Goal: Task Accomplishment & Management: Complete application form

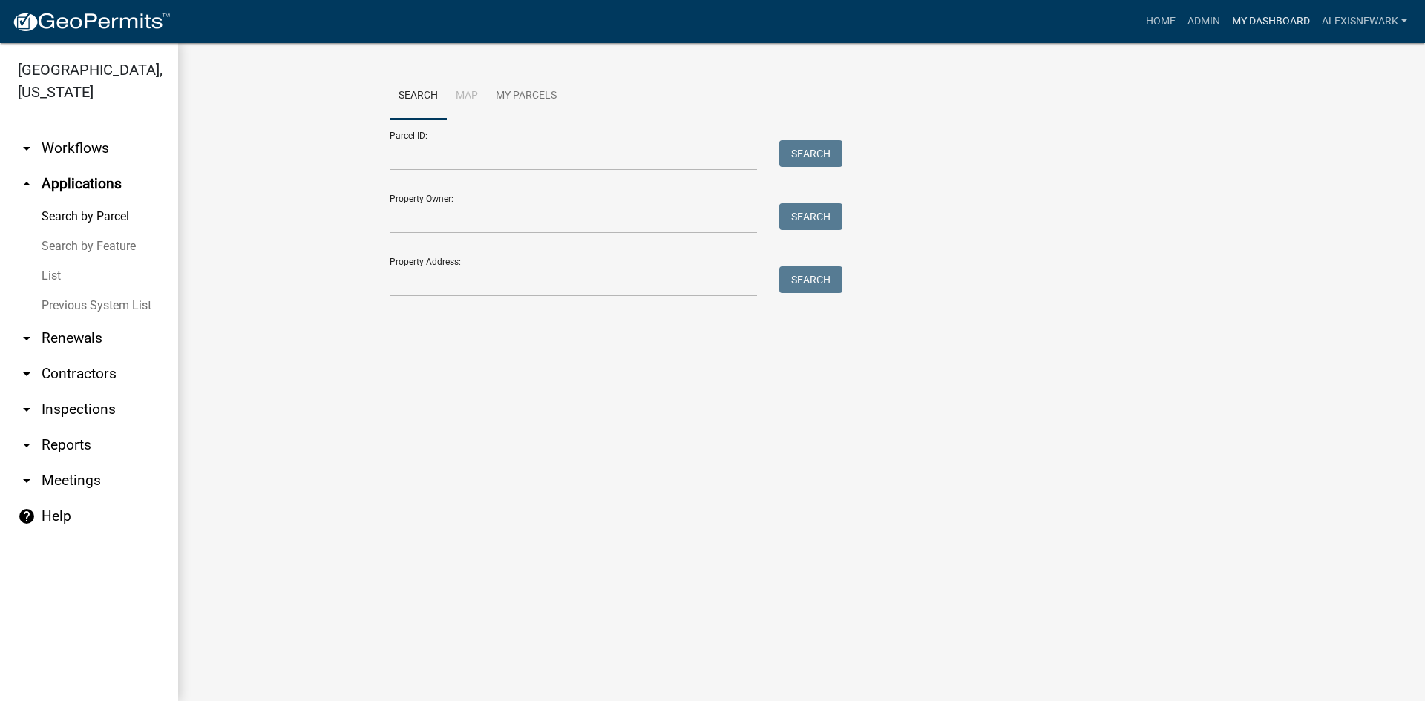
click at [1273, 23] on link "My Dashboard" at bounding box center [1271, 21] width 90 height 28
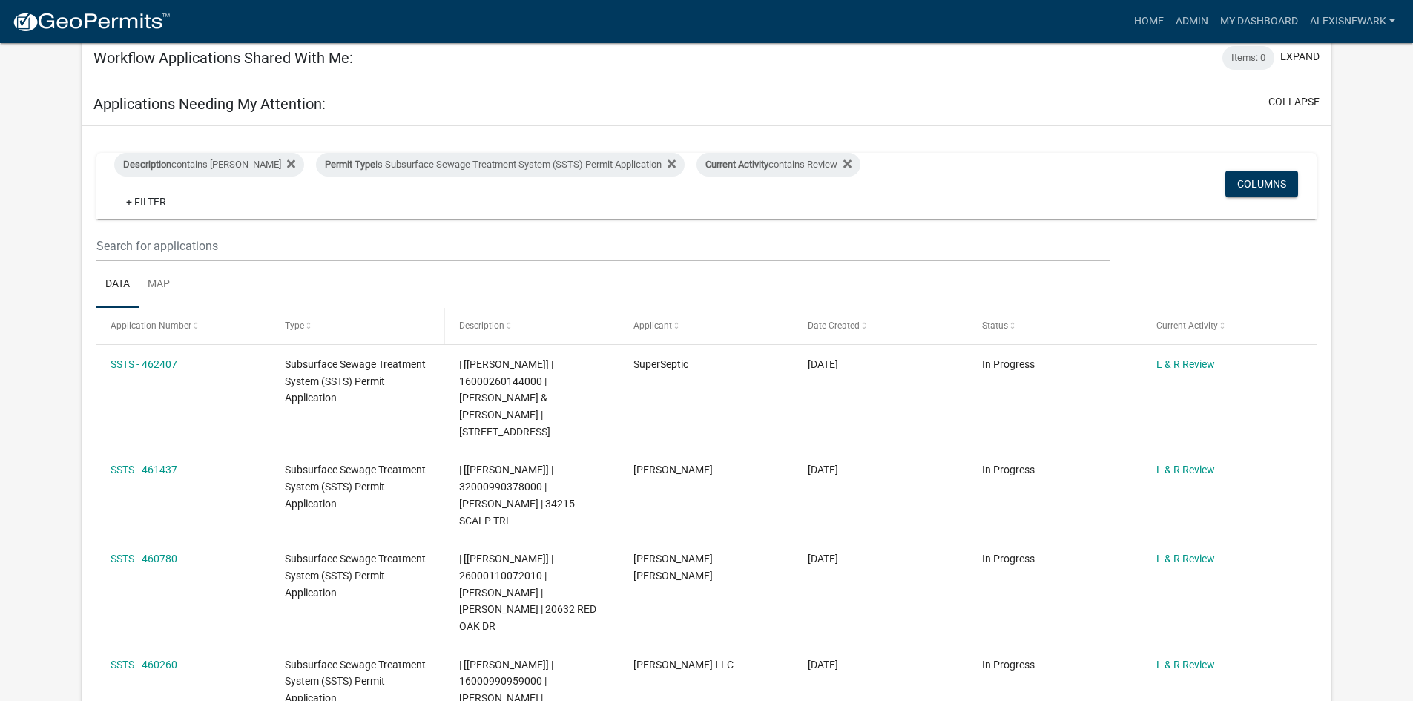
scroll to position [260, 0]
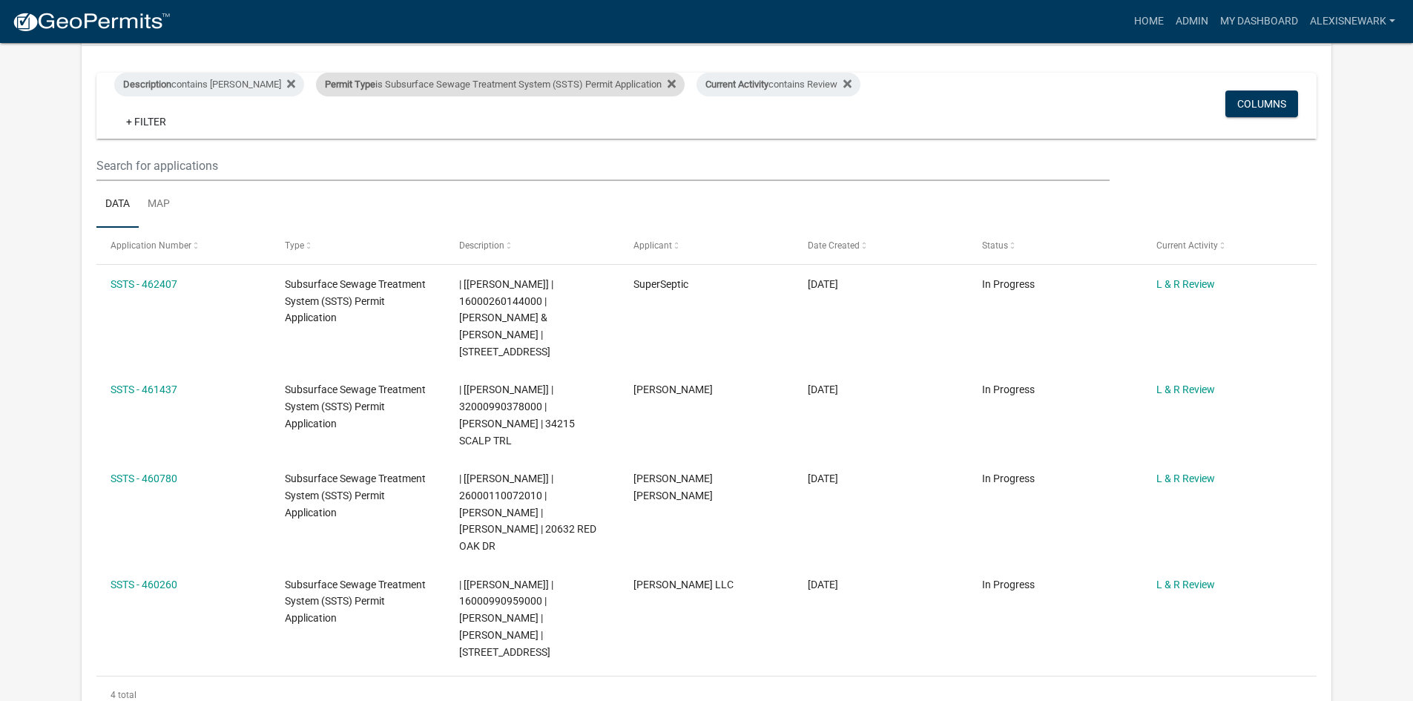
click at [386, 84] on div "Permit Type is Subsurface Sewage Treatment System (SSTS) Permit Application" at bounding box center [500, 85] width 369 height 24
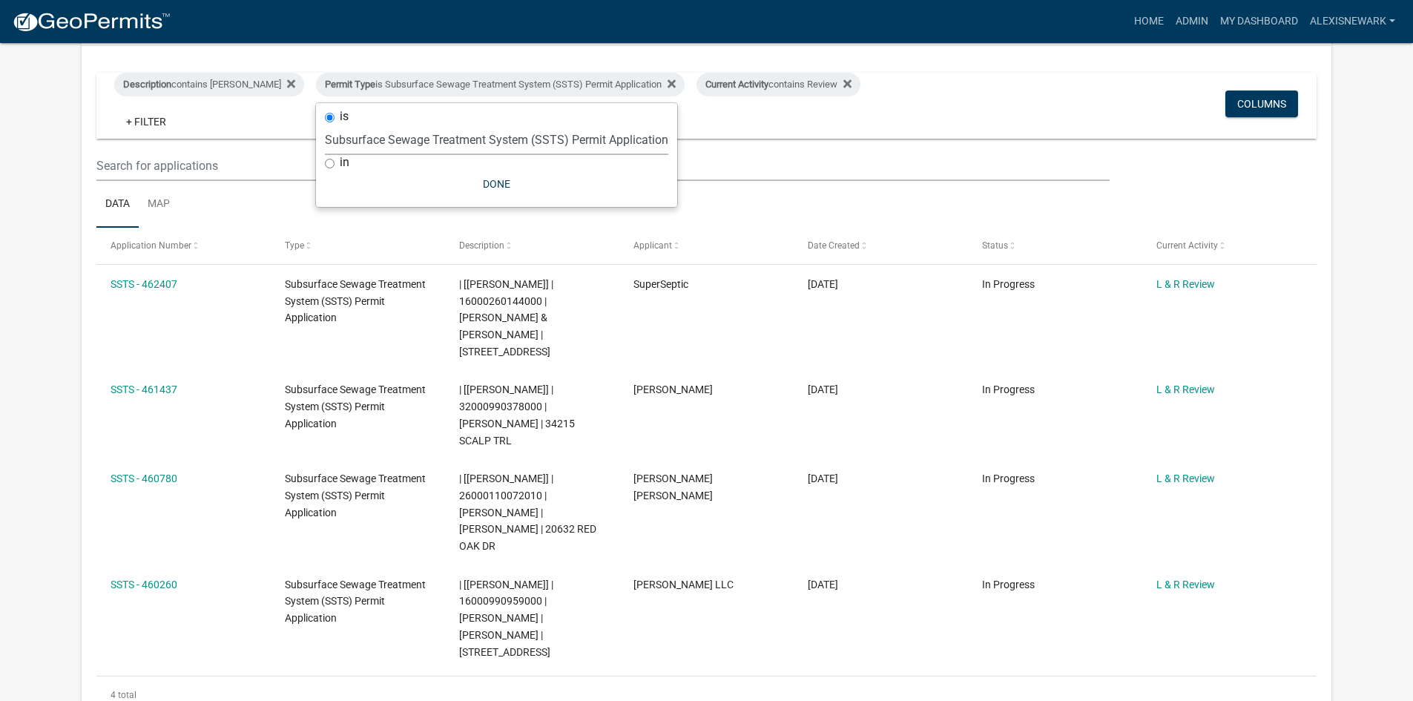
click at [522, 137] on select "Select an option Building Contractor / Excavators (Registration) Building Contr…" at bounding box center [497, 140] width 344 height 30
select select "79d4bf26-a84c-4898-8d16-9ebea2345fb4"
click at [325, 136] on select "Select an option Building Contractor / Excavators (Registration) Building Contr…" at bounding box center [497, 140] width 344 height 30
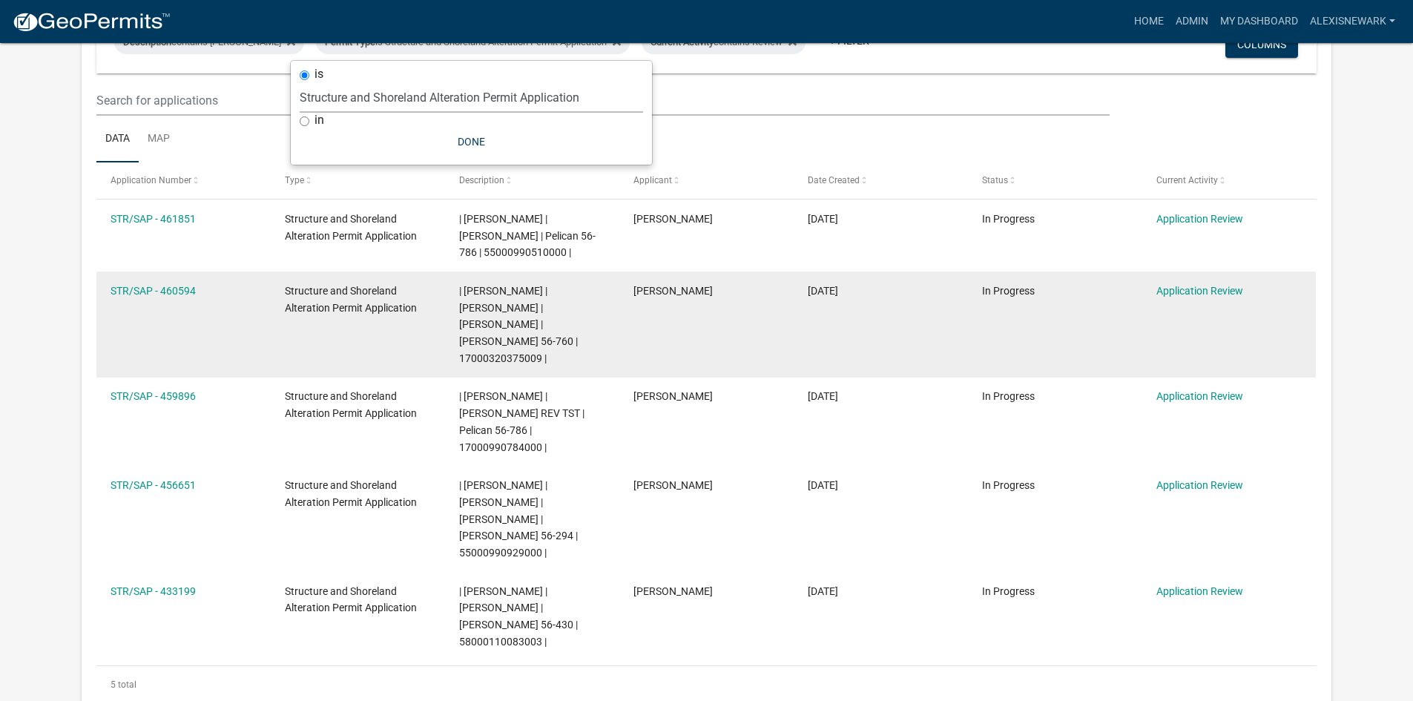
scroll to position [315, 0]
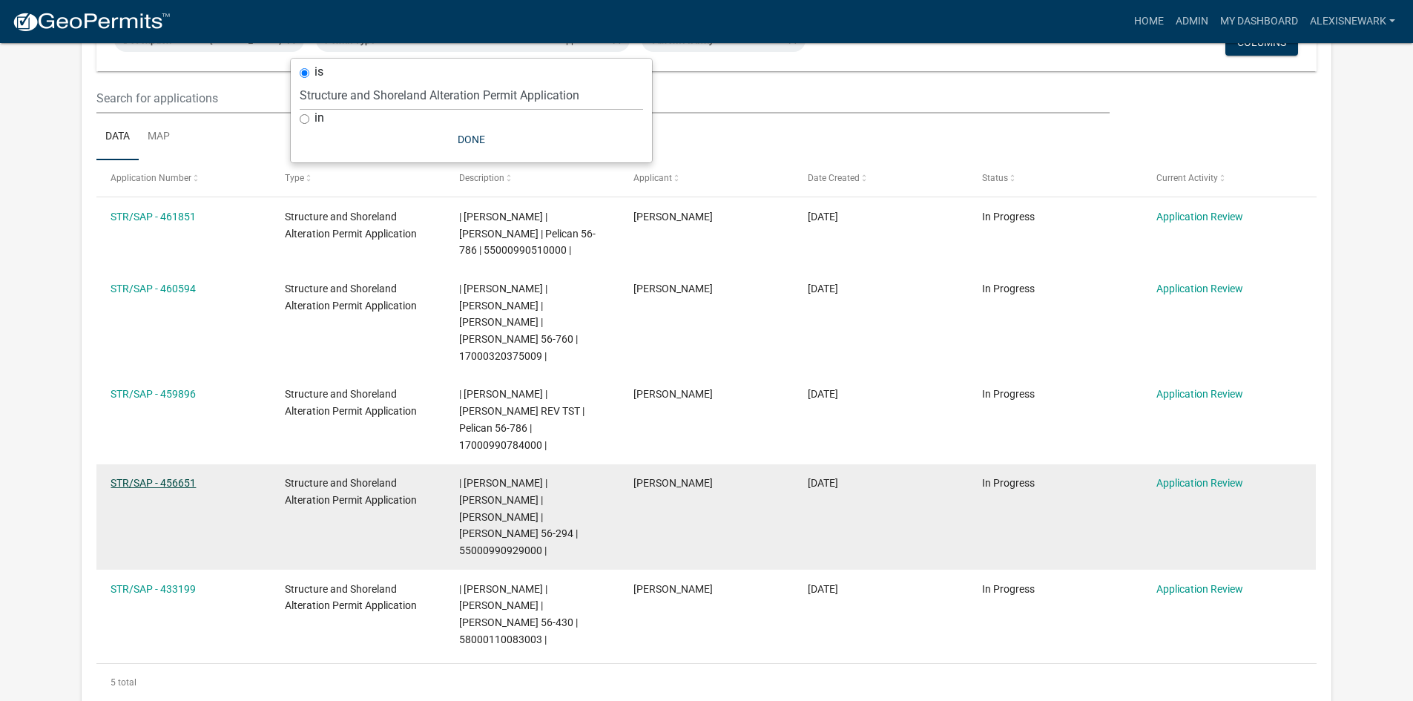
click at [188, 477] on link "STR/SAP - 456651" at bounding box center [153, 483] width 85 height 12
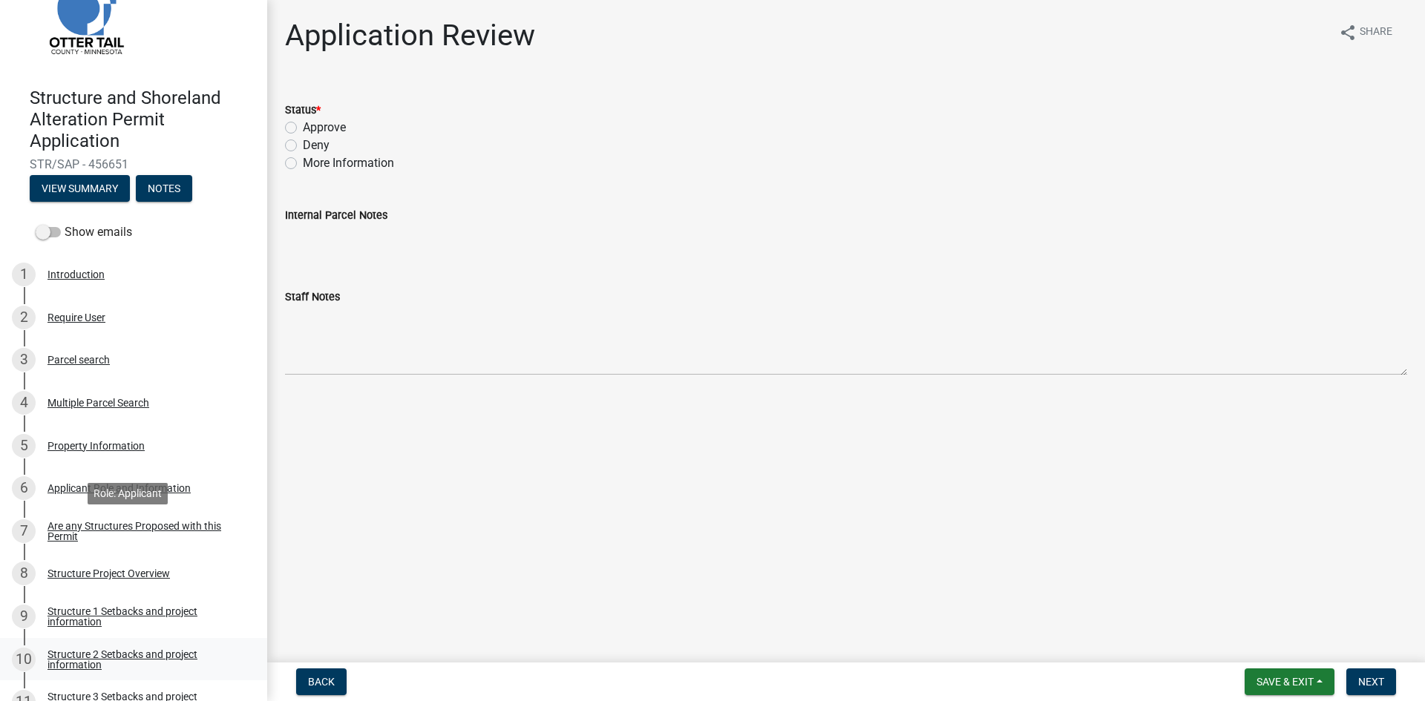
scroll to position [185, 0]
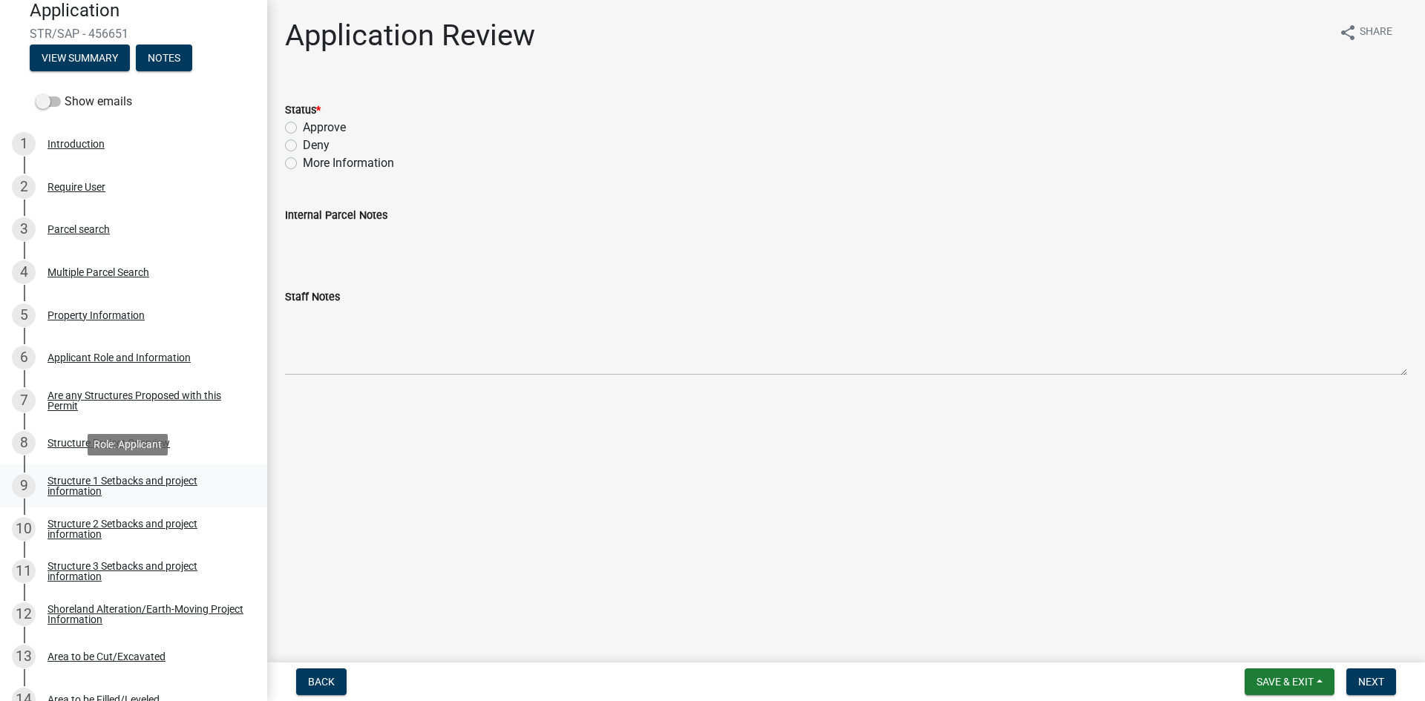
click at [155, 470] on link "9 Structure 1 Setbacks and project information" at bounding box center [133, 485] width 267 height 43
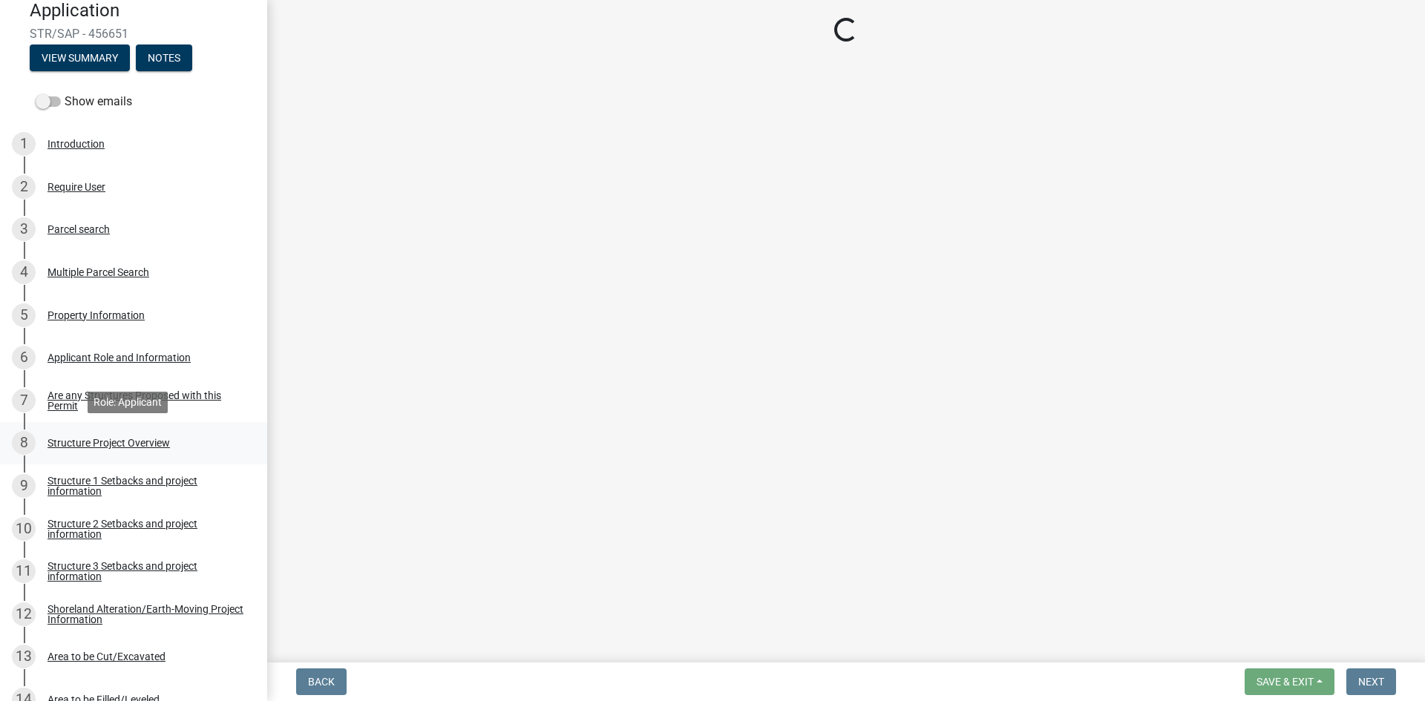
select select "c185e313-3403-4239-bd61-bb563c58a77a"
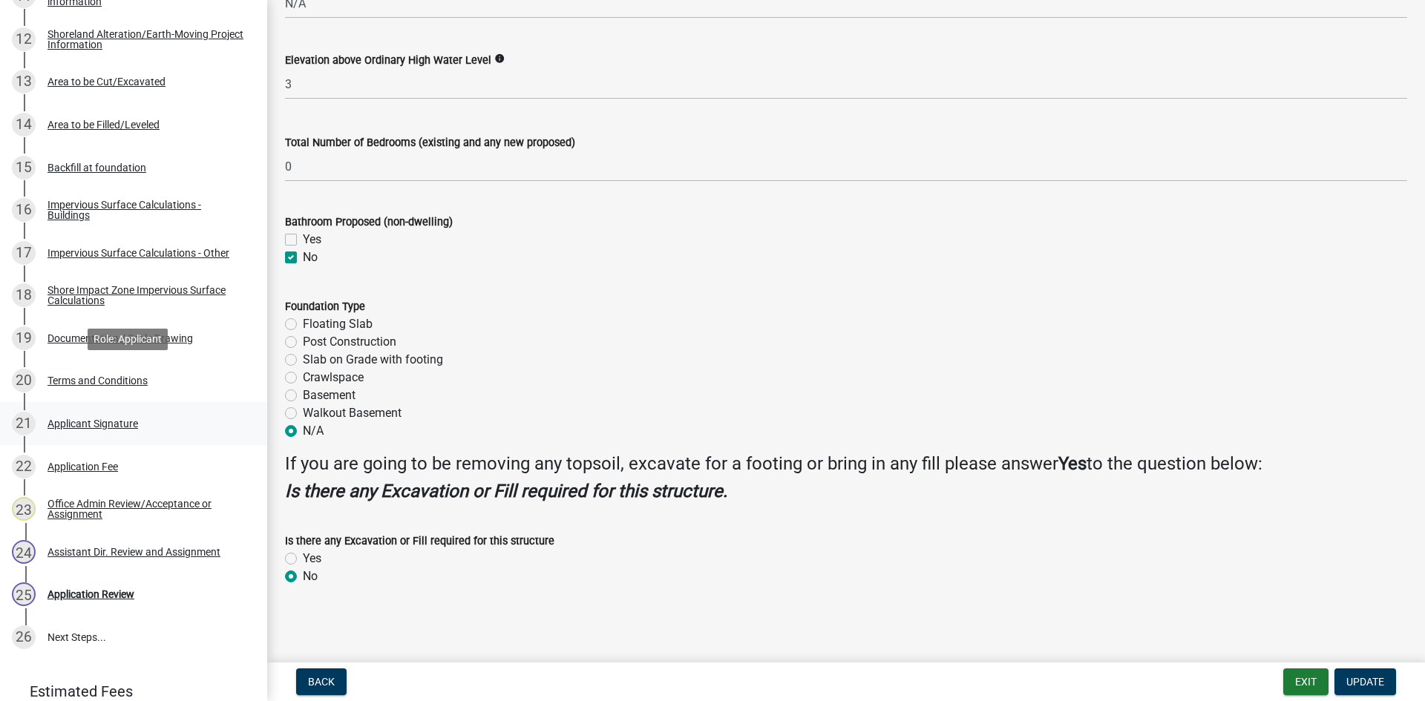
scroll to position [856, 0]
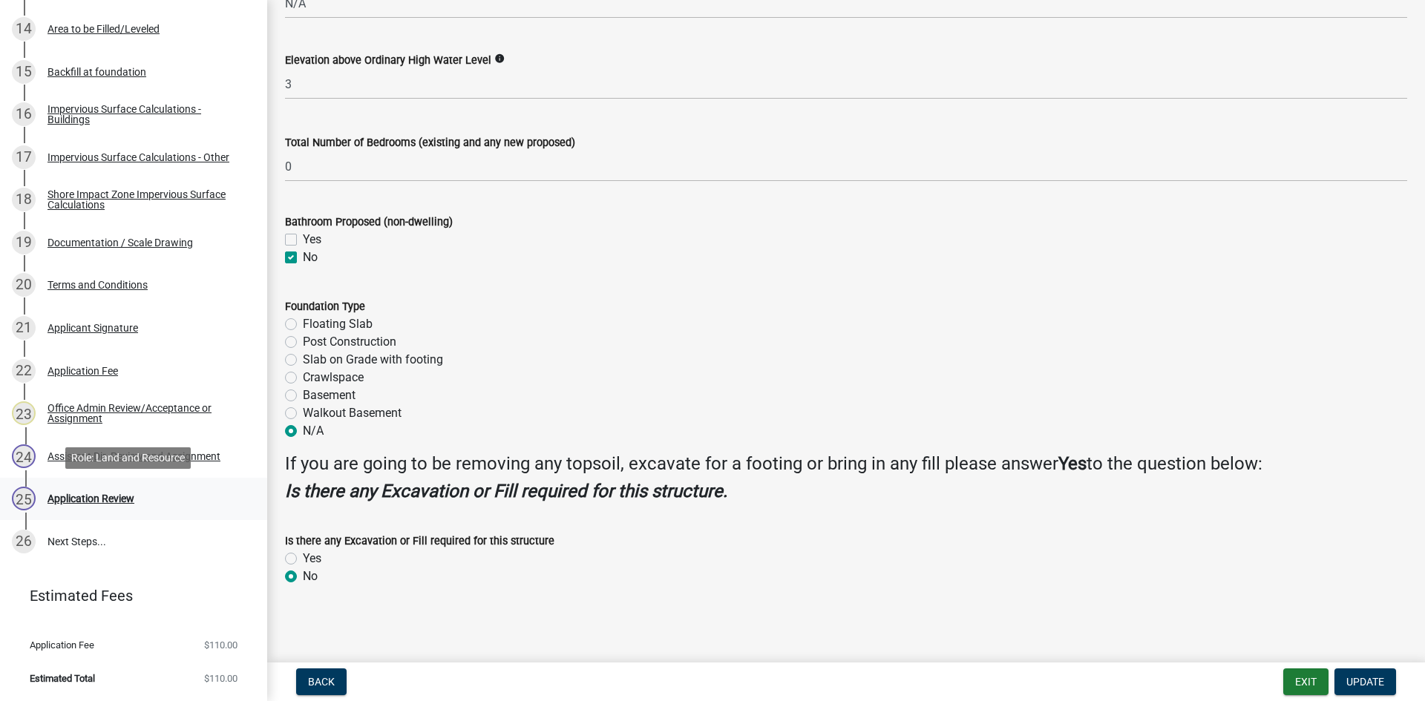
click at [142, 490] on div "25 Application Review" at bounding box center [127, 499] width 231 height 24
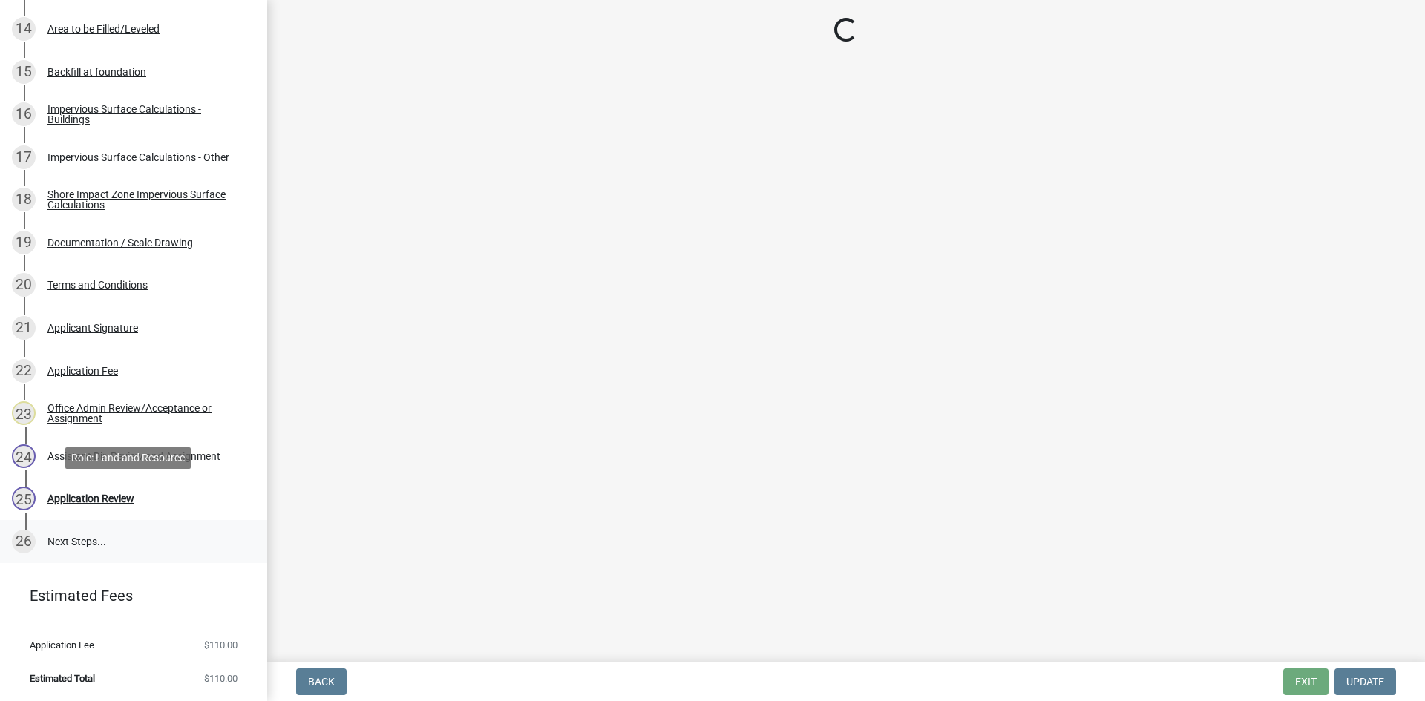
scroll to position [0, 0]
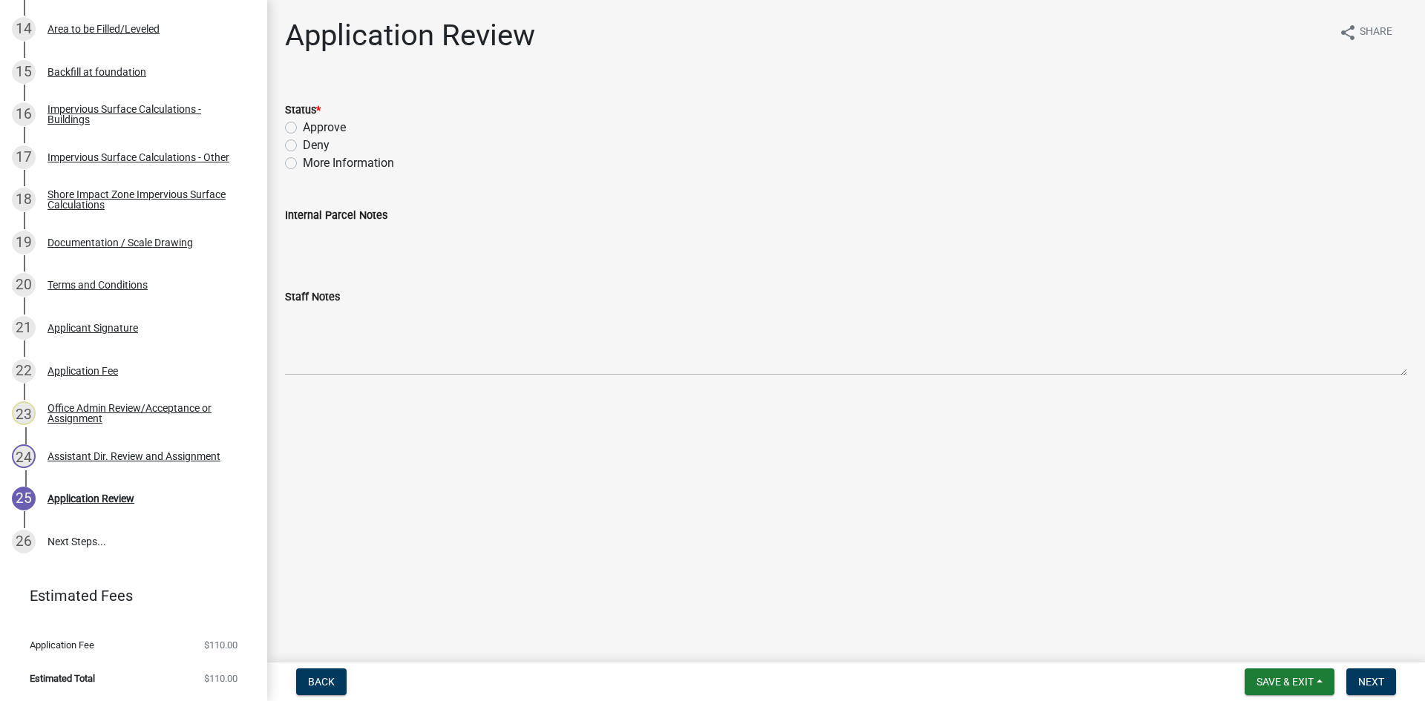
click at [297, 122] on div "Approve" at bounding box center [846, 128] width 1122 height 18
click at [303, 126] on label "Approve" at bounding box center [324, 128] width 43 height 18
click at [303, 126] on input "Approve" at bounding box center [308, 124] width 10 height 10
radio input "true"
click at [1375, 678] on span "Next" at bounding box center [1371, 682] width 26 height 12
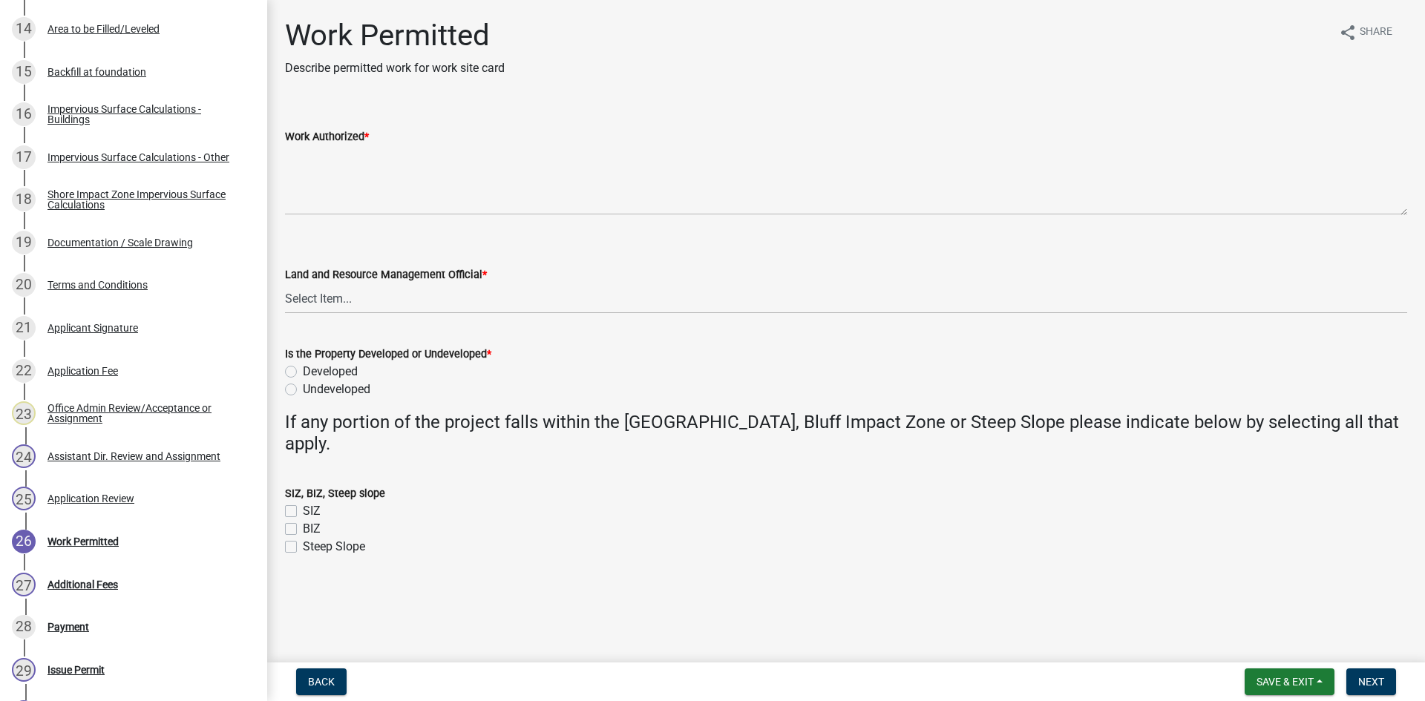
scroll to position [1155, 0]
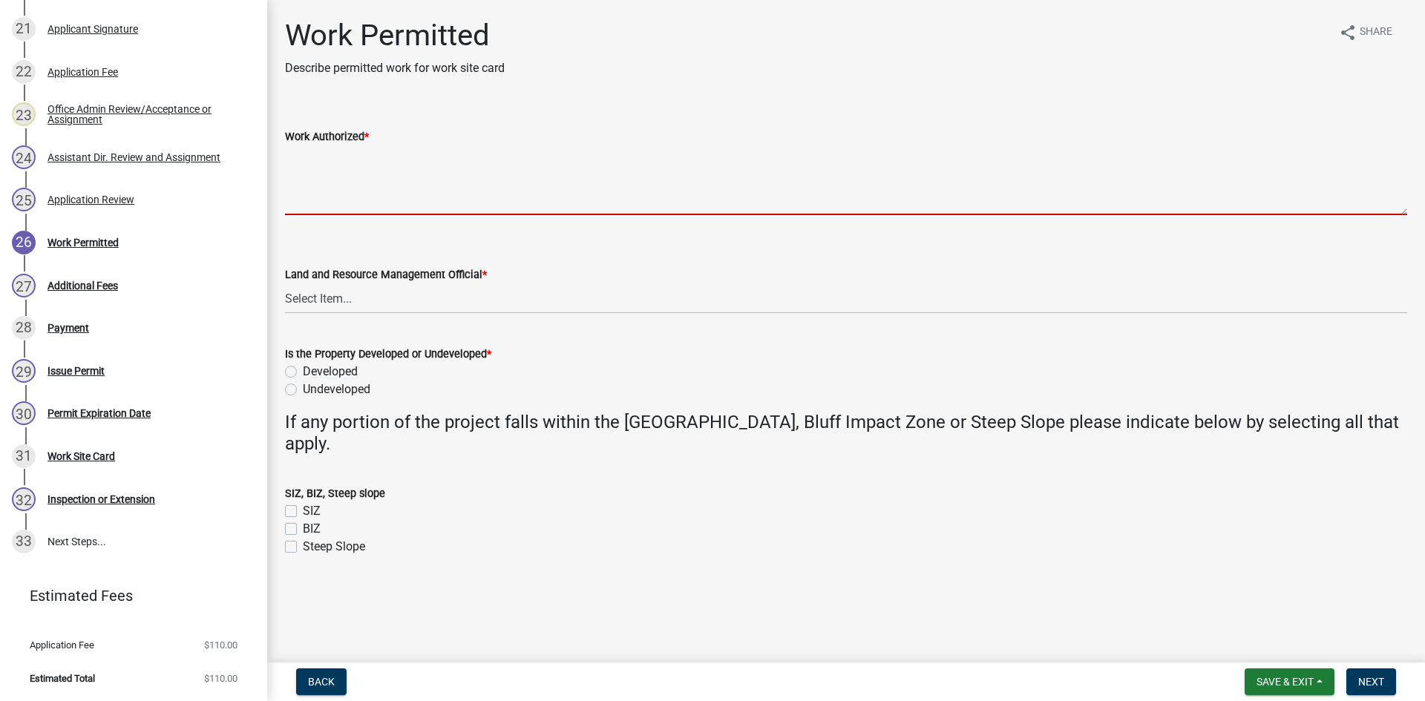
click at [399, 183] on textarea "Work Authorized *" at bounding box center [846, 180] width 1122 height 70
paste textarea "Strip topsoil and level LxW area to prep building site. Construct LxW storage s…"
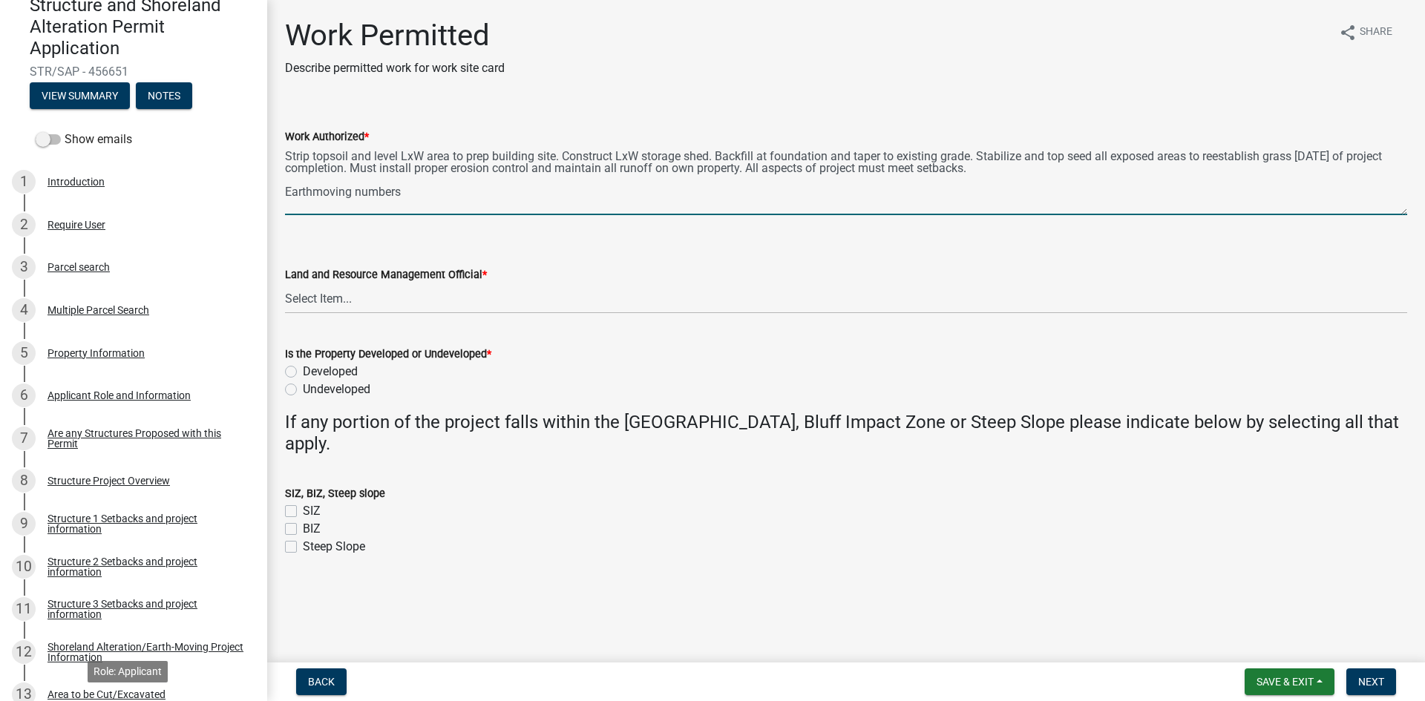
scroll to position [0, 0]
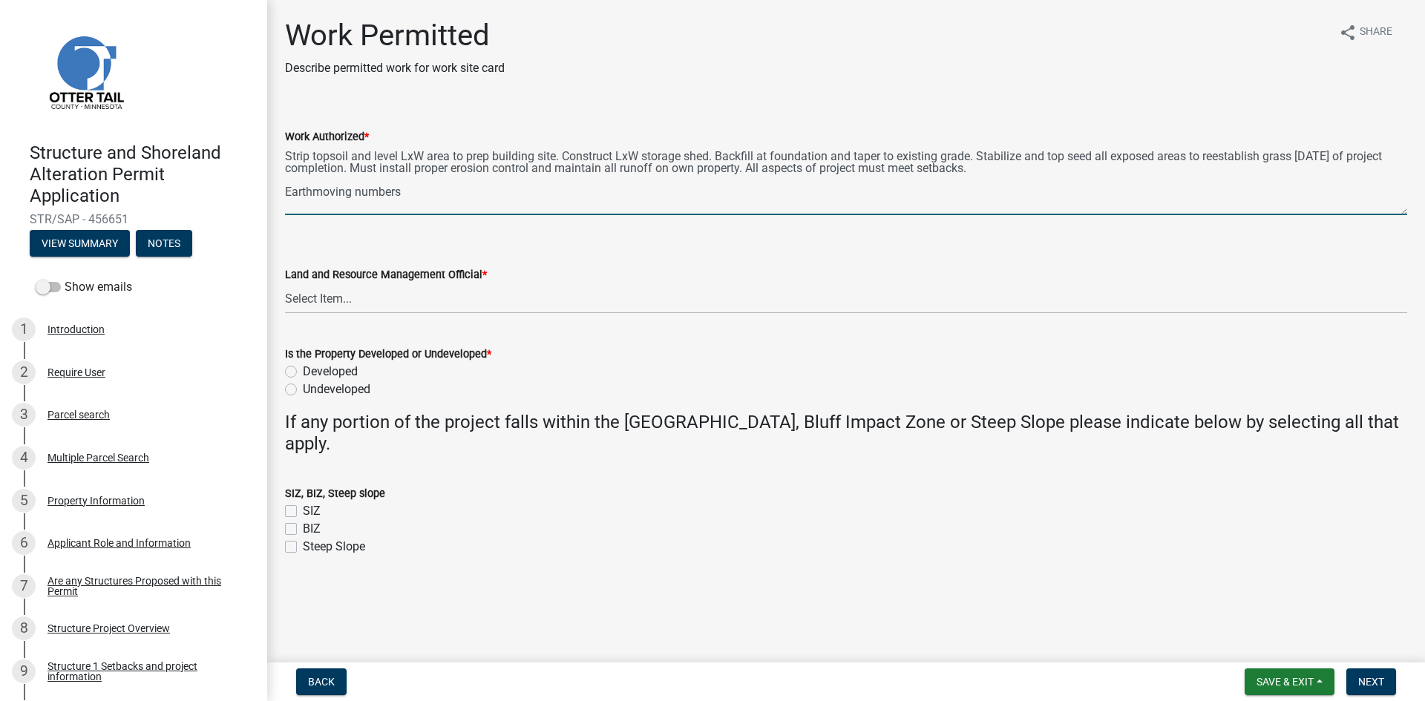
click at [403, 154] on textarea "Strip topsoil and level LxW area to prep building site. Construct LxW storage s…" at bounding box center [846, 180] width 1122 height 70
click at [406, 154] on textarea "Strip topsoil and level LxW area to prep building site. Construct LxW storage s…" at bounding box center [846, 180] width 1122 height 70
click at [663, 155] on textarea "Strip topsoil and level 12 ft x 32 ft area to prep building site. Construct LxW…" at bounding box center [846, 180] width 1122 height 70
click at [697, 152] on textarea "Strip topsoil and level 12 ft x 32 ft area to prep building site. Construct 12 …" at bounding box center [846, 180] width 1122 height 70
click at [461, 193] on textarea "Strip topsoil and level 12 ft x 32 ft area to prep building site. Construct 12 …" at bounding box center [846, 180] width 1122 height 70
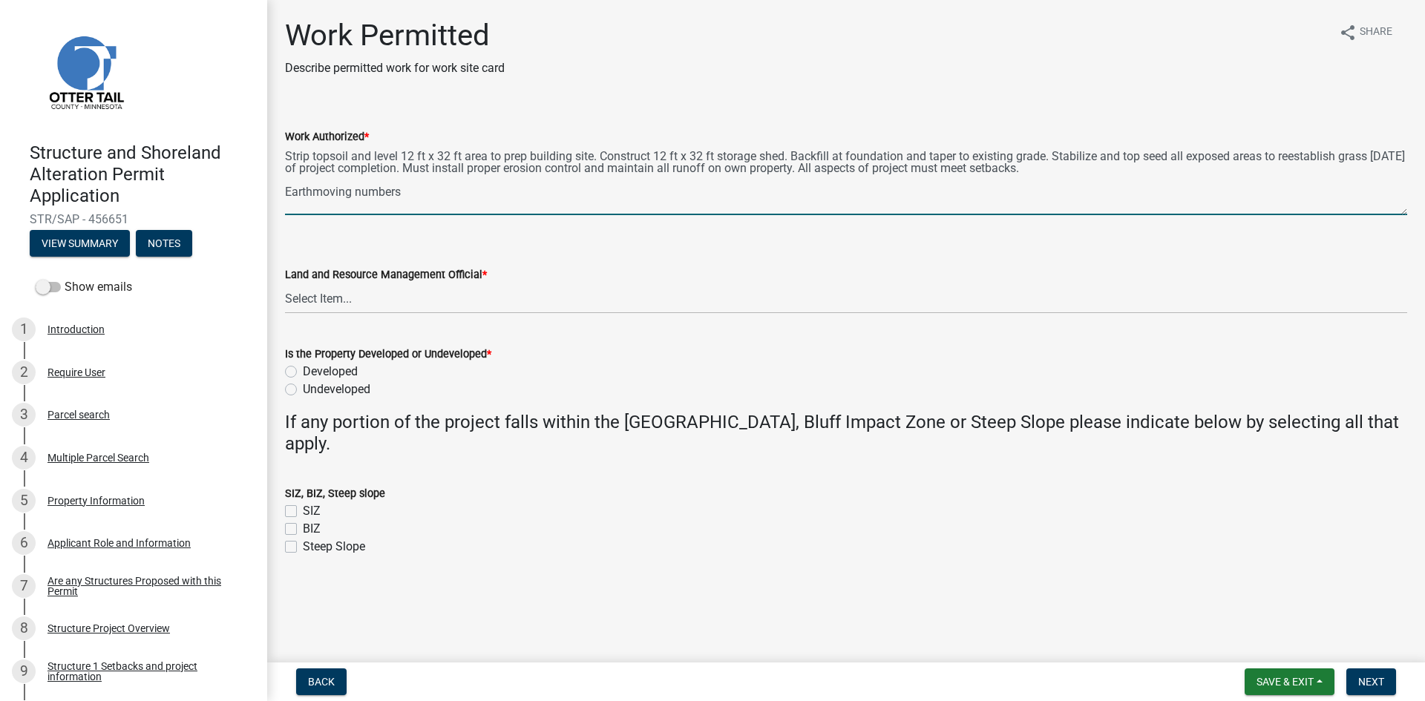
click at [463, 204] on textarea "Strip topsoil and level 12 ft x 32 ft area to prep building site. Construct 12 …" at bounding box center [846, 180] width 1122 height 70
type textarea "Strip topsoil and level 12 ft x 32 ft area to prep building site. Construct 12 …"
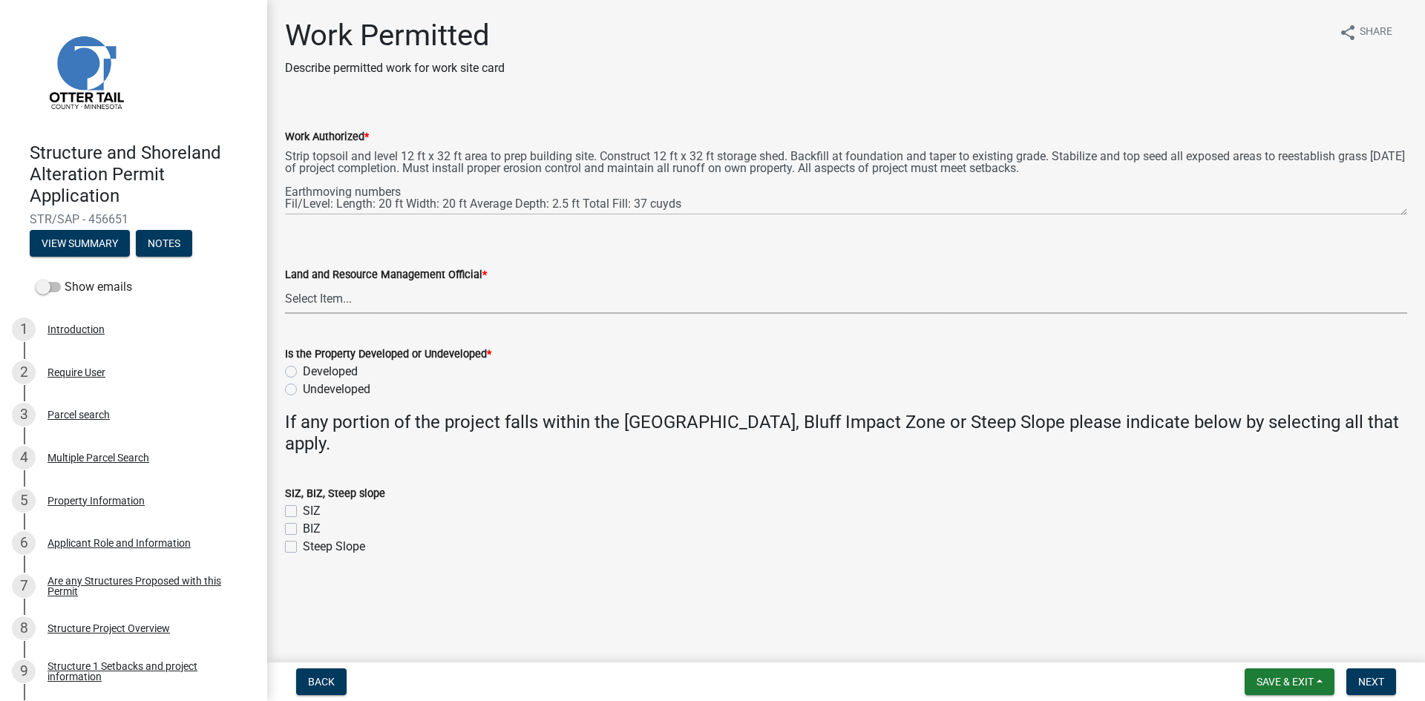
click at [488, 304] on select "Select Item... [PERSON_NAME] [PERSON_NAME] [PERSON_NAME] [PERSON_NAME] [PERSON_…" at bounding box center [846, 298] width 1122 height 30
click at [285, 283] on select "Select Item... [PERSON_NAME] [PERSON_NAME] [PERSON_NAME] [PERSON_NAME] [PERSON_…" at bounding box center [846, 298] width 1122 height 30
select select "f6a741f6-6d10-4601-9562-2e8ce244b7e0"
click at [305, 385] on label "Undeveloped" at bounding box center [337, 390] width 68 height 18
click at [305, 385] on input "Undeveloped" at bounding box center [308, 386] width 10 height 10
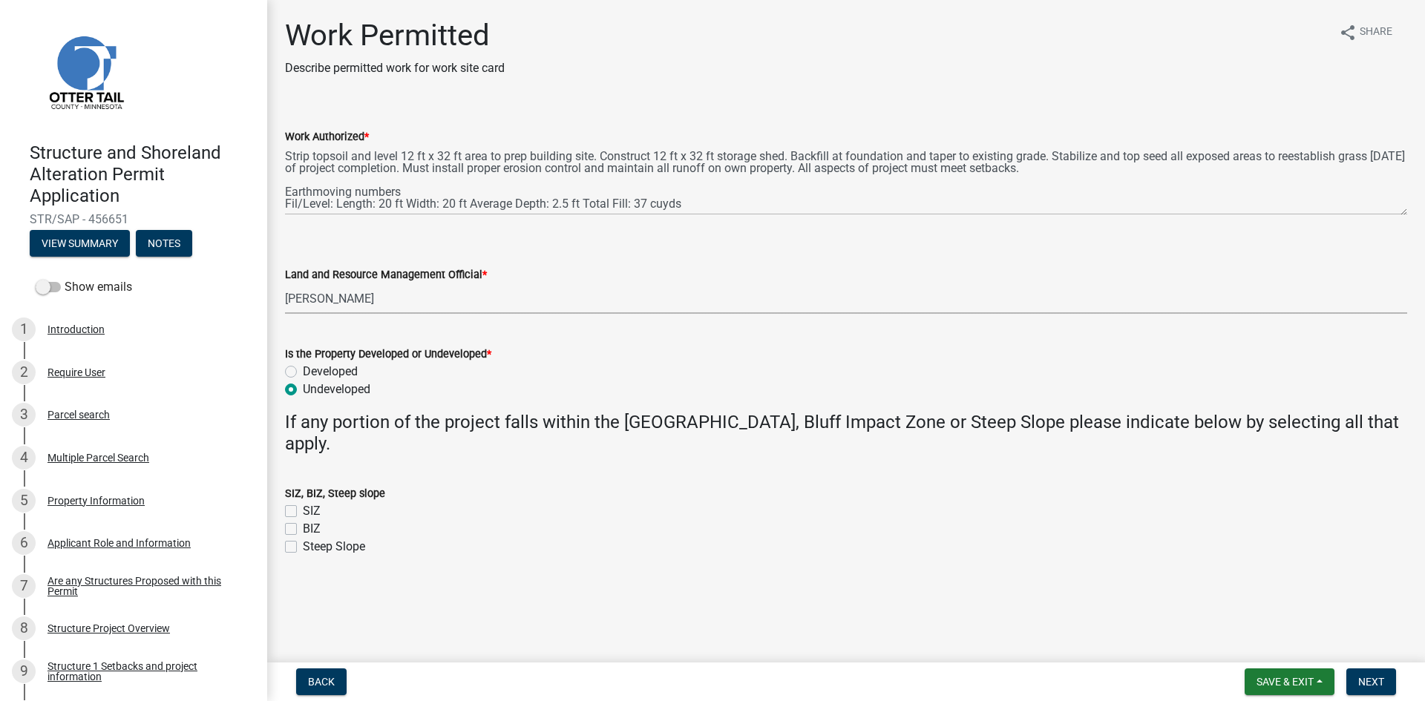
radio input "true"
click at [1368, 670] on button "Next" at bounding box center [1371, 682] width 50 height 27
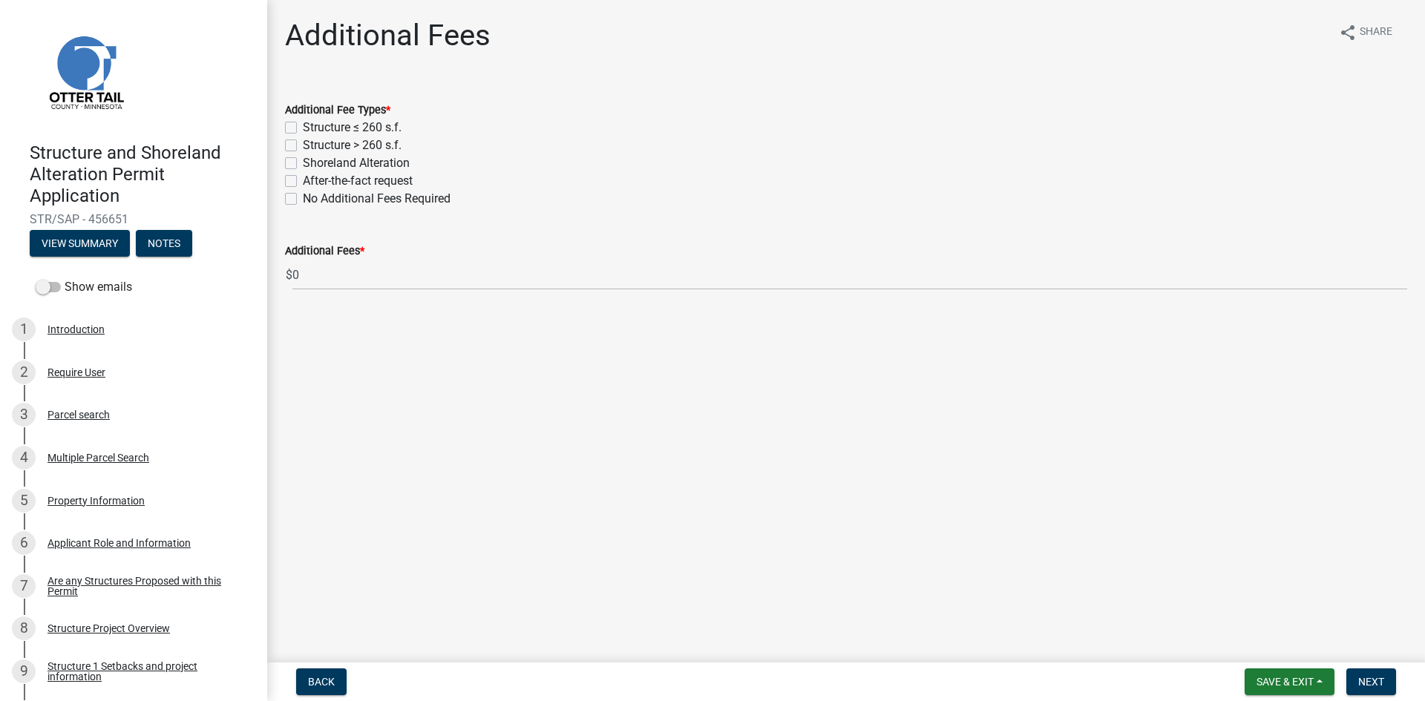
click at [303, 148] on label "Structure > 260 s.f." at bounding box center [352, 146] width 99 height 18
click at [303, 146] on input "Structure > 260 s.f." at bounding box center [308, 142] width 10 height 10
checkbox input "true"
checkbox input "false"
checkbox input "true"
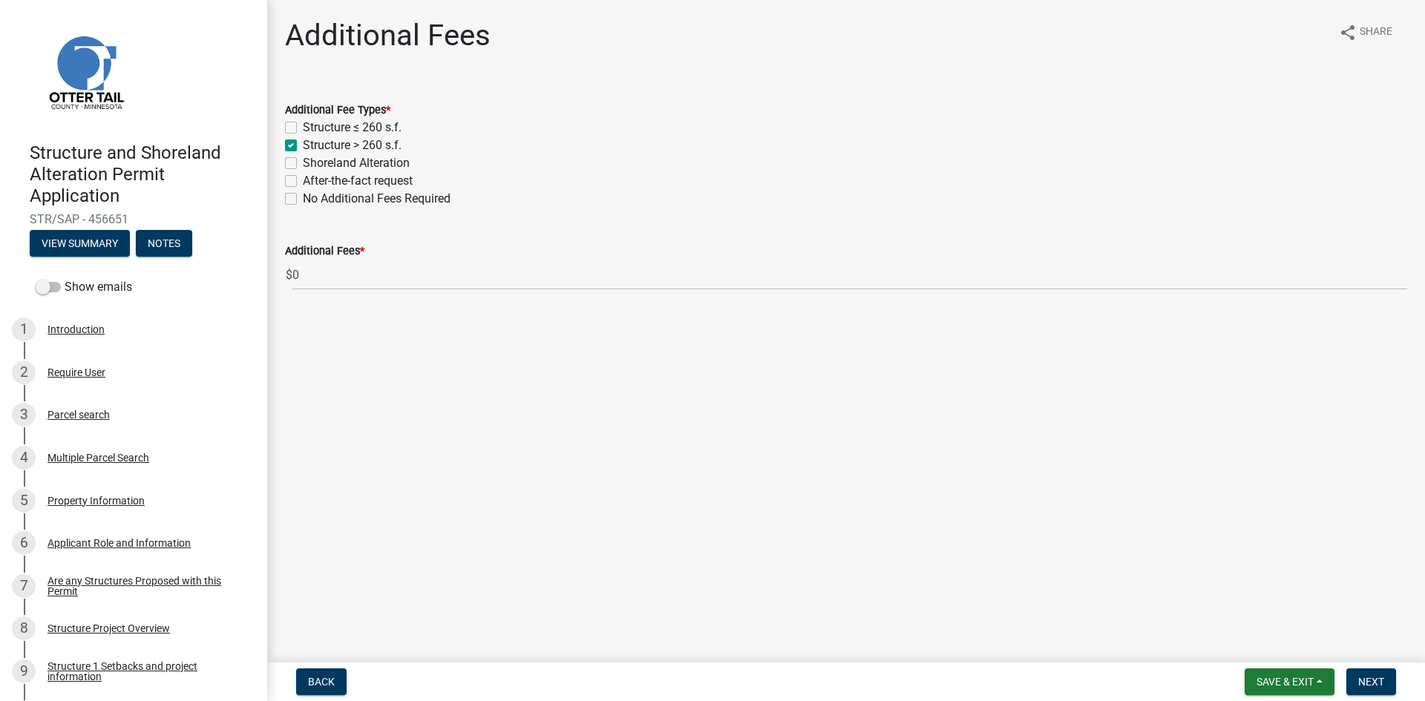
checkbox input "false"
click at [1387, 680] on button "Next" at bounding box center [1371, 682] width 50 height 27
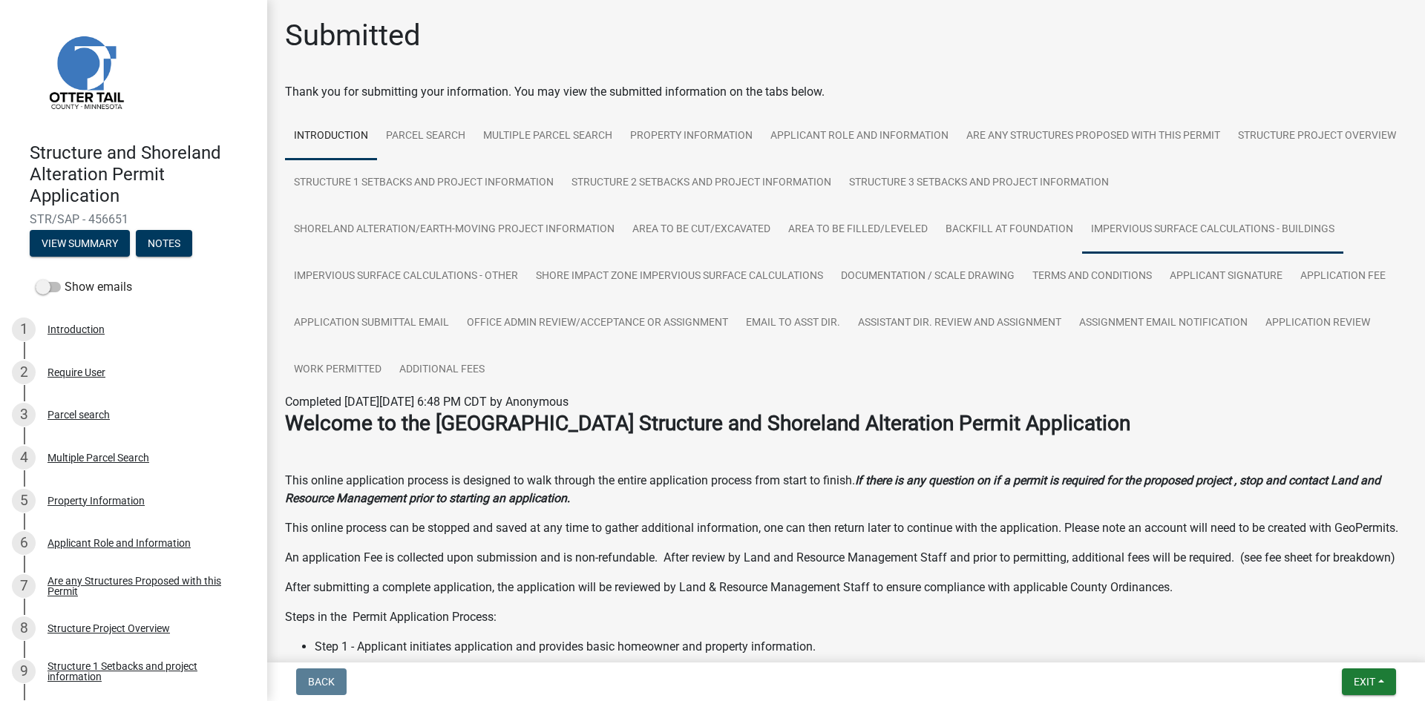
click at [1218, 238] on link "Impervious Surface Calculations - Buildings" at bounding box center [1212, 229] width 261 height 47
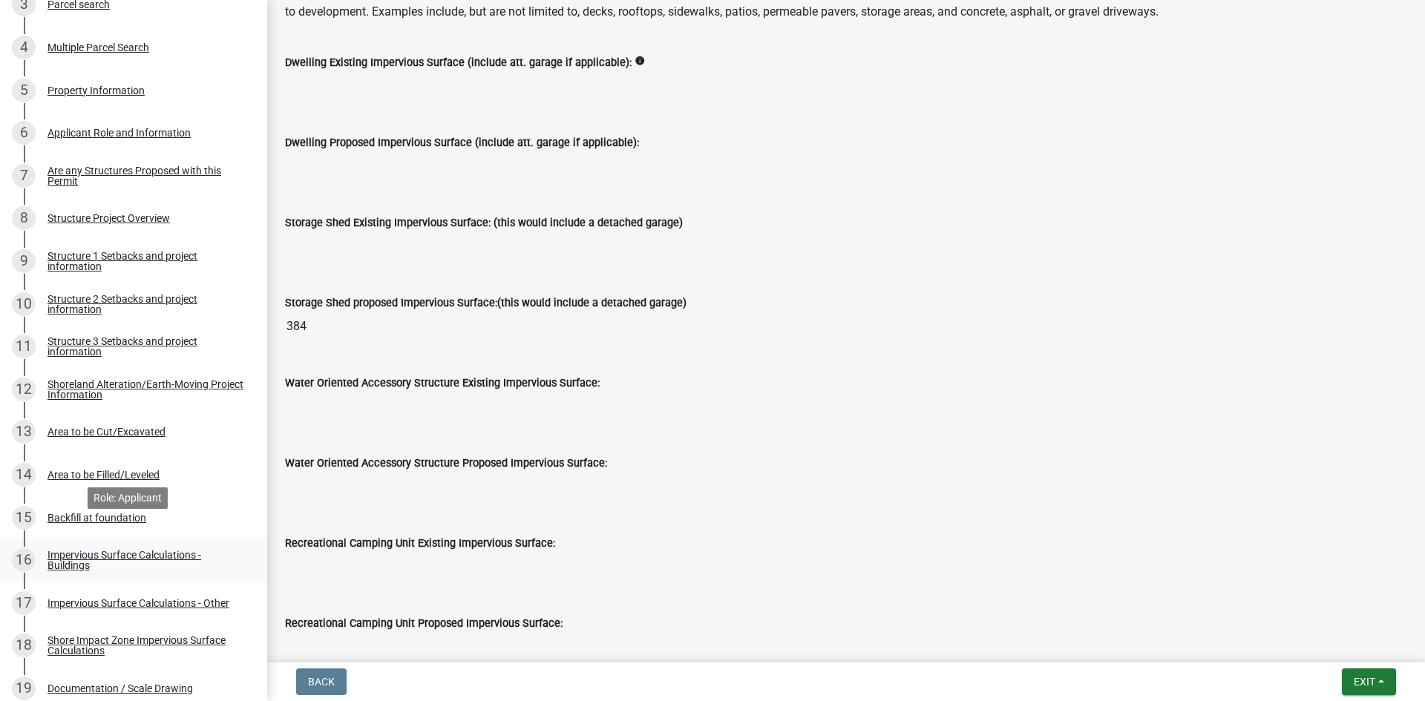
scroll to position [464, 0]
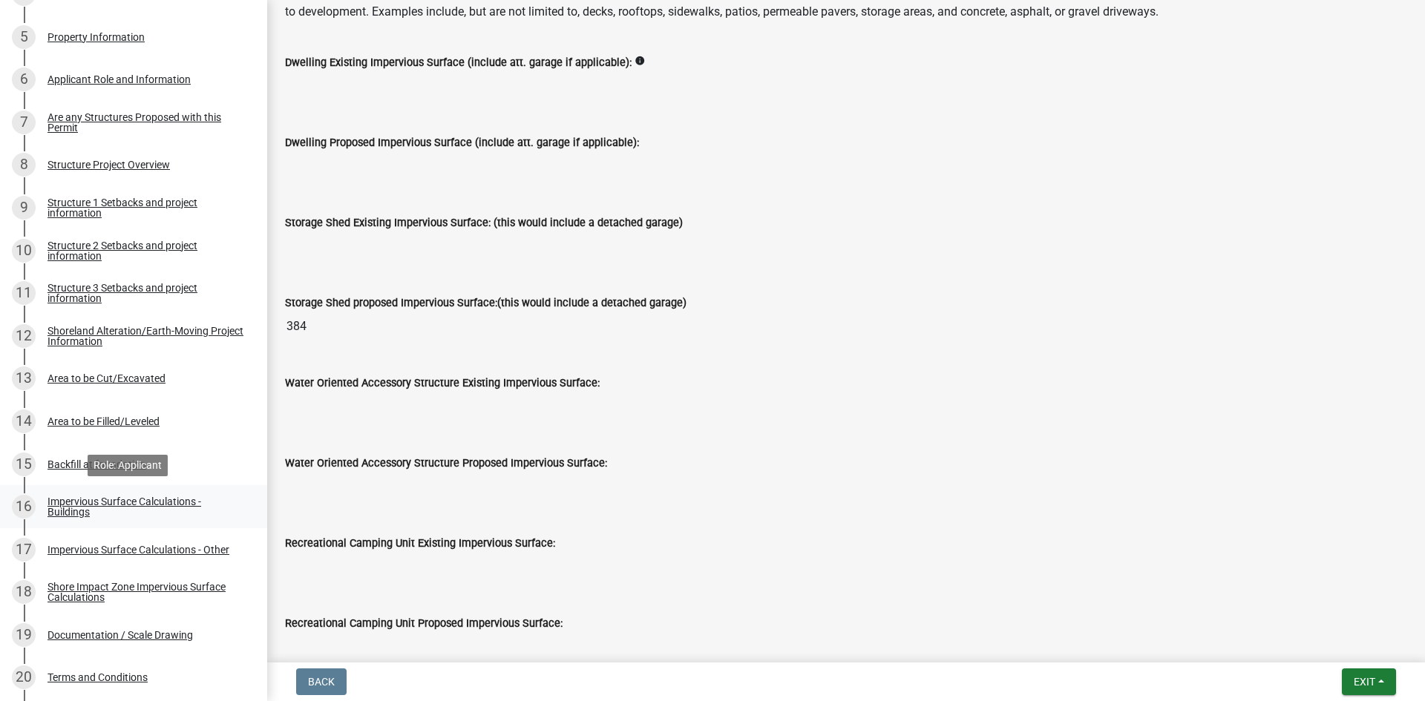
click at [175, 519] on link "16 Impervious Surface Calculations - Buildings" at bounding box center [133, 506] width 267 height 43
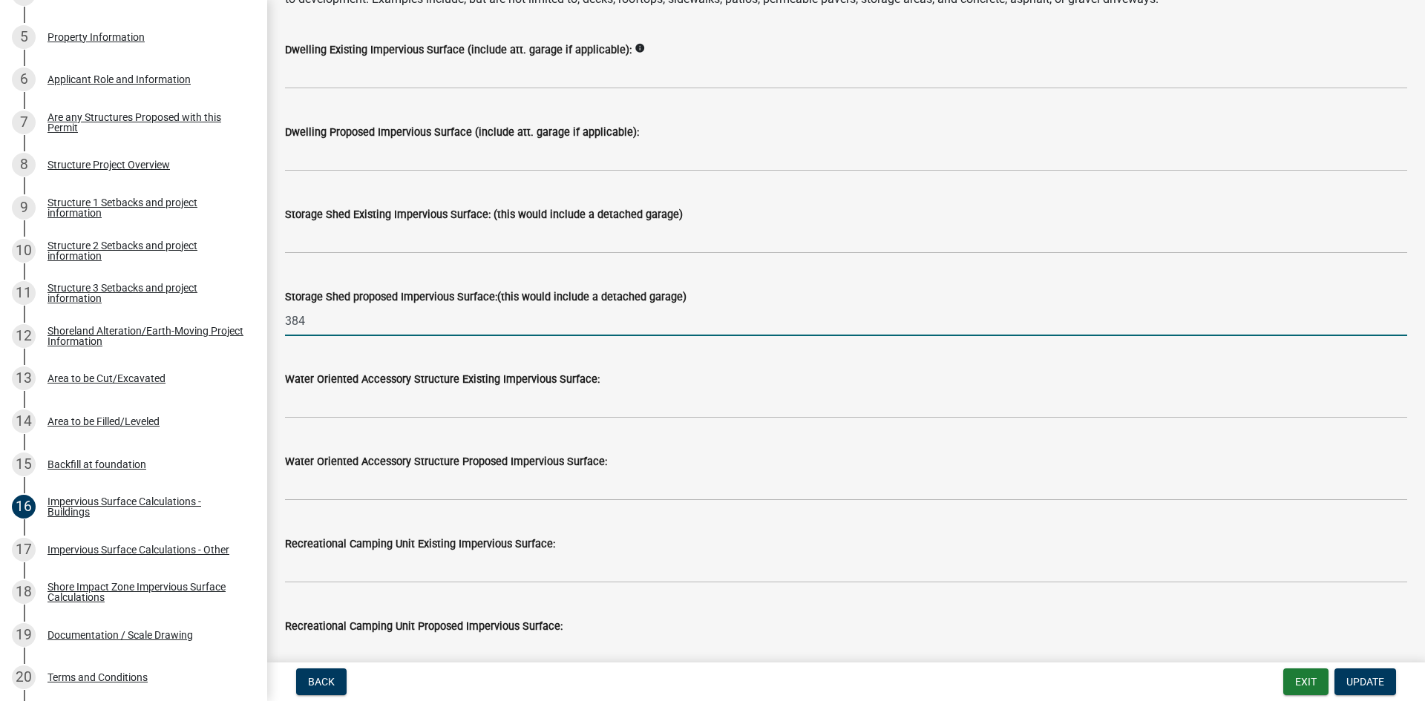
click at [360, 329] on input "384" at bounding box center [846, 321] width 1122 height 30
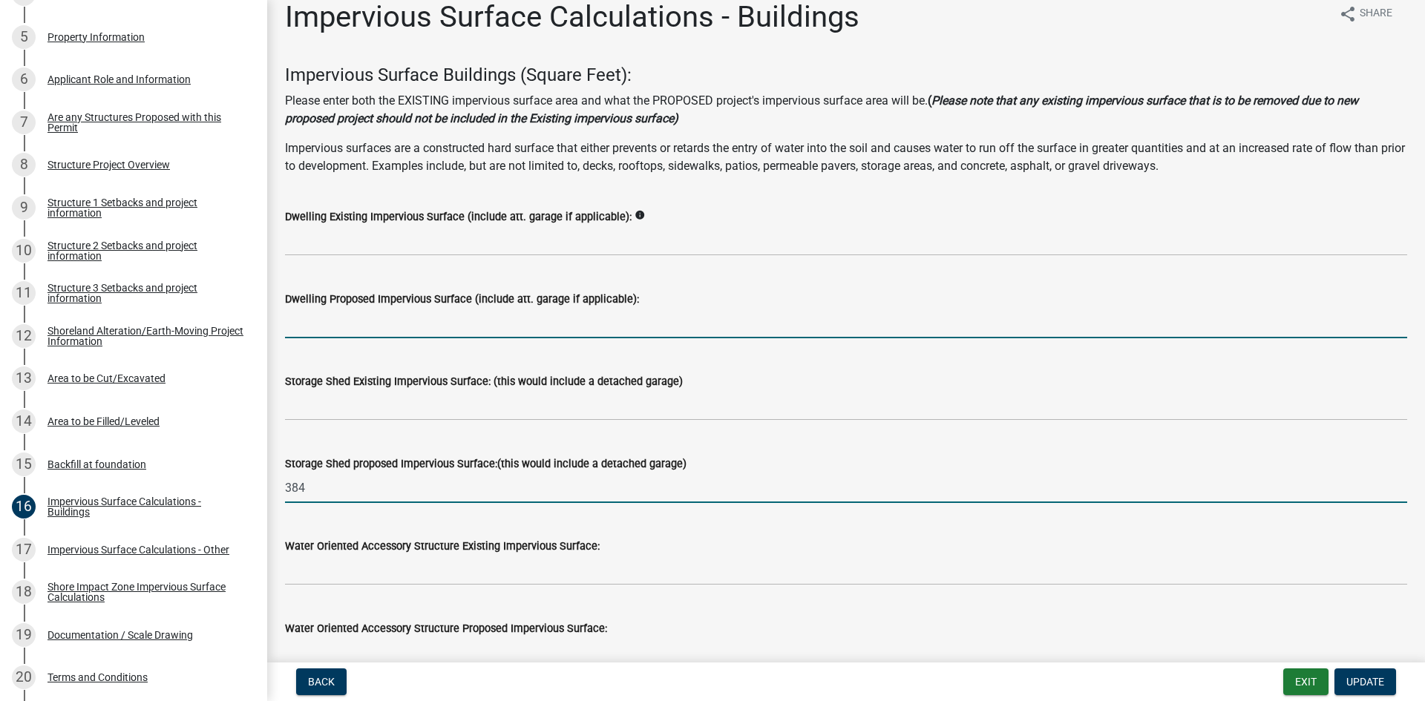
click at [460, 312] on input "text" at bounding box center [846, 323] width 1122 height 30
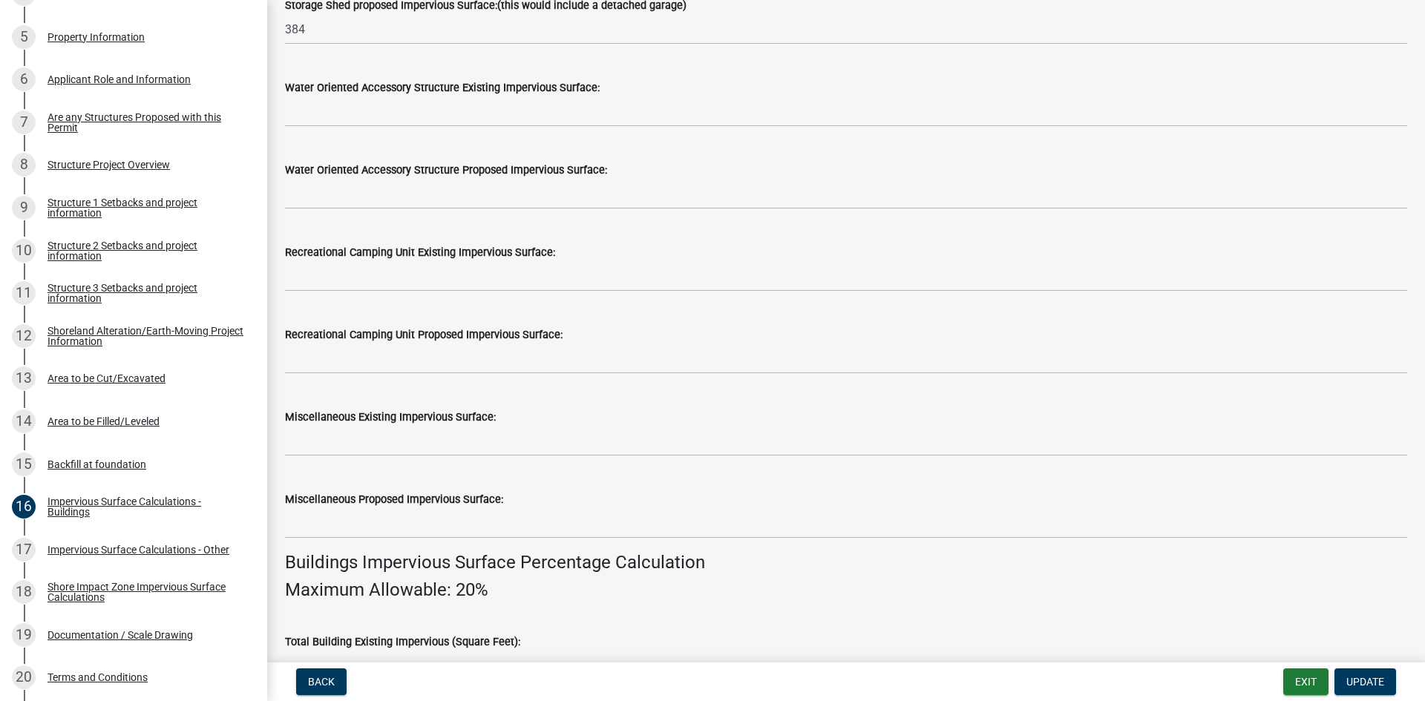
scroll to position [538, 0]
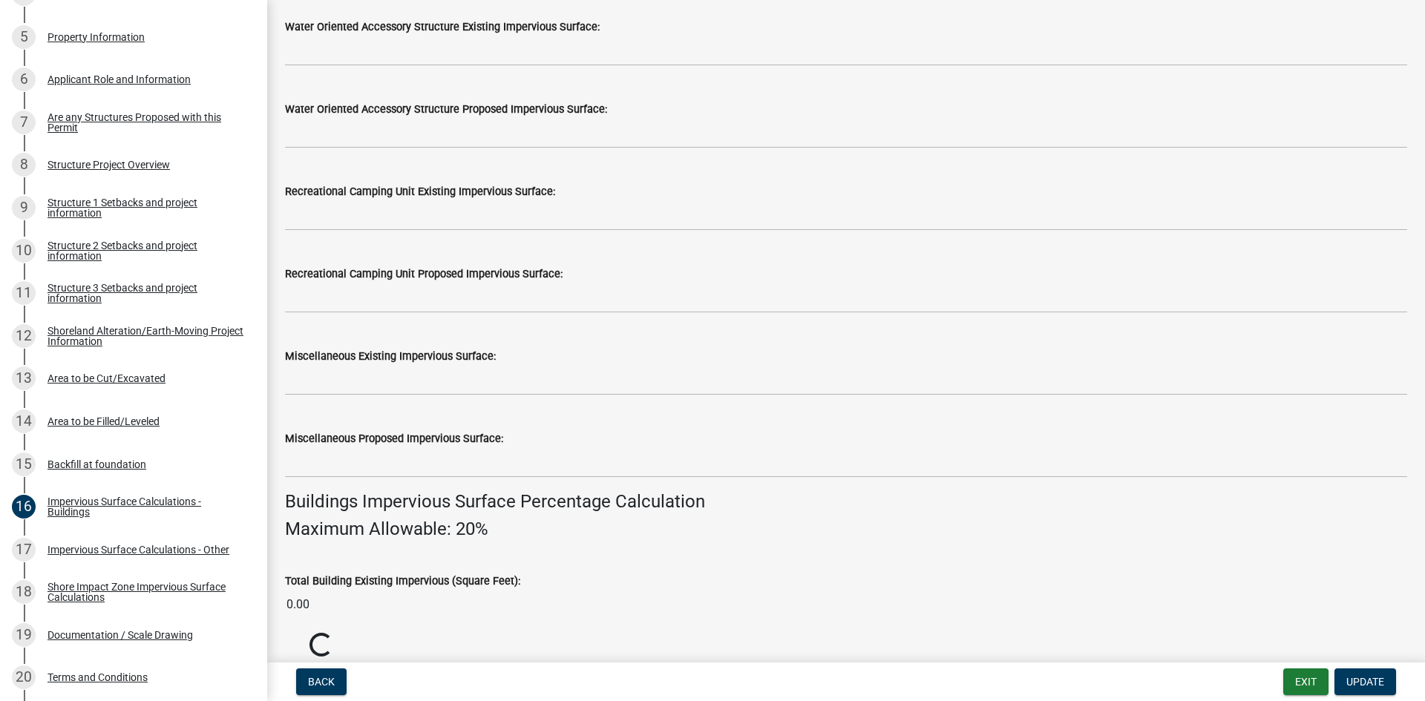
click at [623, 418] on div "Miscellaneous Proposed Impervious Surface:" at bounding box center [846, 443] width 1122 height 69
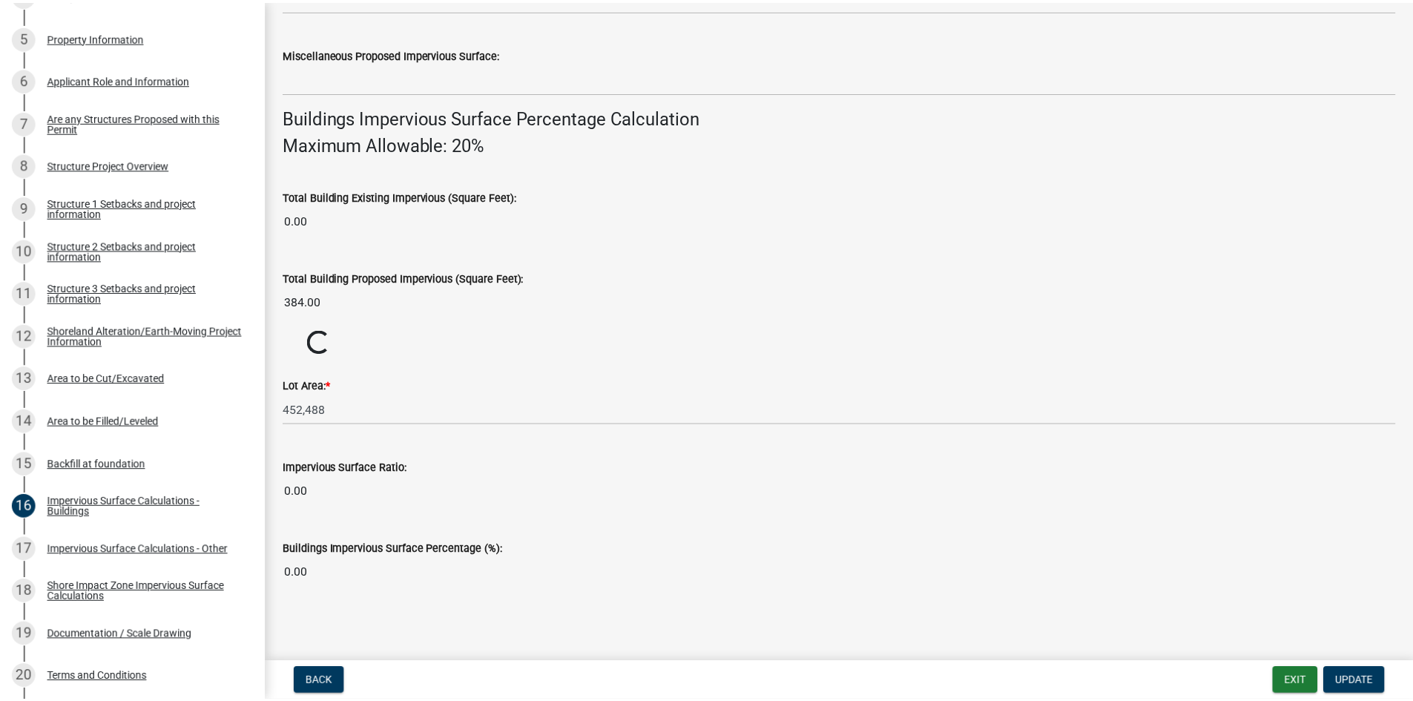
scroll to position [925, 0]
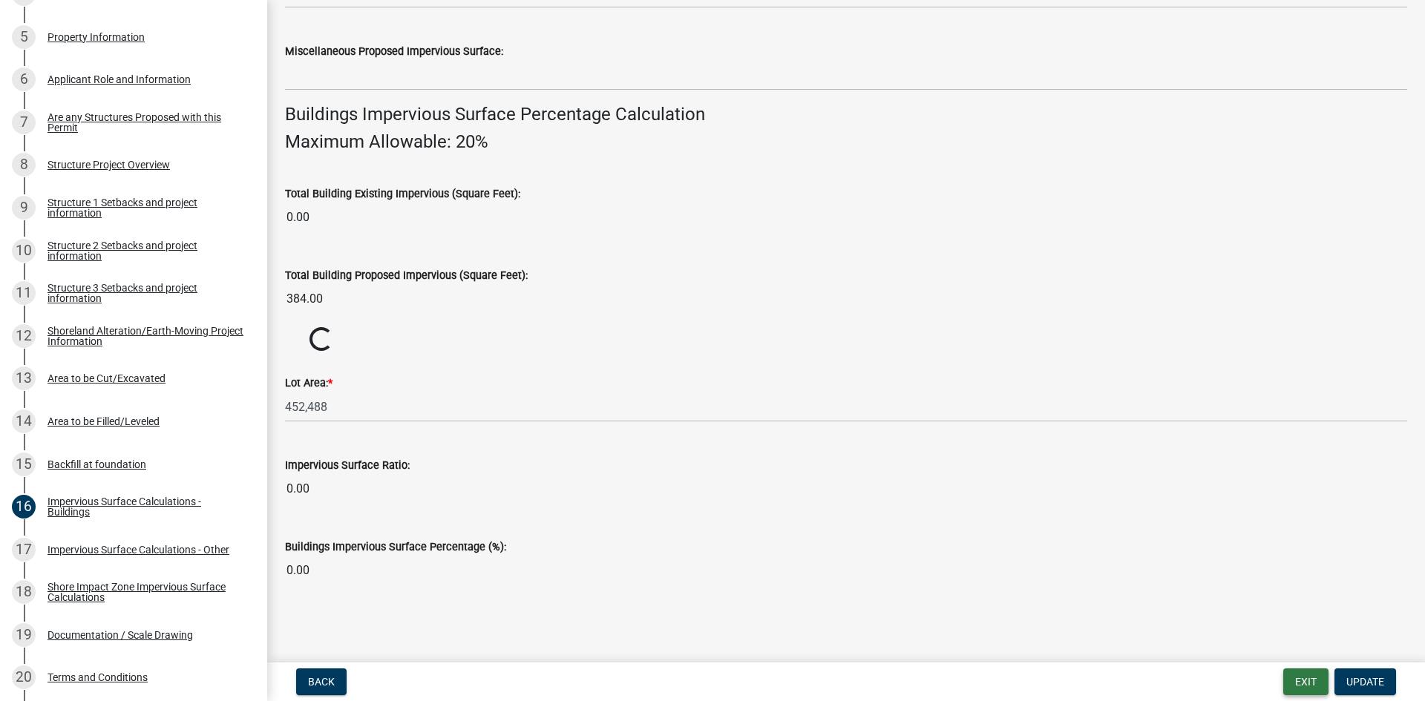
click at [1290, 689] on button "Exit" at bounding box center [1305, 682] width 45 height 27
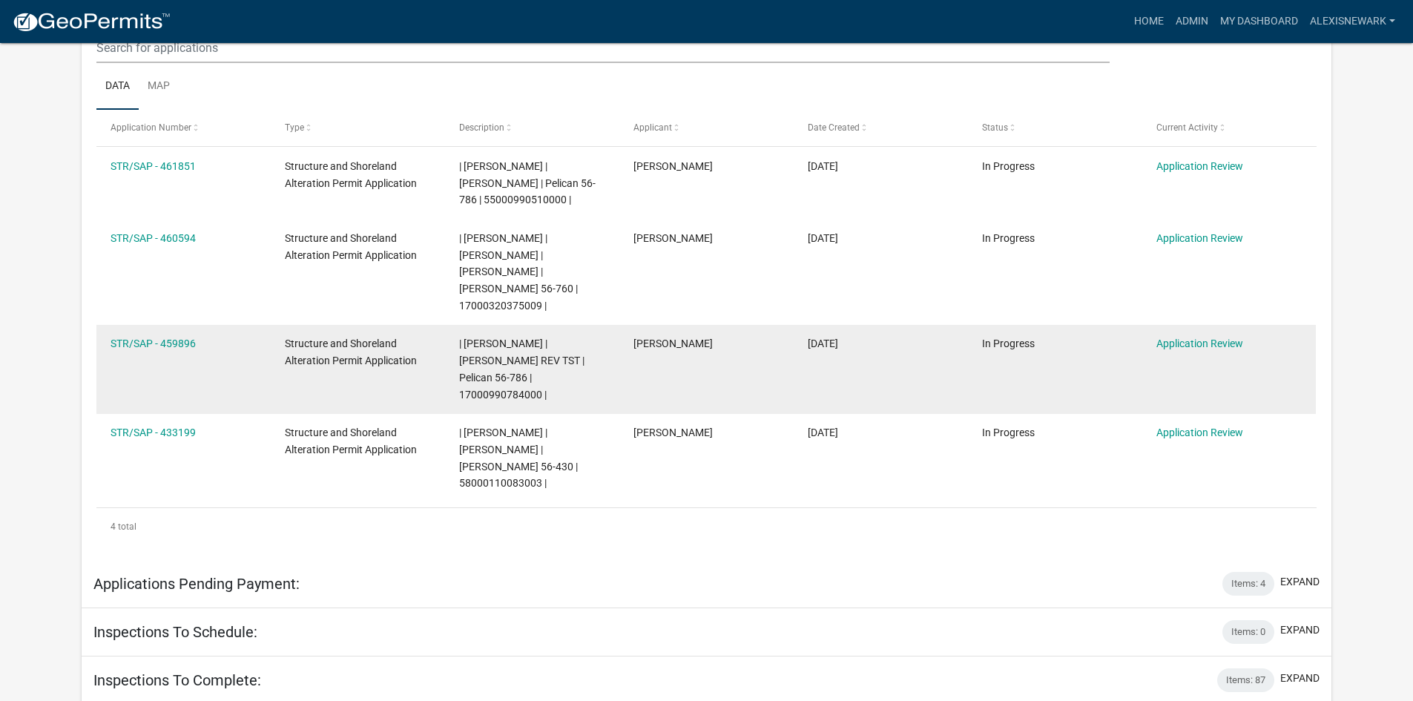
scroll to position [371, 0]
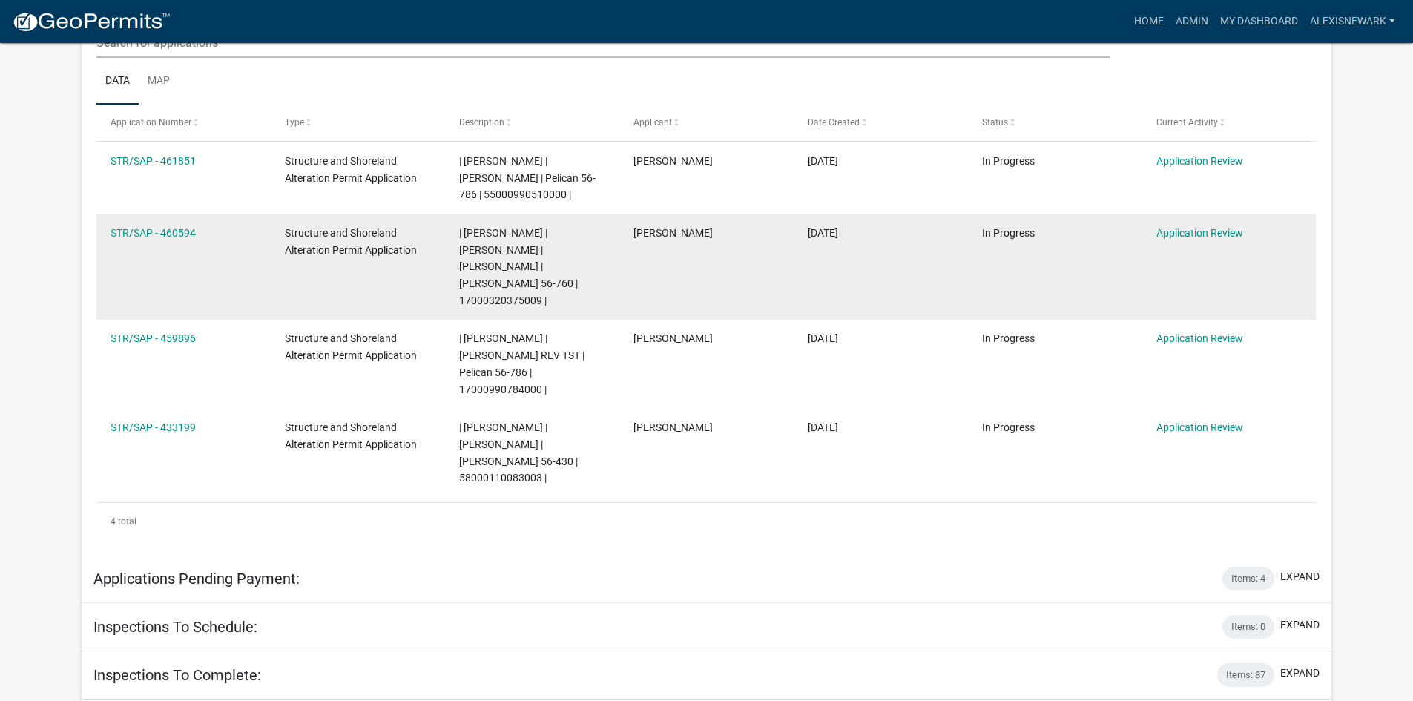
click at [177, 225] on div "STR/SAP - 460594" at bounding box center [183, 233] width 145 height 17
click at [183, 233] on link "STR/SAP - 460594" at bounding box center [153, 233] width 85 height 12
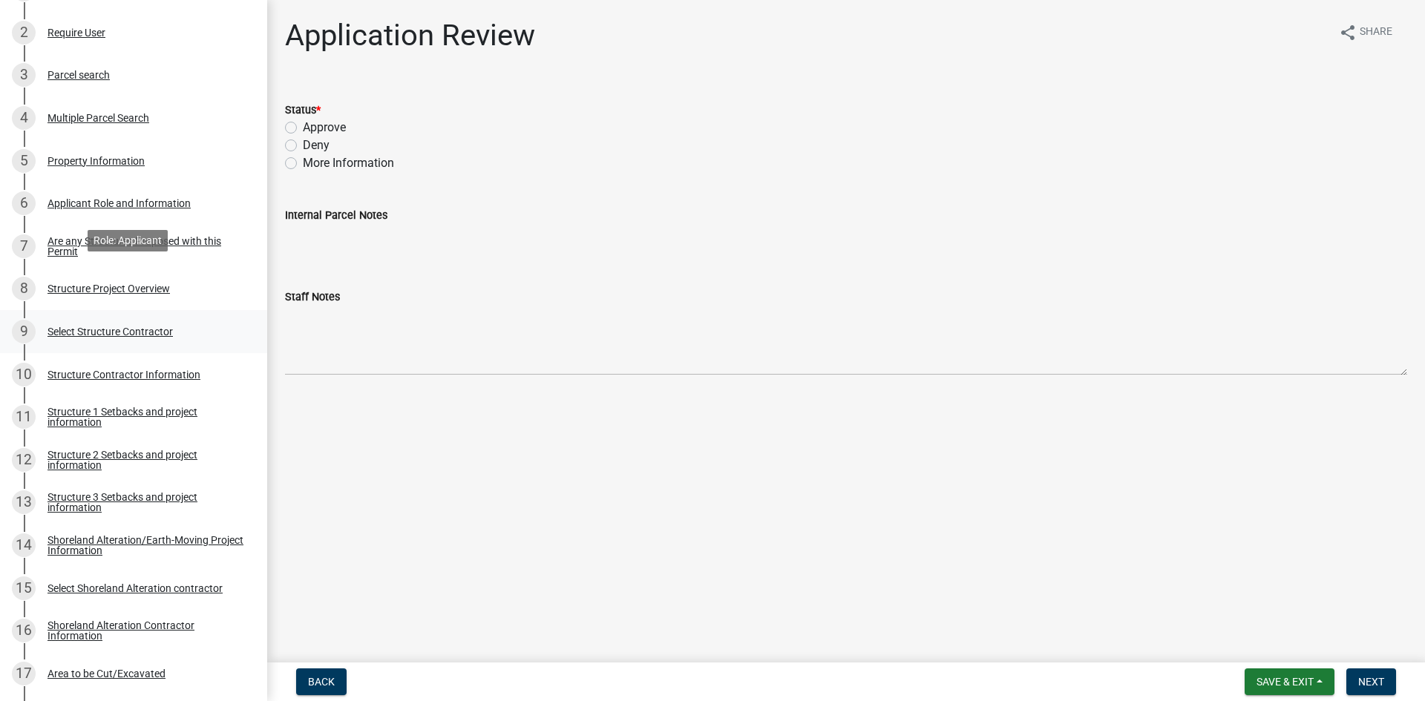
scroll to position [390, 0]
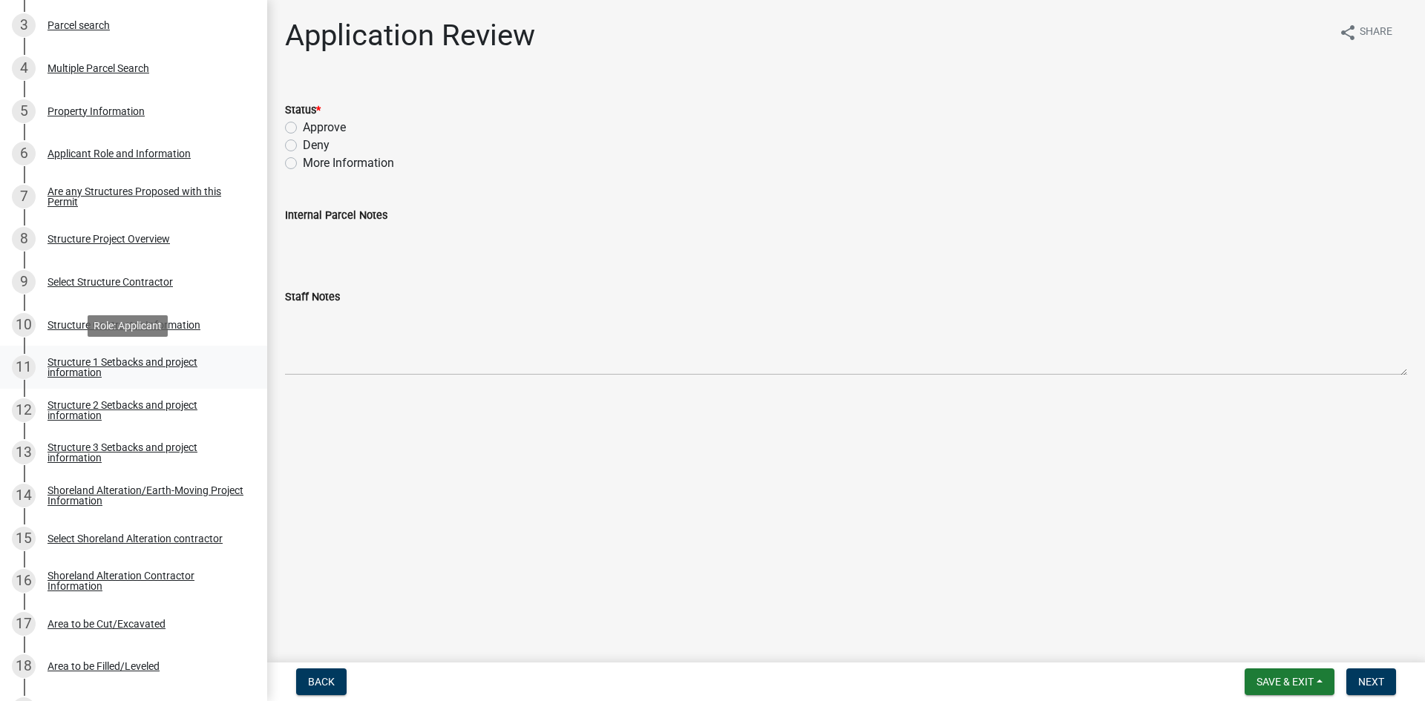
click at [165, 365] on div "Structure 1 Setbacks and project information" at bounding box center [145, 367] width 196 height 21
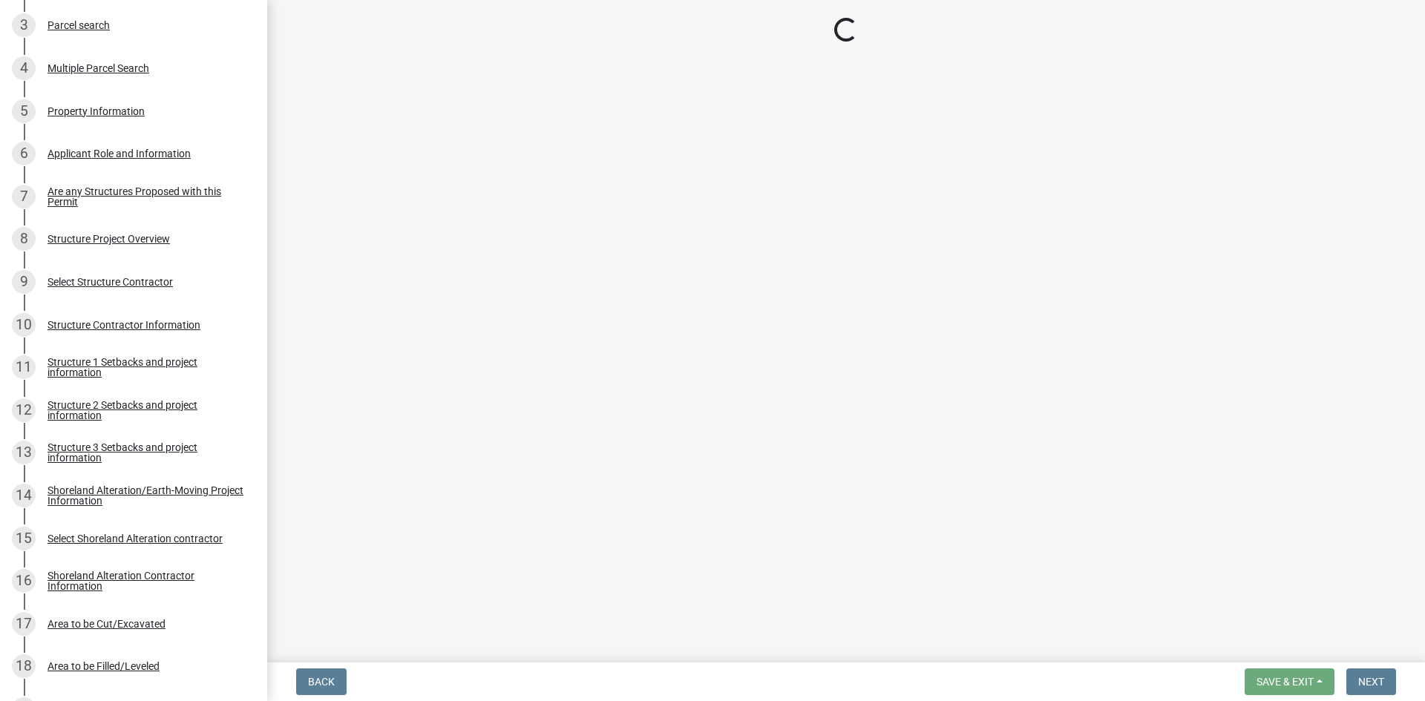
select select "c185e313-3403-4239-bd61-bb563c58a77a"
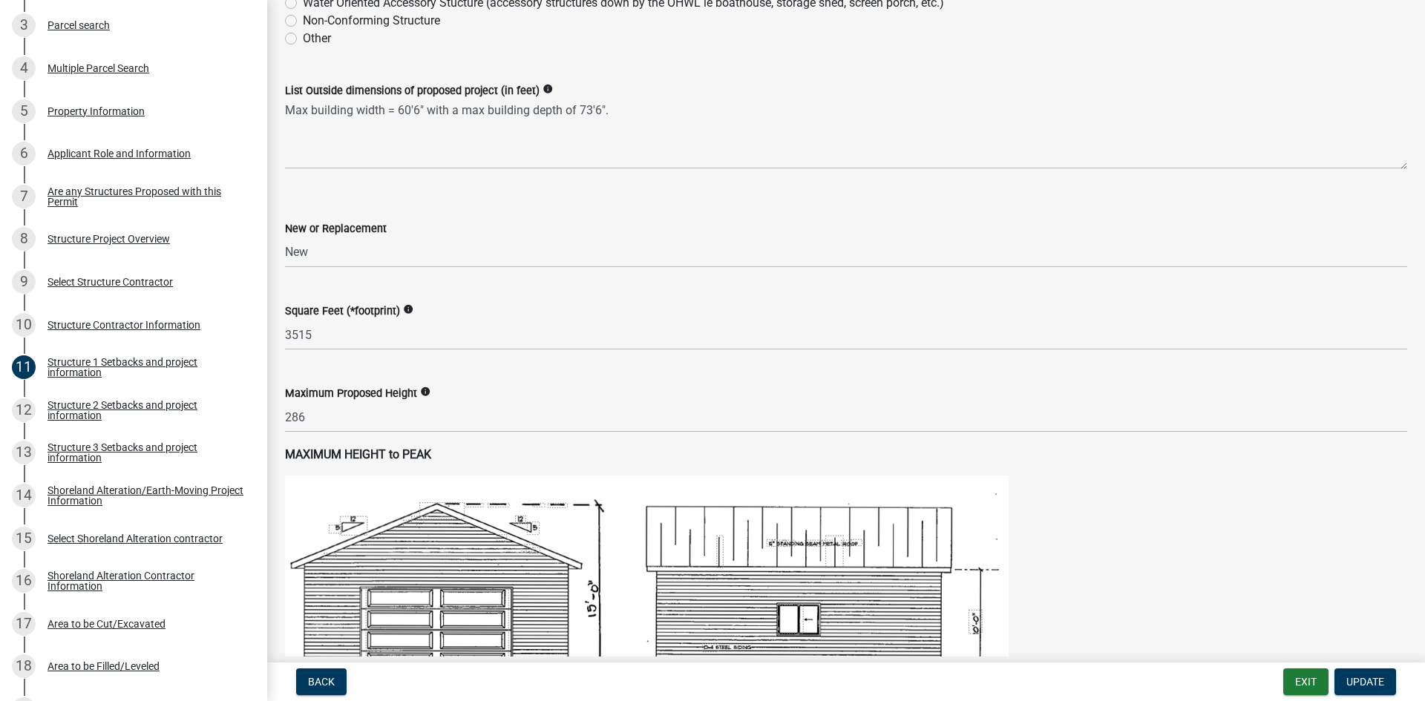
scroll to position [519, 0]
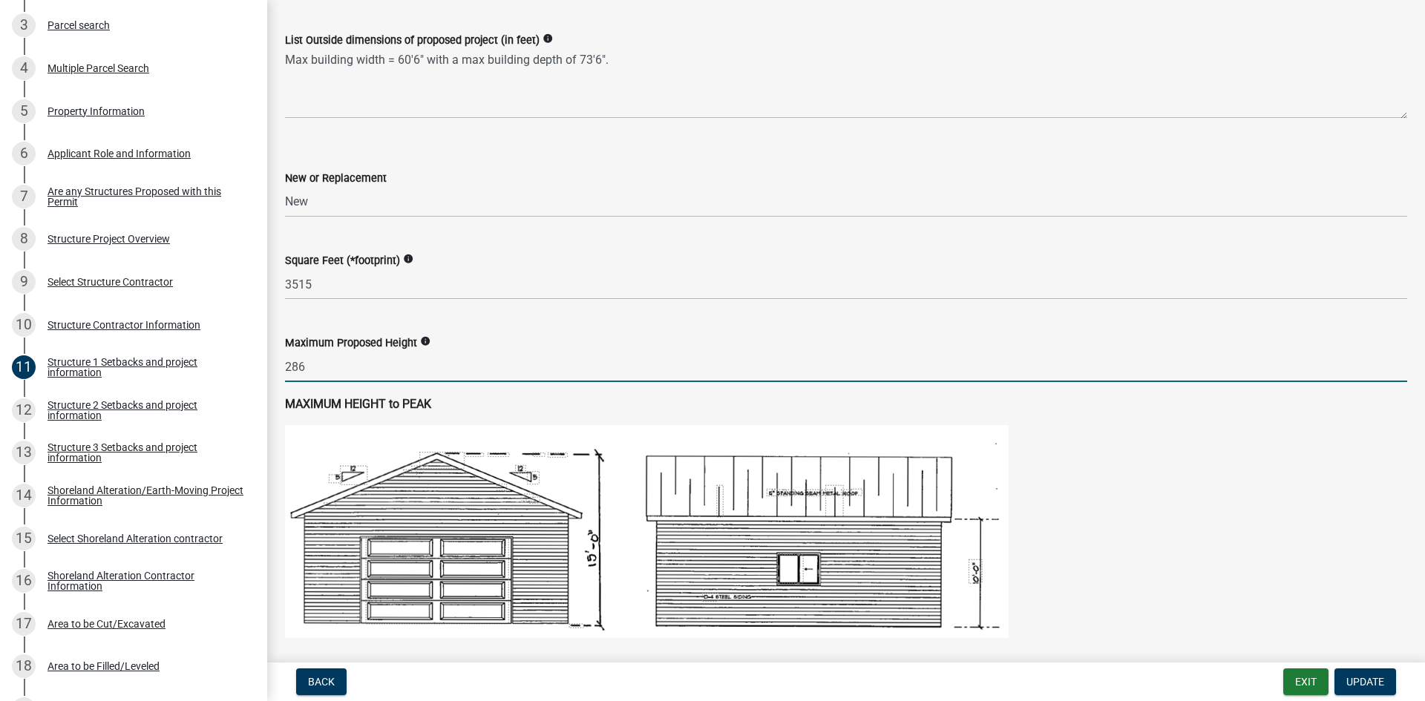
click at [358, 360] on input "286" at bounding box center [846, 367] width 1122 height 30
type input "28"
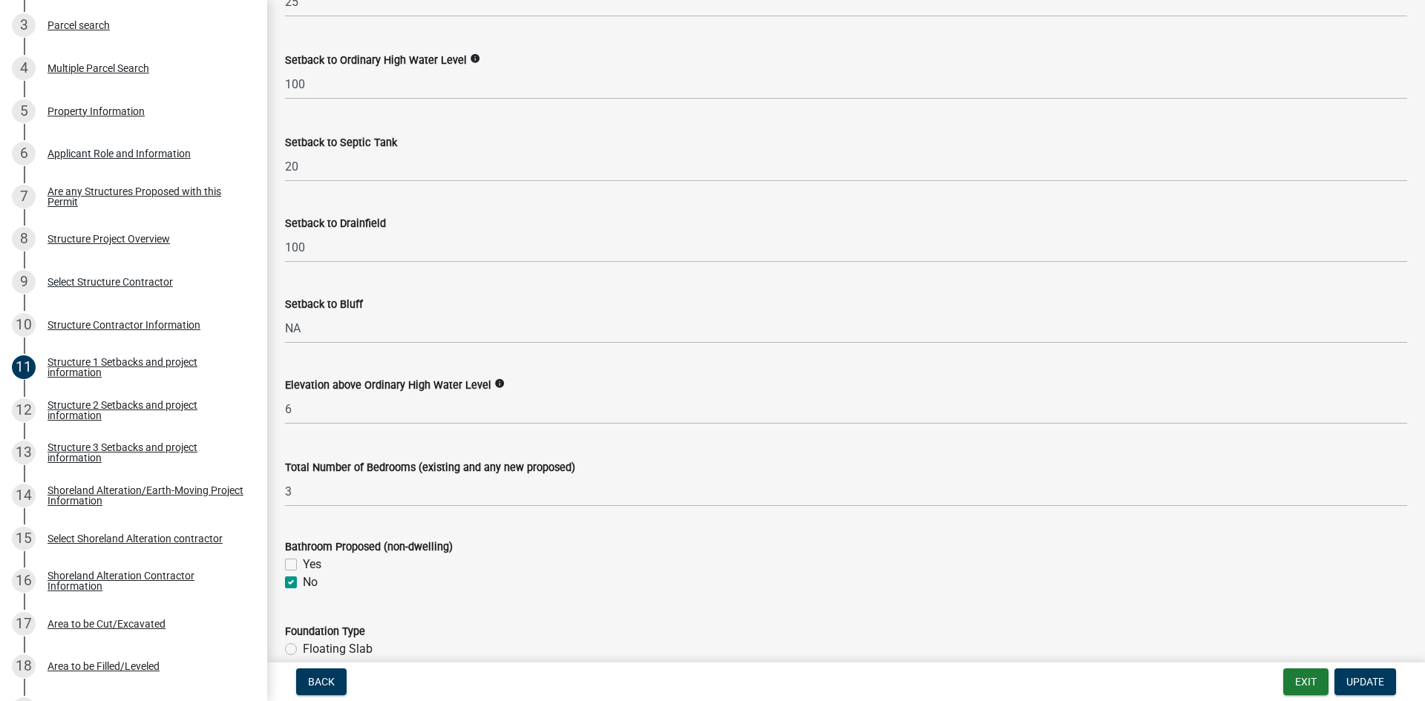
scroll to position [1657, 0]
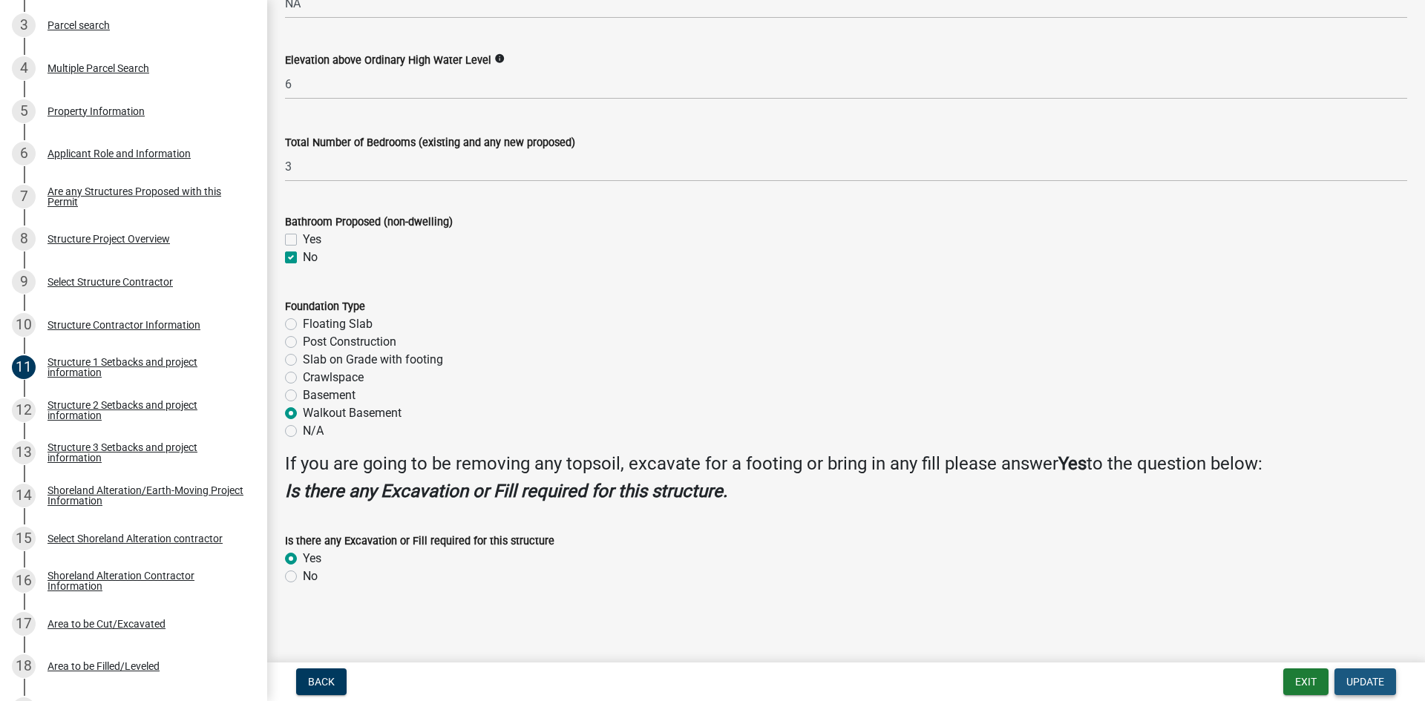
click at [1356, 683] on span "Update" at bounding box center [1365, 682] width 38 height 12
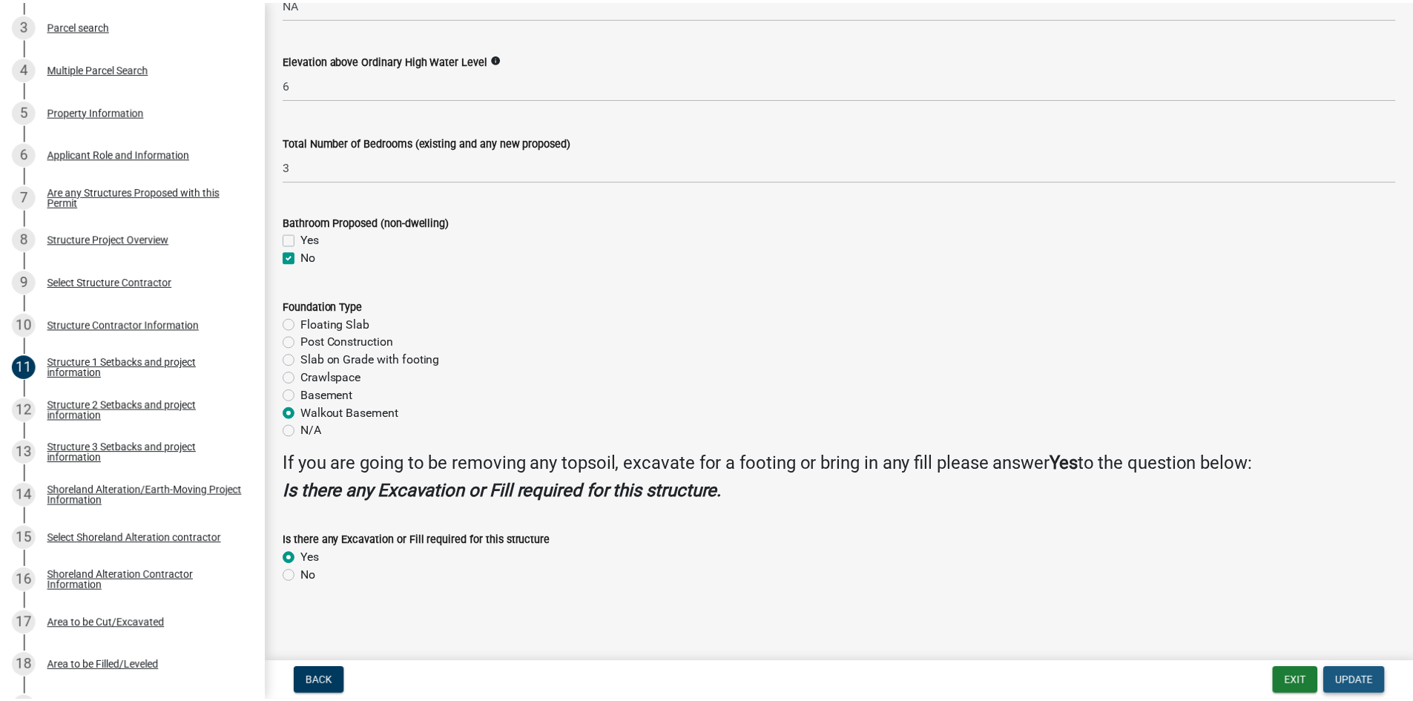
scroll to position [0, 0]
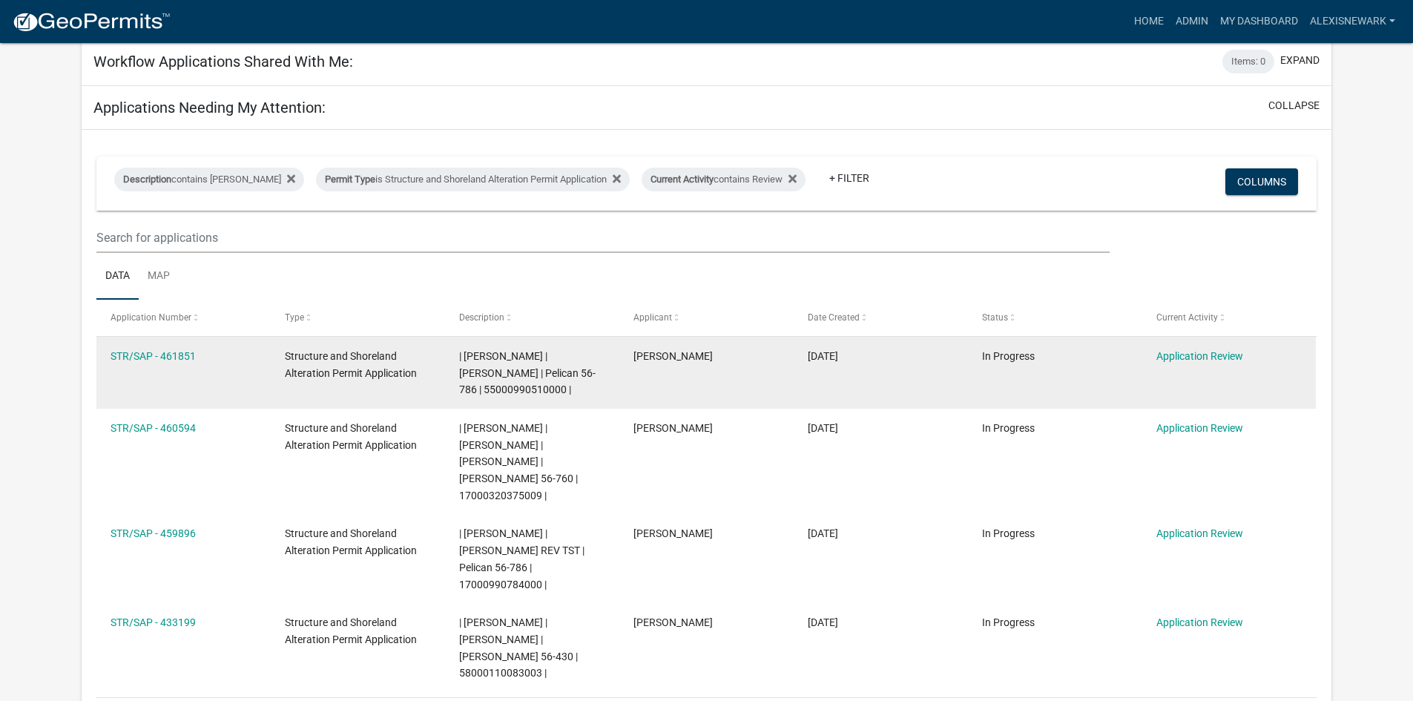
scroll to position [223, 0]
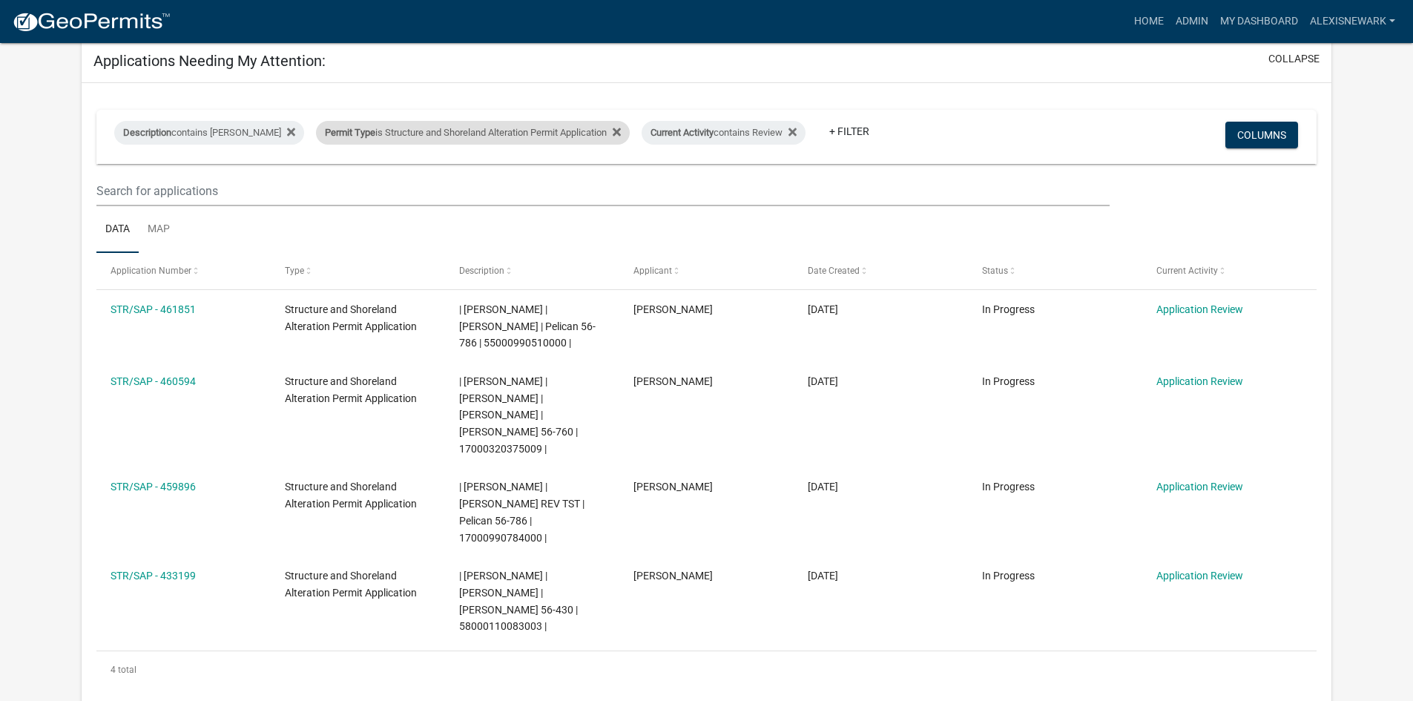
click at [560, 134] on div "Permit Type is Structure and Shoreland Alteration Permit Application" at bounding box center [473, 133] width 314 height 24
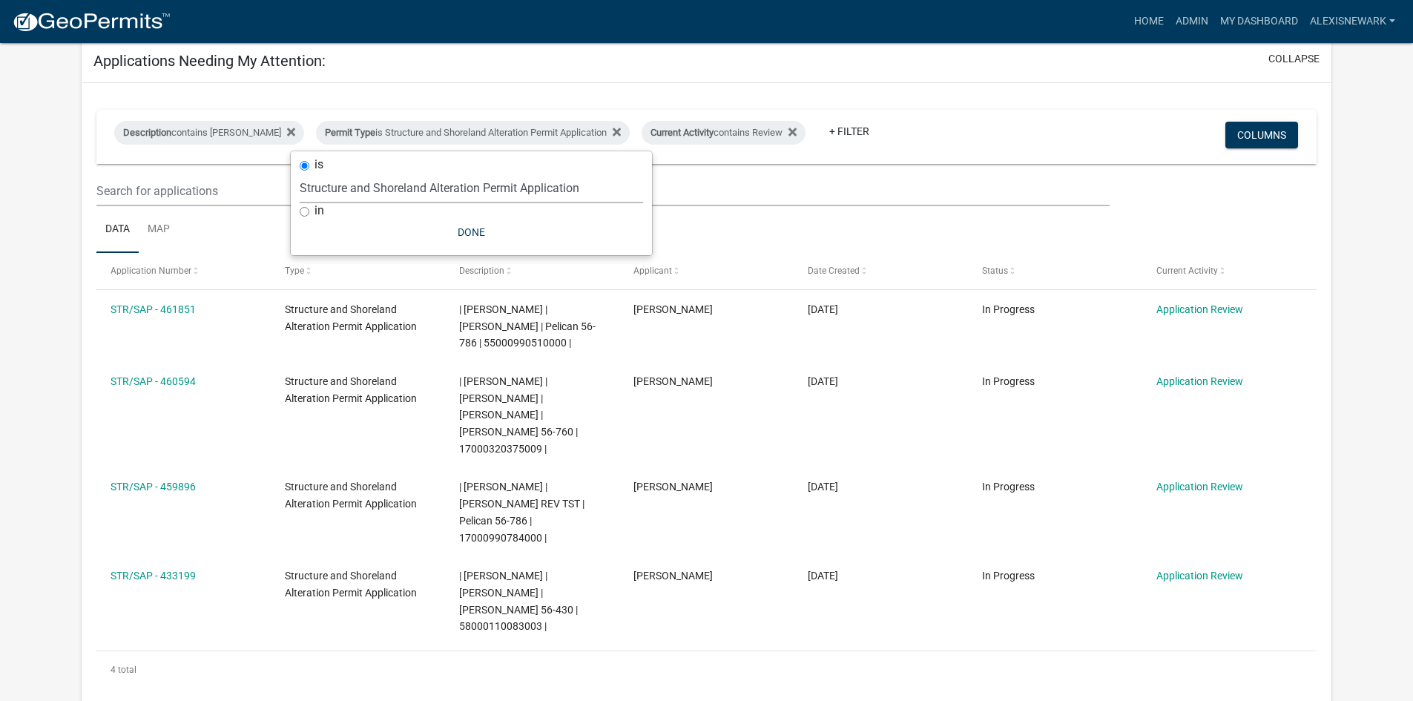
click at [545, 194] on select "Select an option Building Contractor / Excavators (Registration) Building Contr…" at bounding box center [472, 188] width 344 height 30
select select "68d28c81-f724-4f90-9ad3-bed34bf6fb80"
click at [325, 173] on select "Select an option Building Contractor / Excavators (Registration) Building Contr…" at bounding box center [472, 188] width 344 height 30
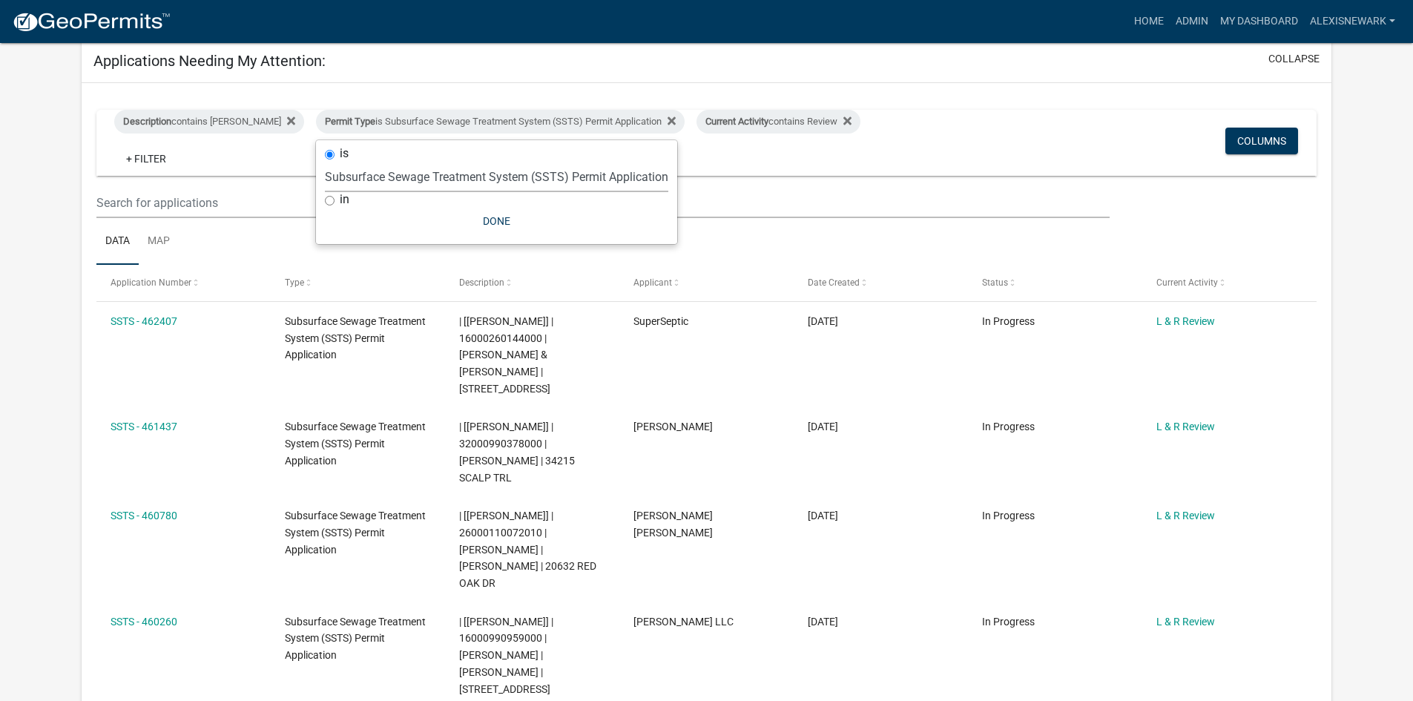
click at [993, 113] on div "Description contains Alexis Newark Permit Type is Subsurface Sewage Treatment S…" at bounding box center [706, 143] width 1207 height 66
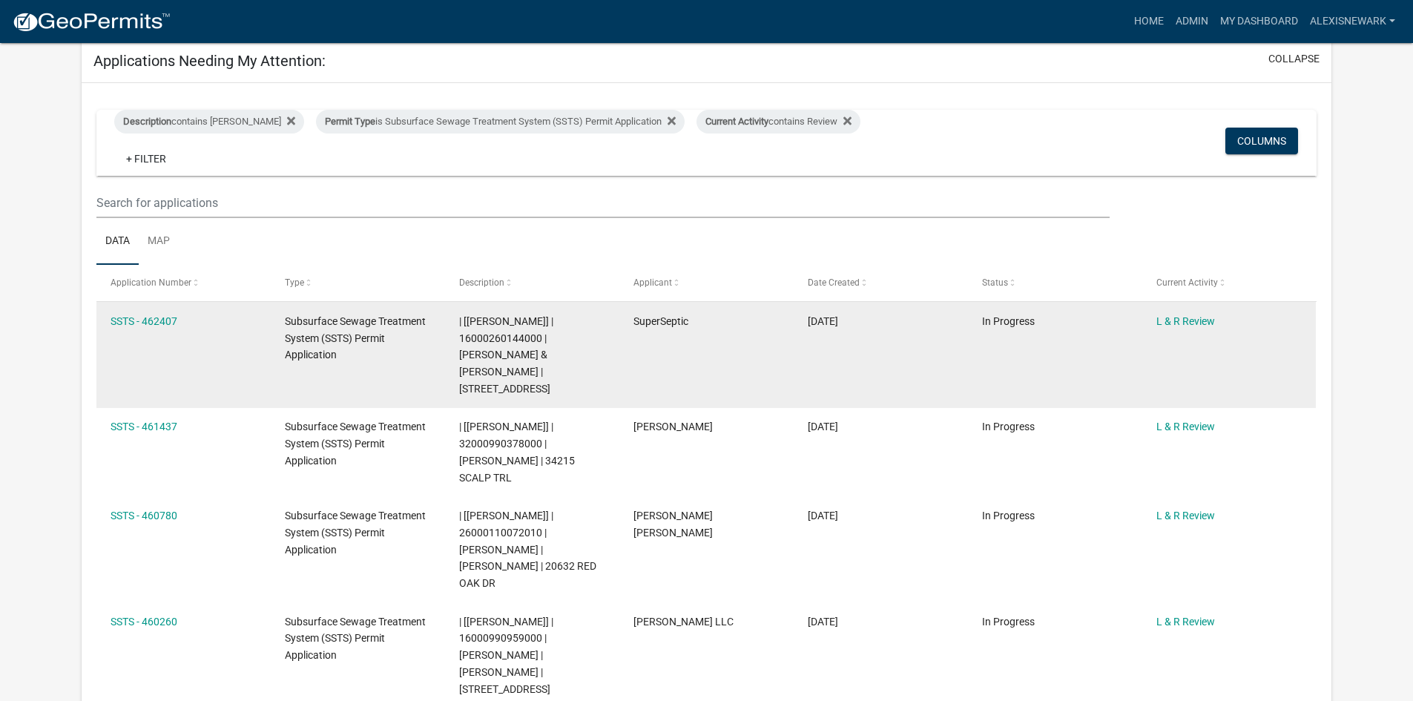
click at [473, 333] on span "| [[PERSON_NAME]] | 16000260144000 | [PERSON_NAME] & [PERSON_NAME] | [STREET_AD…" at bounding box center [506, 354] width 94 height 79
copy span "16000260144000"
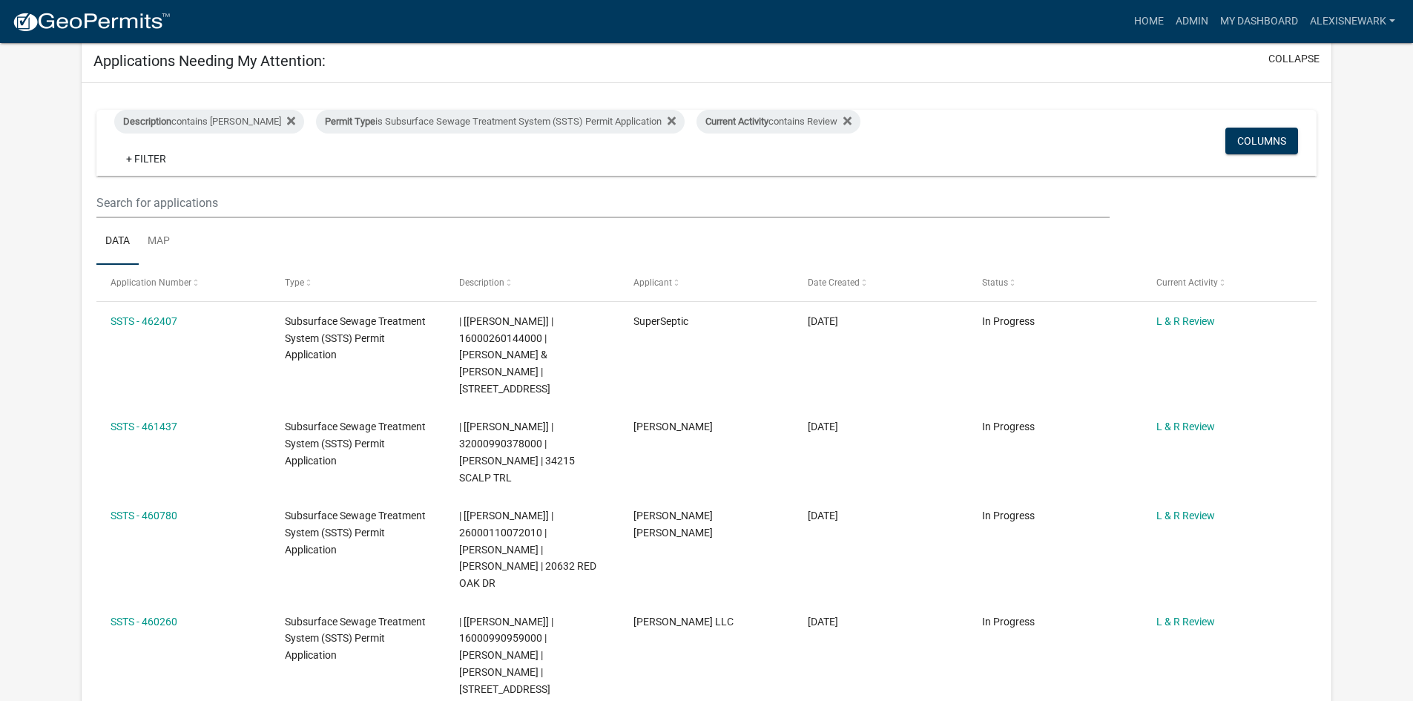
click at [44, 273] on app-user-applications "more_horiz Home Admin My Dashboard alexisnewark Admin Account Logout My Dashboa…" at bounding box center [706, 461] width 1413 height 1282
drag, startPoint x: 585, startPoint y: 122, endPoint x: 583, endPoint y: 130, distance: 8.3
click at [585, 122] on div "Permit Type is Subsurface Sewage Treatment System (SSTS) Permit Application" at bounding box center [500, 122] width 369 height 24
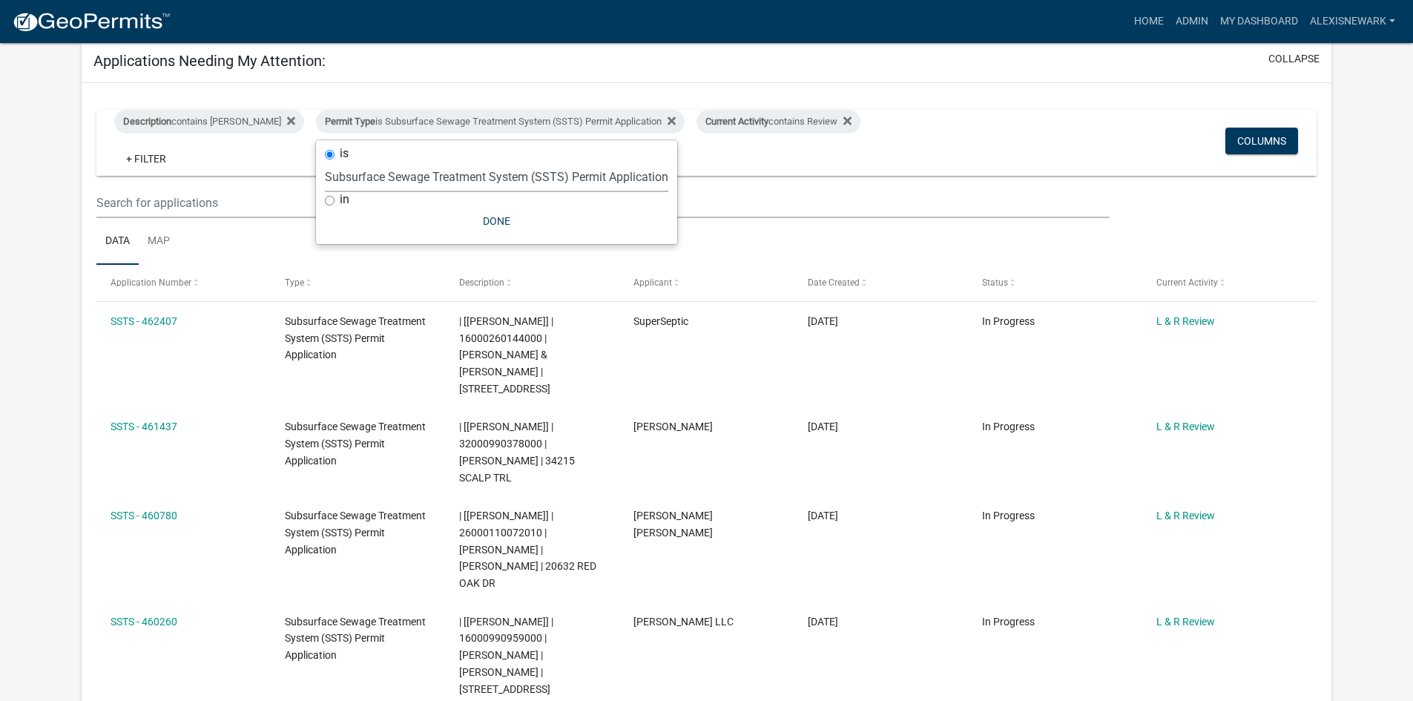
click at [532, 178] on select "Select an option Building Contractor / Excavators (Registration) Building Contr…" at bounding box center [497, 177] width 344 height 30
select select "79d4bf26-a84c-4898-8d16-9ebea2345fb4"
click at [325, 173] on select "Select an option Building Contractor / Excavators (Registration) Building Contr…" at bounding box center [497, 177] width 344 height 30
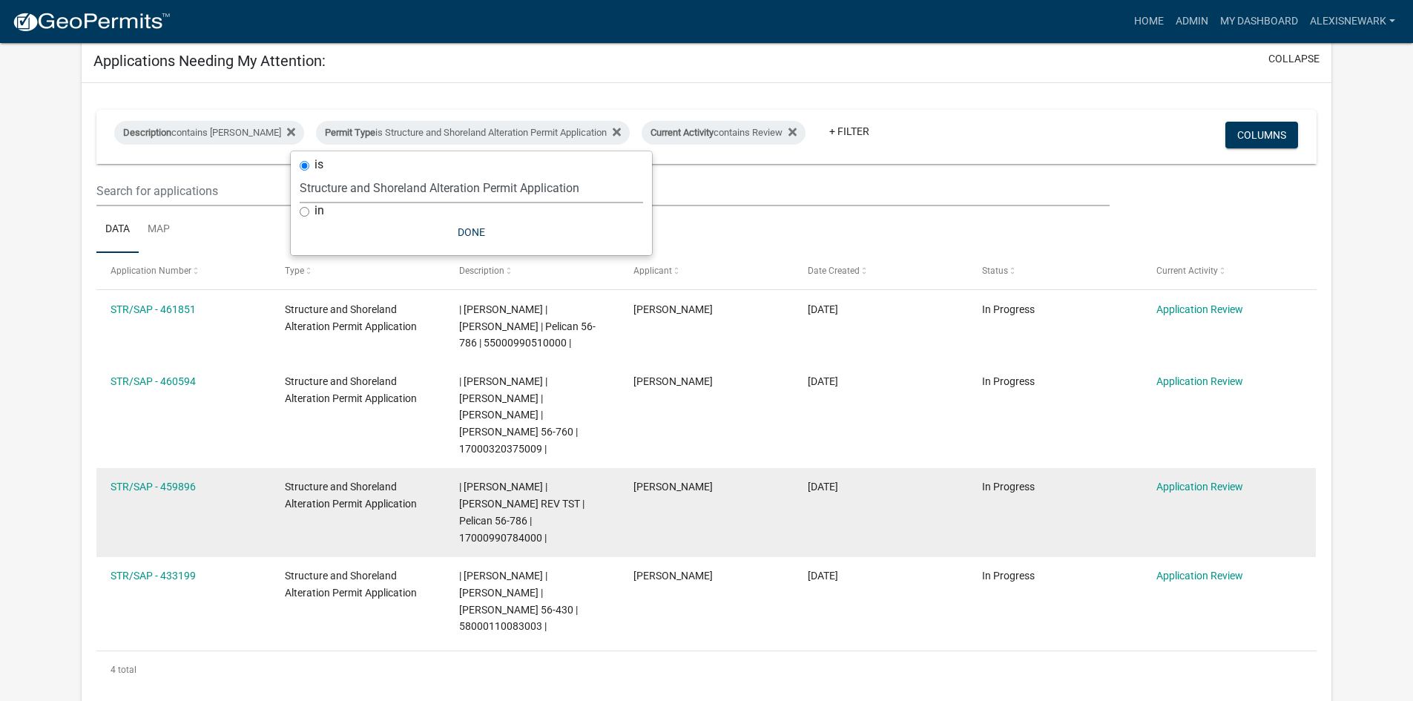
click at [519, 505] on span "| [PERSON_NAME] | [PERSON_NAME] REV TST | Pelican 56-786 | 17000990784000 |" at bounding box center [521, 512] width 125 height 62
copy span "17000990784000"
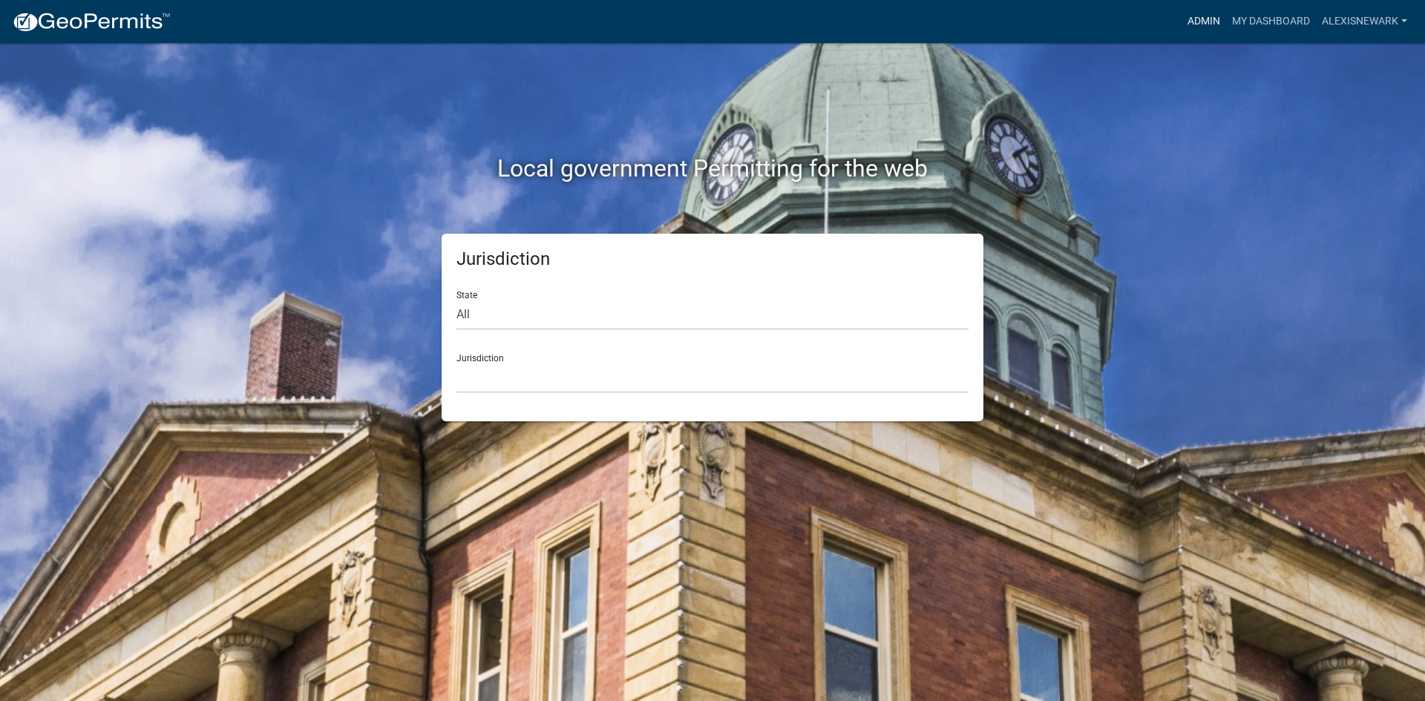
click at [1208, 24] on link "Admin" at bounding box center [1203, 21] width 45 height 28
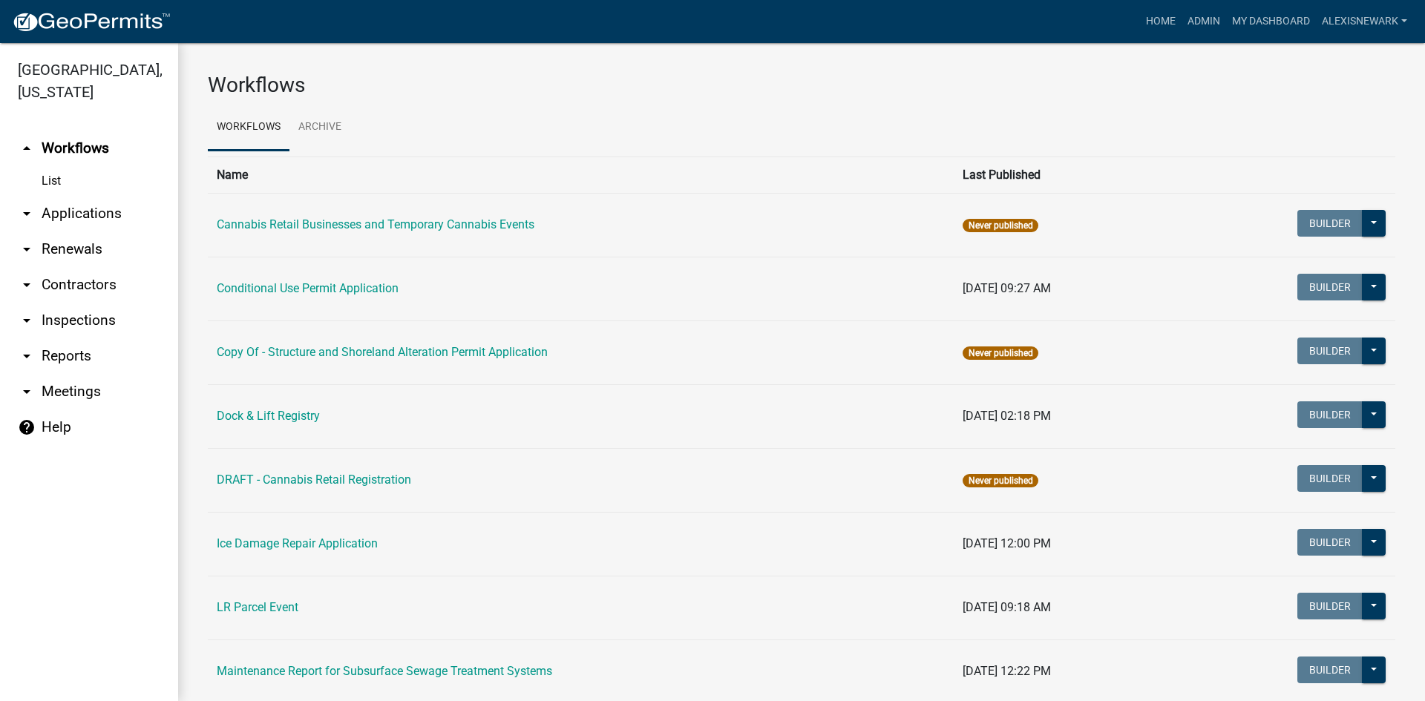
click at [66, 221] on link "arrow_drop_down Applications" at bounding box center [89, 214] width 178 height 36
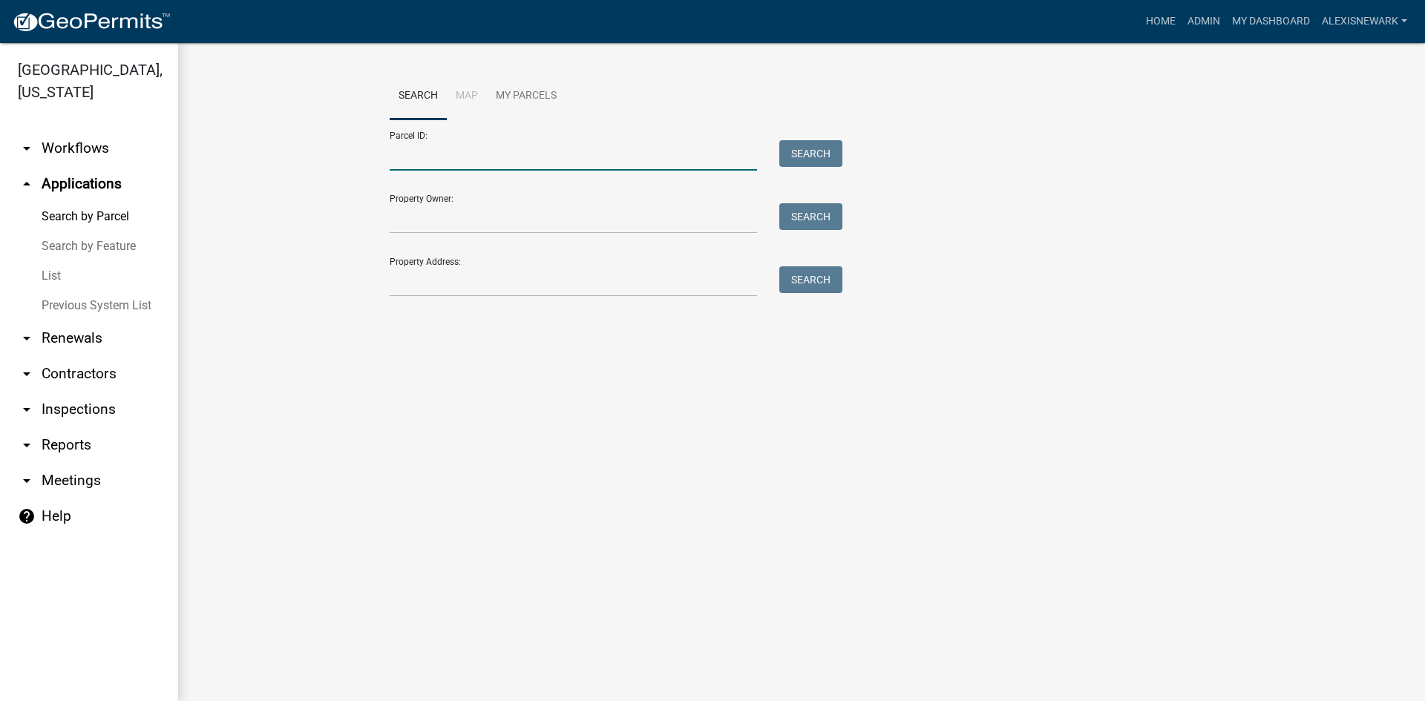
click at [411, 162] on input "Parcel ID:" at bounding box center [573, 155] width 367 height 30
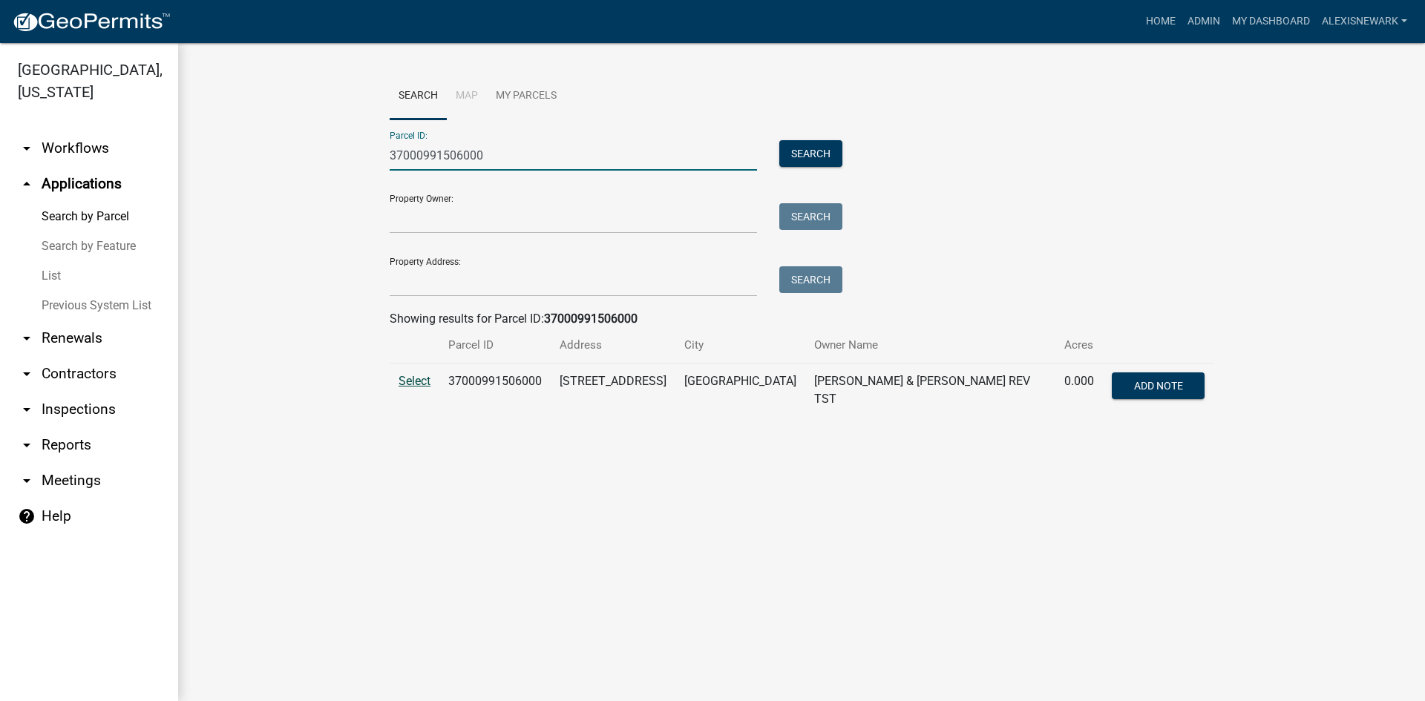
type input "37000991506000"
click at [398, 381] on span "Select" at bounding box center [414, 381] width 32 height 14
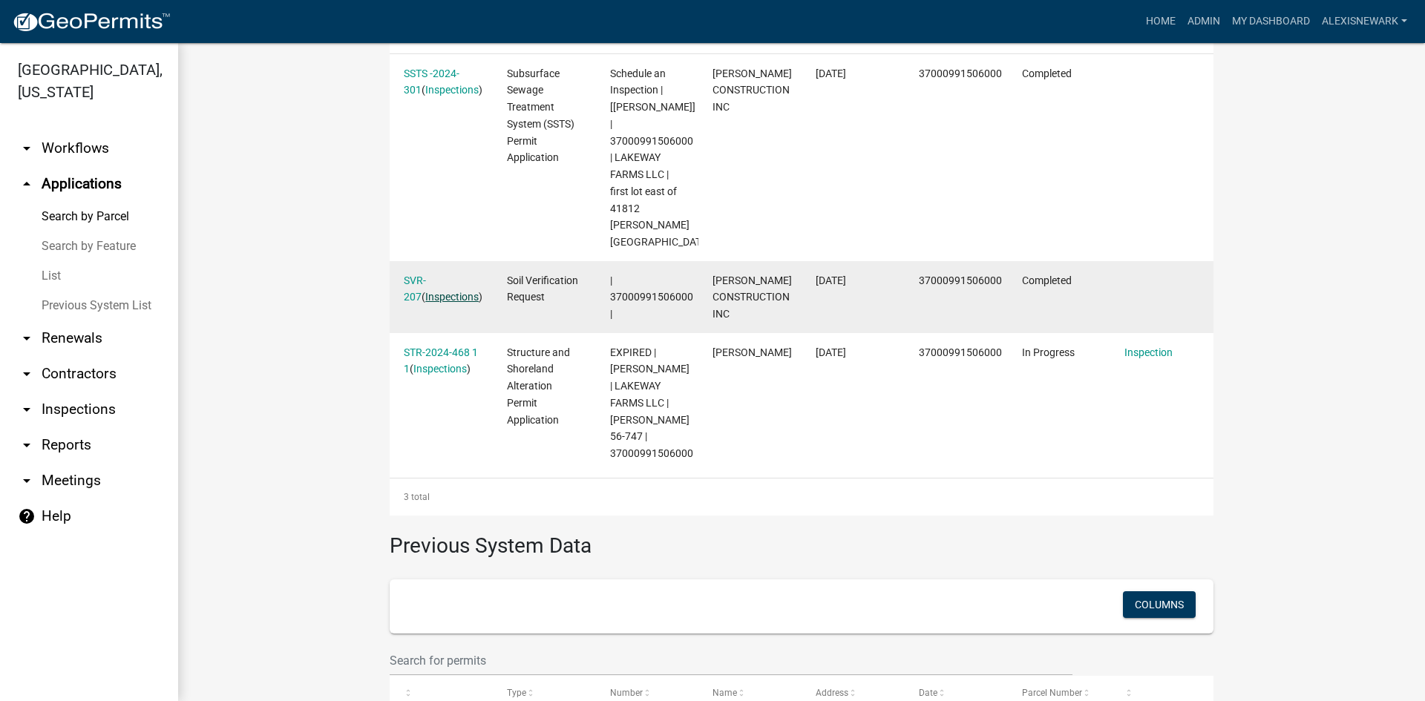
scroll to position [560, 0]
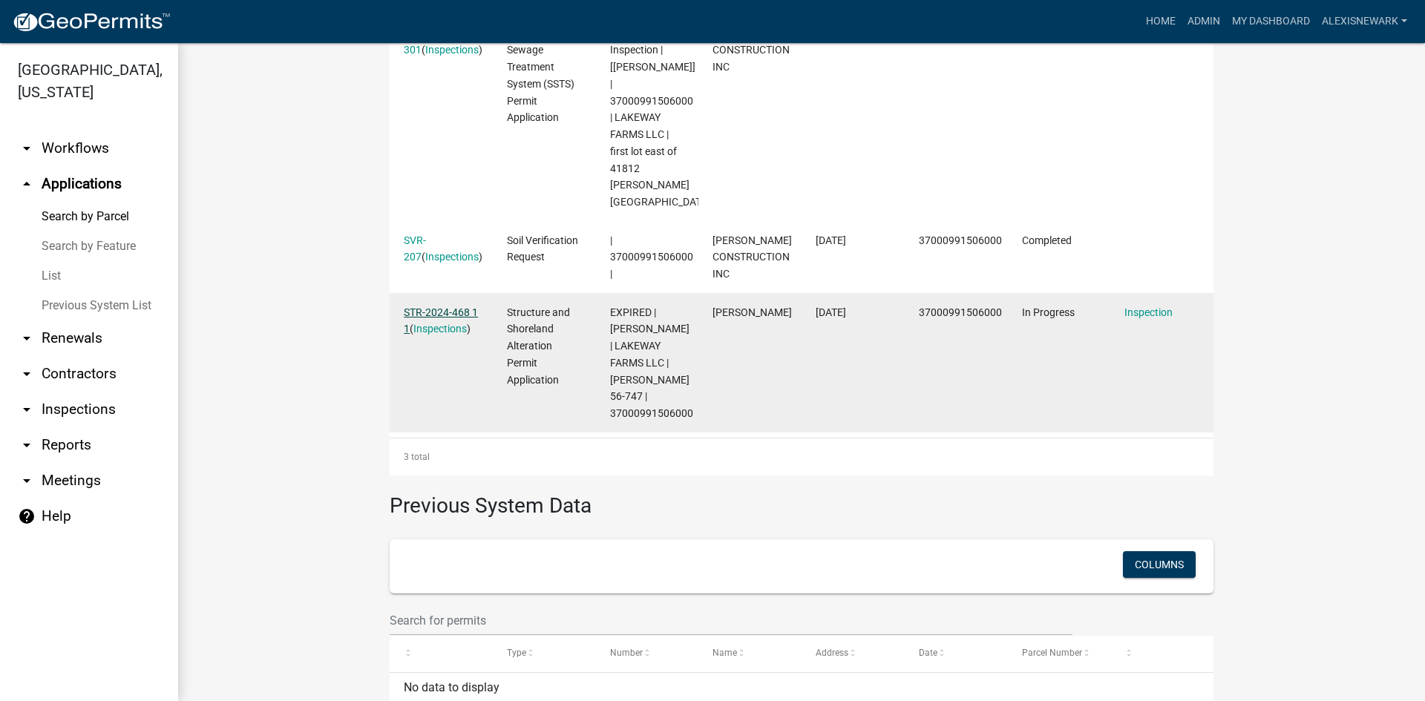
click at [462, 306] on link "STR-2024-468 1 1" at bounding box center [441, 320] width 74 height 29
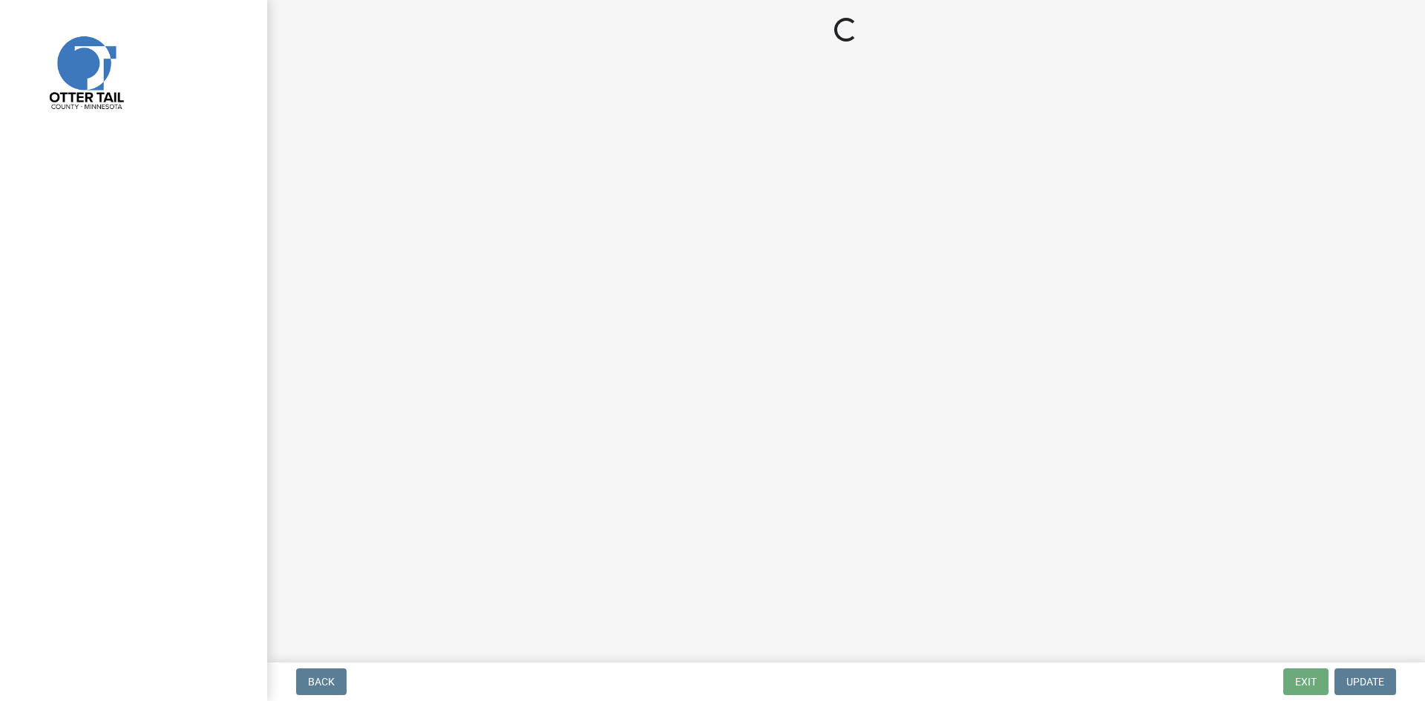
select select "710d5f49-2663-4e73-9718-d0c4e189f5ed"
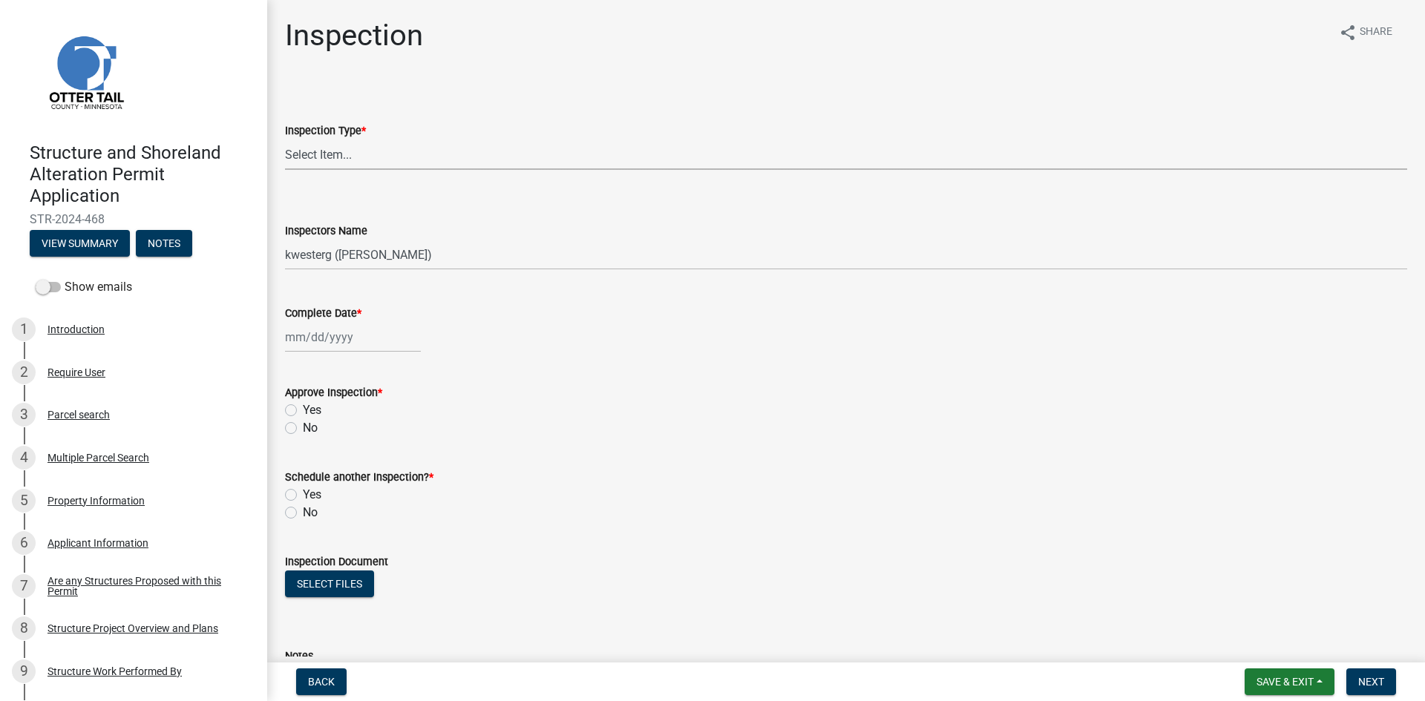
click at [339, 151] on select "Select Item... Footing / Structure Inspection Shoreland Alteration Not Built" at bounding box center [846, 154] width 1122 height 30
click at [285, 139] on select "Select Item... Footing / Structure Inspection Shoreland Alteration Not Built" at bounding box center [846, 154] width 1122 height 30
select select "29b027fa-a62f-4639-a4c1-67ac8b0bd2a2"
click at [372, 255] on select "Select Item... btollefson (Brittany Tollefson) alexisnewark (Alexis Newark) epl…" at bounding box center [846, 255] width 1122 height 30
select select "540cdff0-8667-4a16-ad1f-2fbf1edb8379"
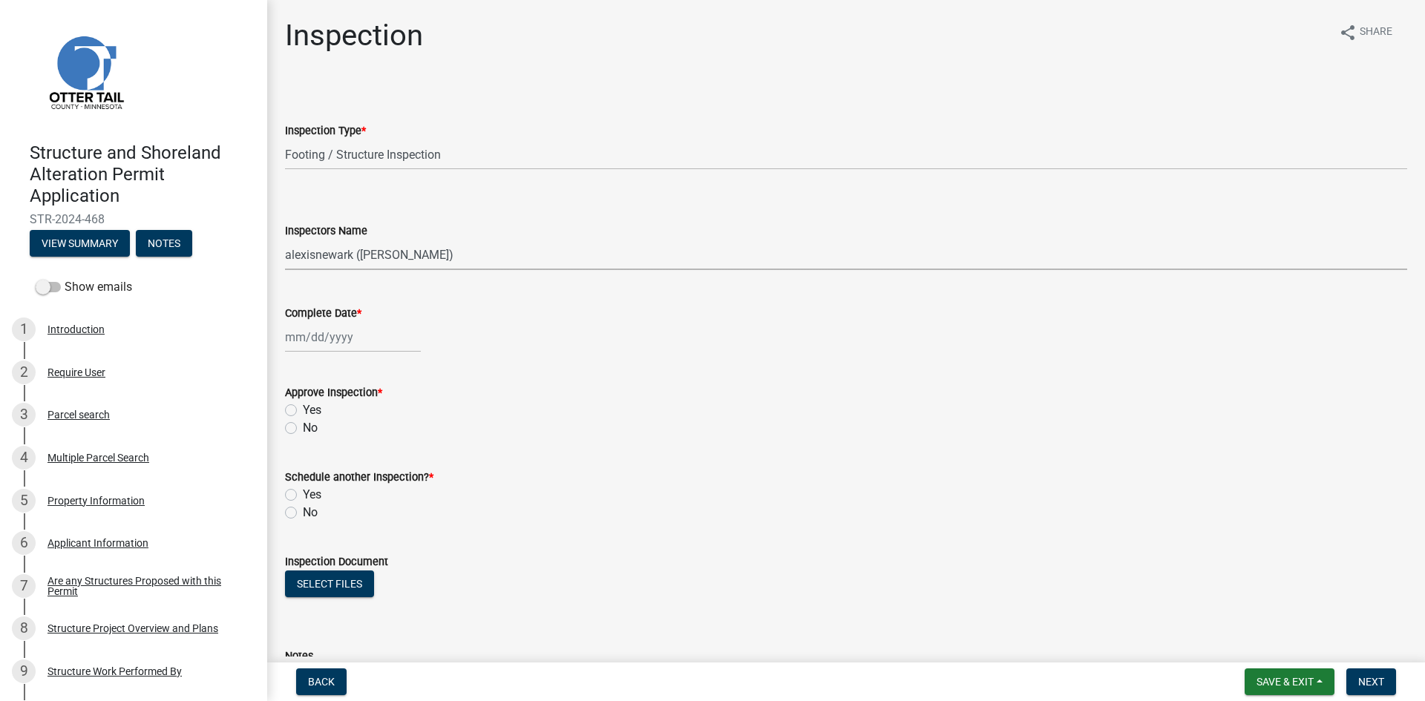
click at [285, 240] on select "Select Item... btollefson (Brittany Tollefson) alexisnewark (Alexis Newark) epl…" at bounding box center [846, 255] width 1122 height 30
select select "8"
select select "2025"
click at [300, 332] on div "Jan Feb Mar Apr May Jun Jul Aug Sep Oct Nov Dec 1525 1526 1527 1528 1529 1530 1…" at bounding box center [353, 337] width 136 height 30
click at [313, 465] on div "12" at bounding box center [324, 464] width 24 height 24
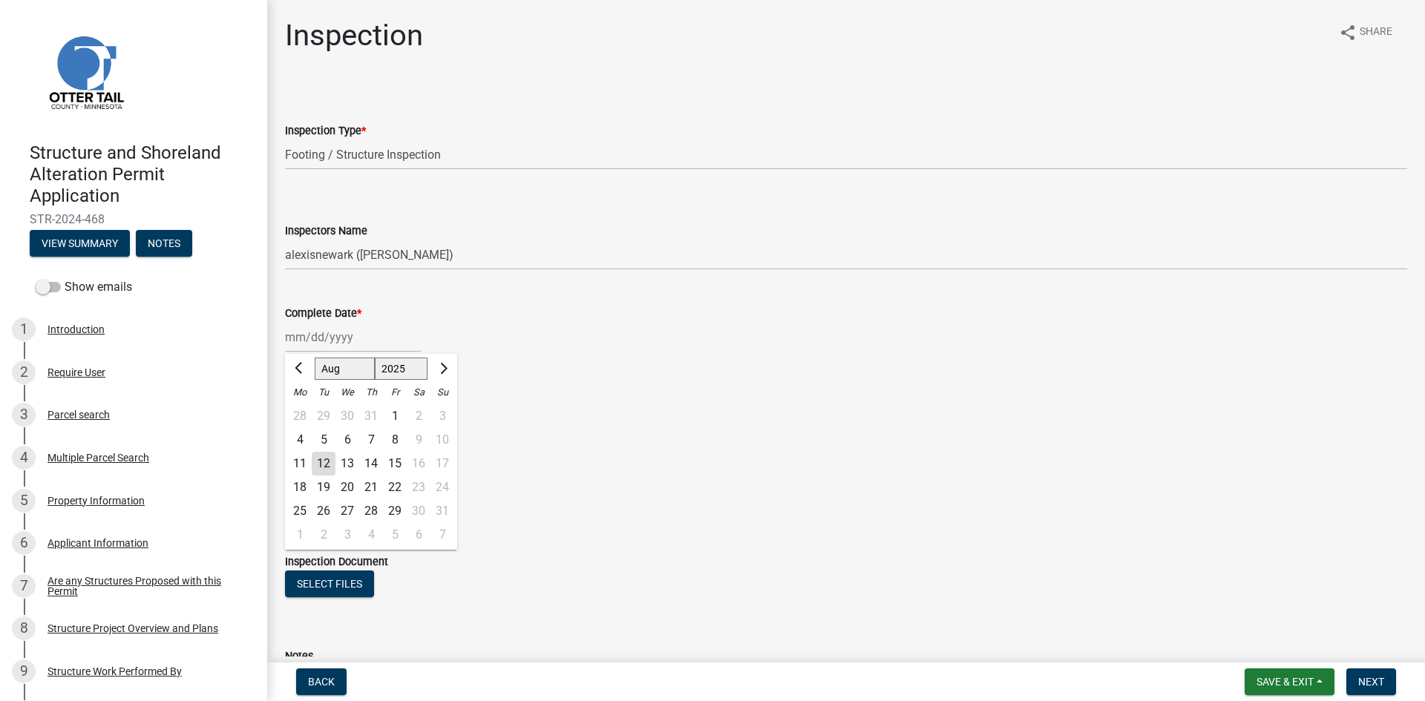
type input "08/12/2025"
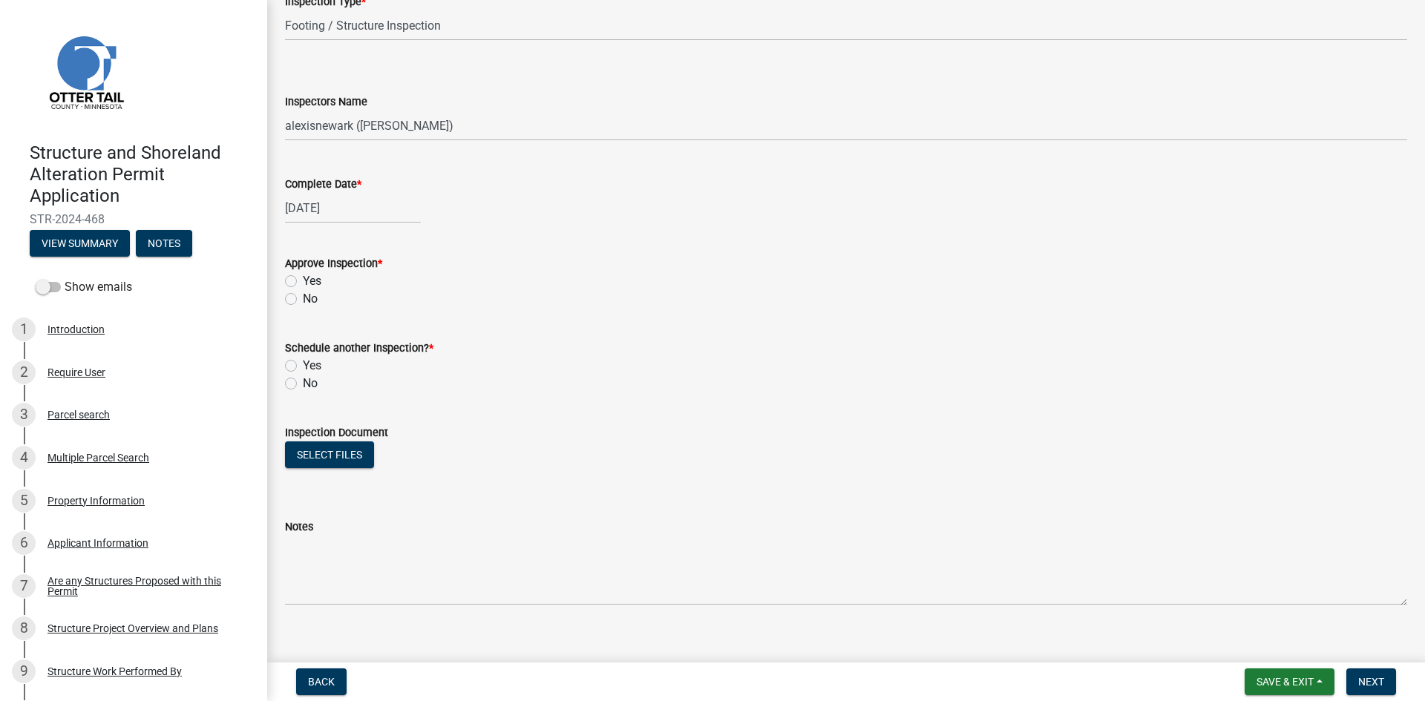
scroll to position [130, 0]
click at [303, 278] on label "Yes" at bounding box center [312, 281] width 19 height 18
click at [303, 278] on input "Yes" at bounding box center [308, 277] width 10 height 10
radio input "true"
click at [284, 384] on div "Schedule another Inspection? * Yes No" at bounding box center [846, 356] width 1144 height 71
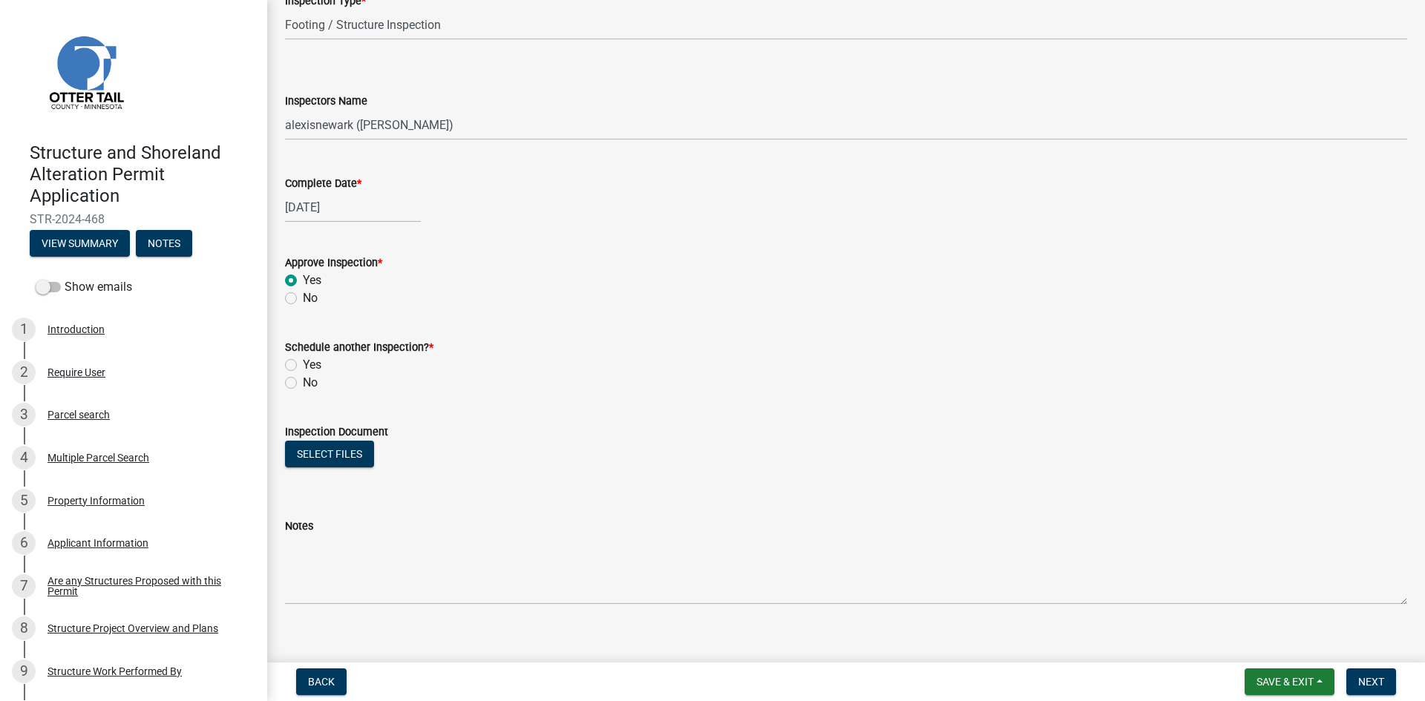
click at [303, 384] on label "No" at bounding box center [310, 383] width 15 height 18
click at [303, 384] on input "No" at bounding box center [308, 379] width 10 height 10
radio input "true"
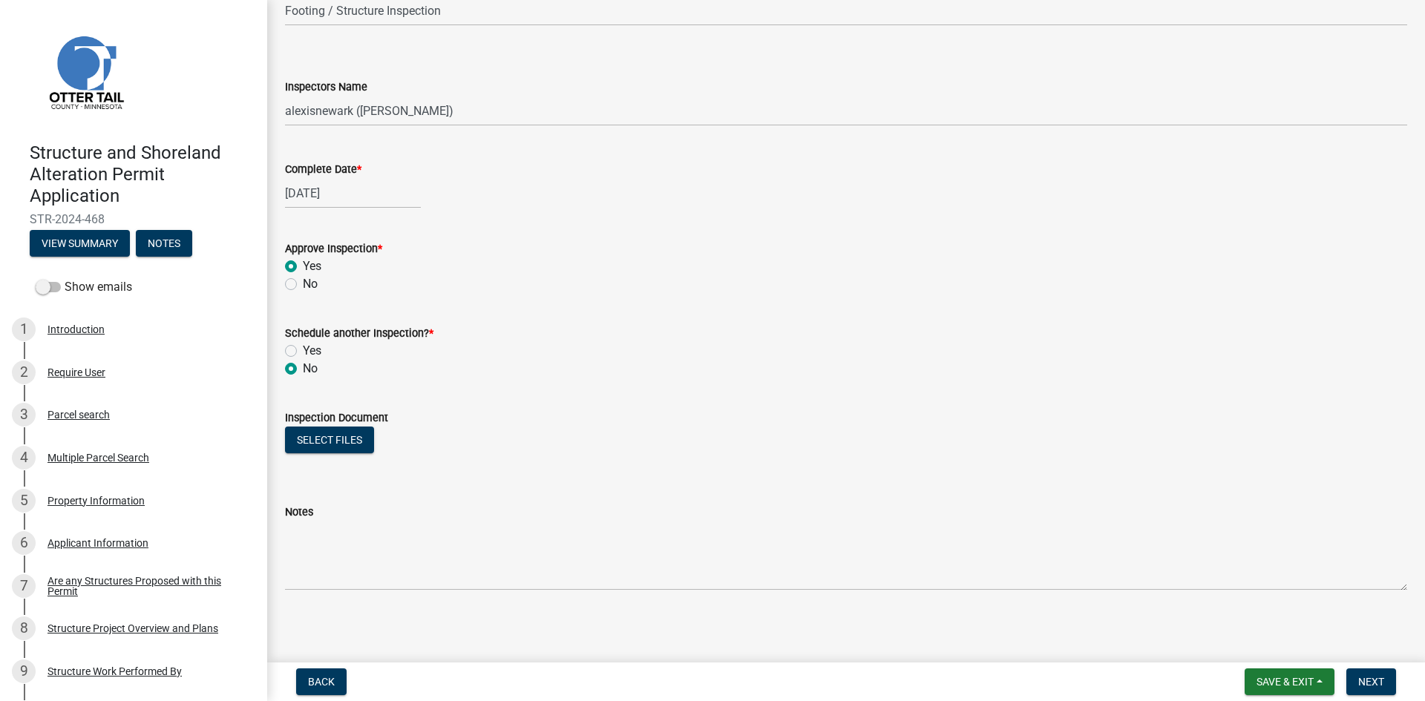
scroll to position [148, 0]
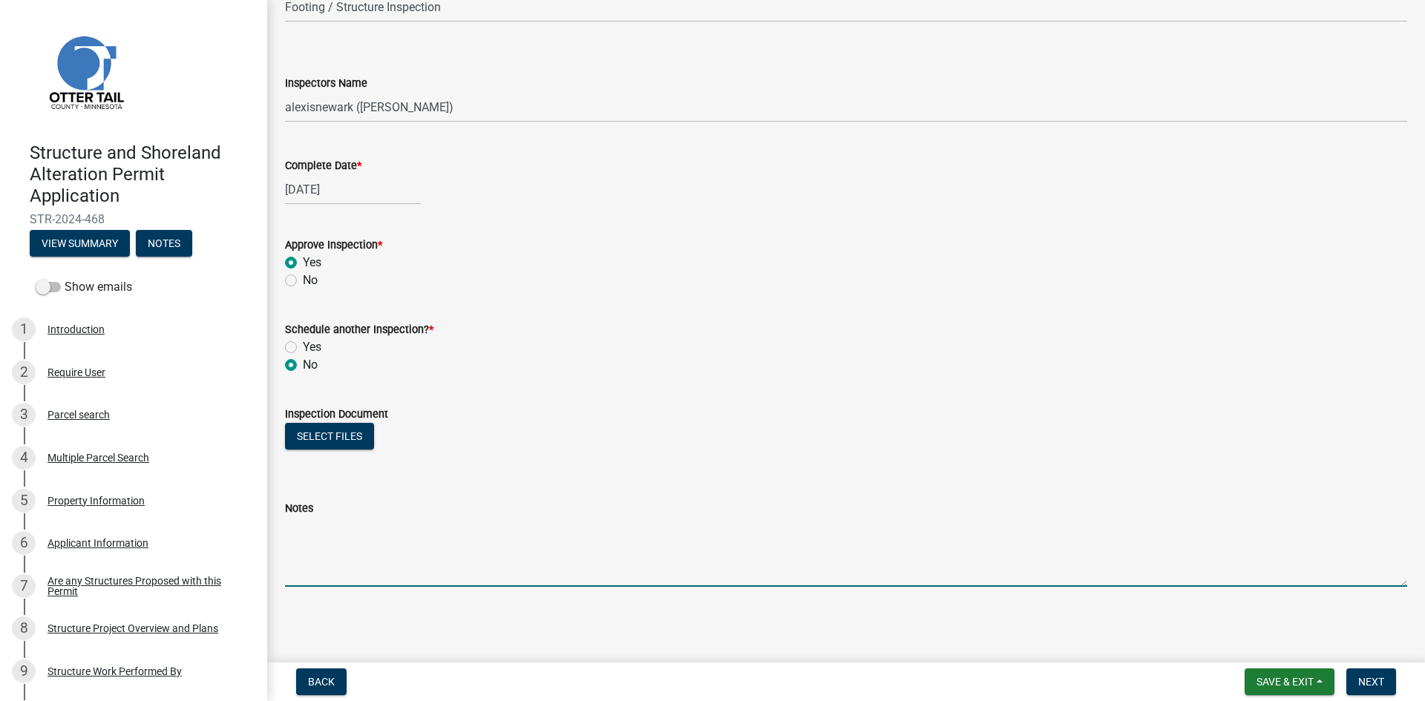
click at [381, 568] on textarea "Notes" at bounding box center [846, 552] width 1122 height 70
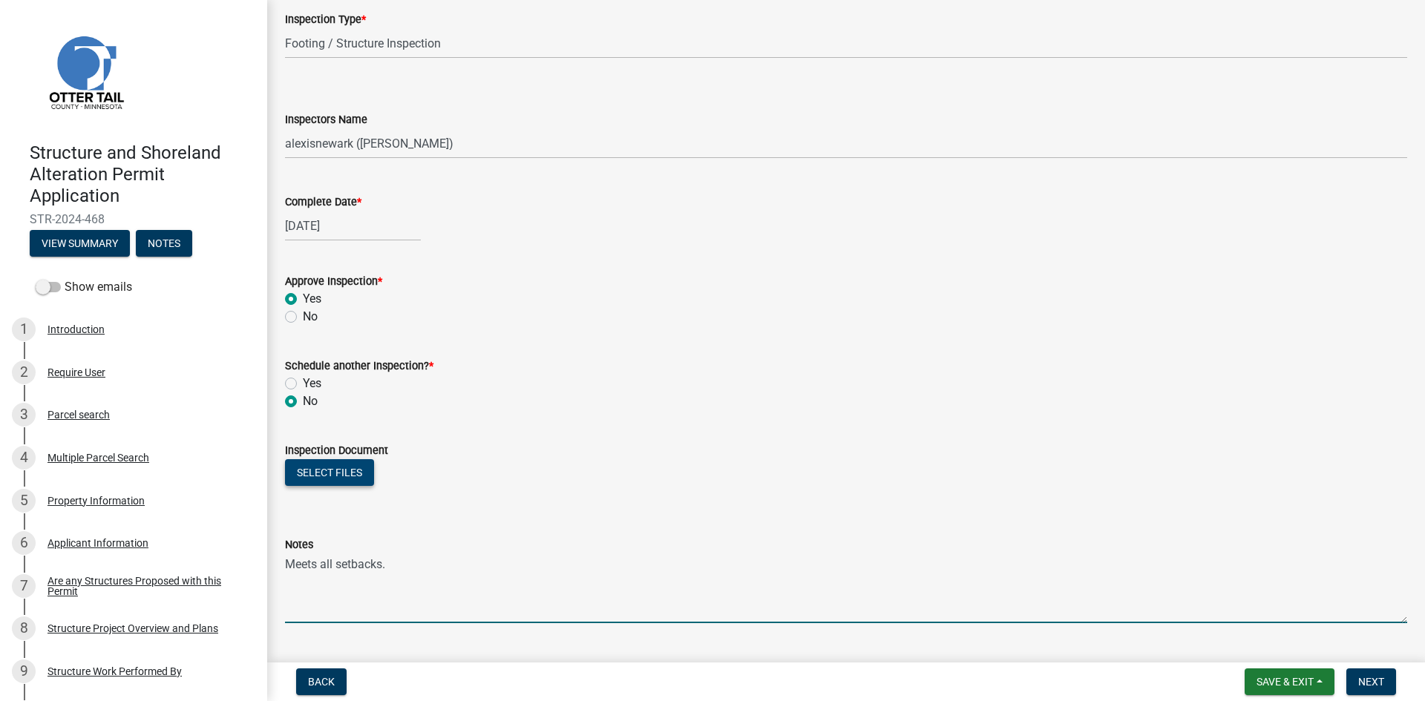
scroll to position [73, 0]
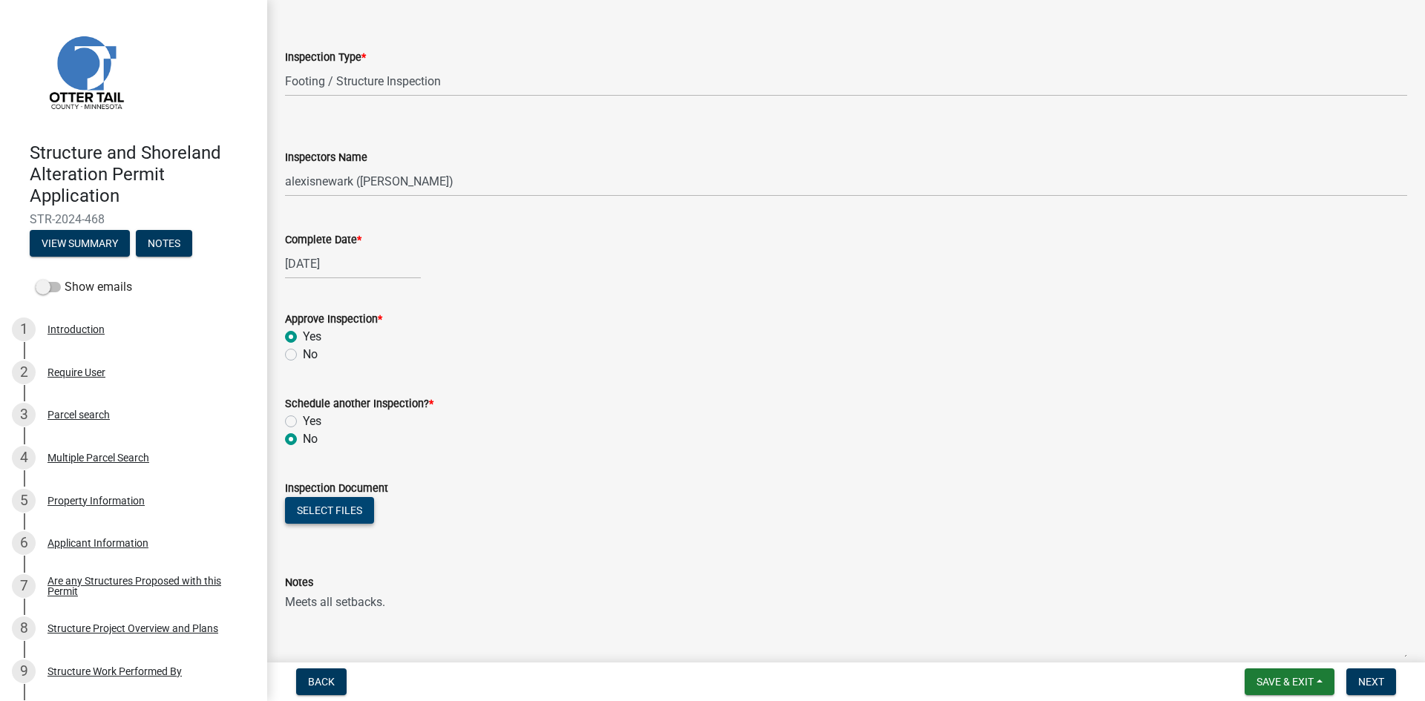
type textarea "Meets all setbacks."
click at [296, 517] on button "Select files" at bounding box center [329, 510] width 89 height 27
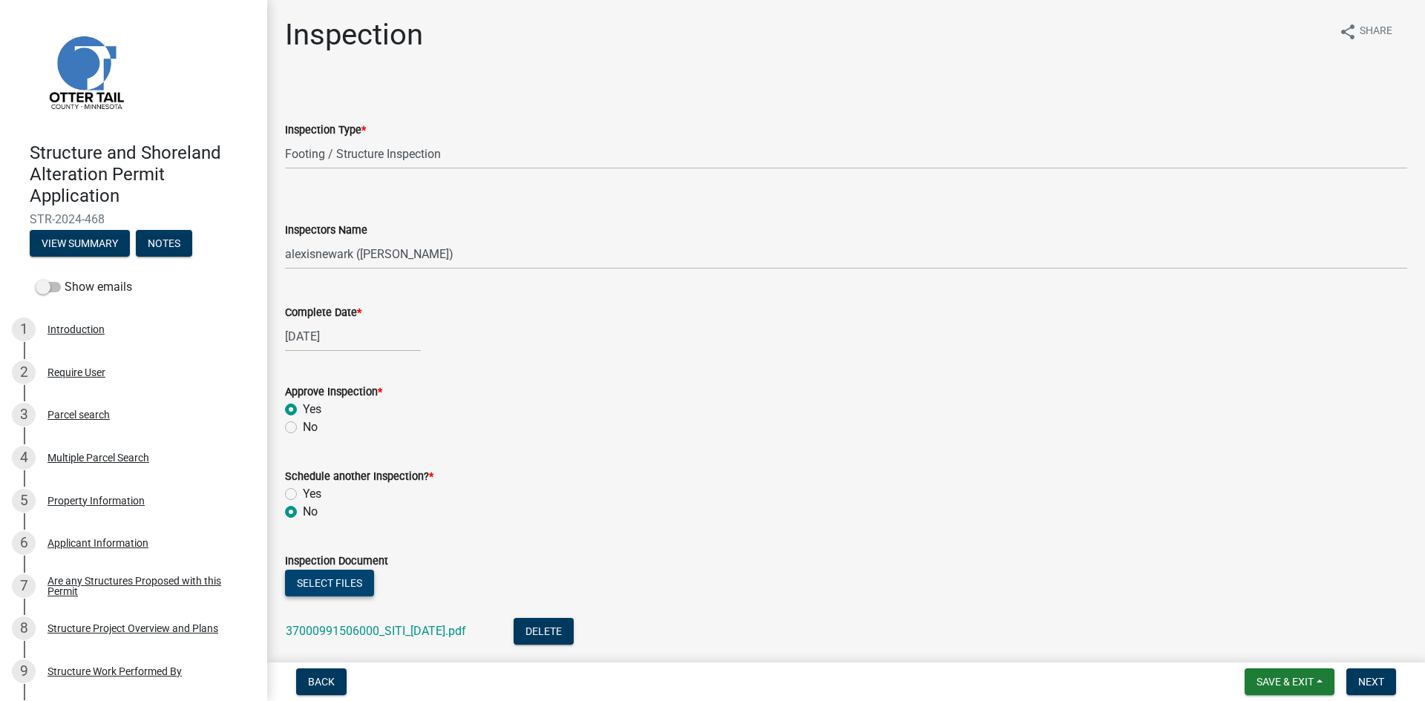
scroll to position [0, 0]
click at [1369, 680] on span "Next" at bounding box center [1371, 682] width 26 height 12
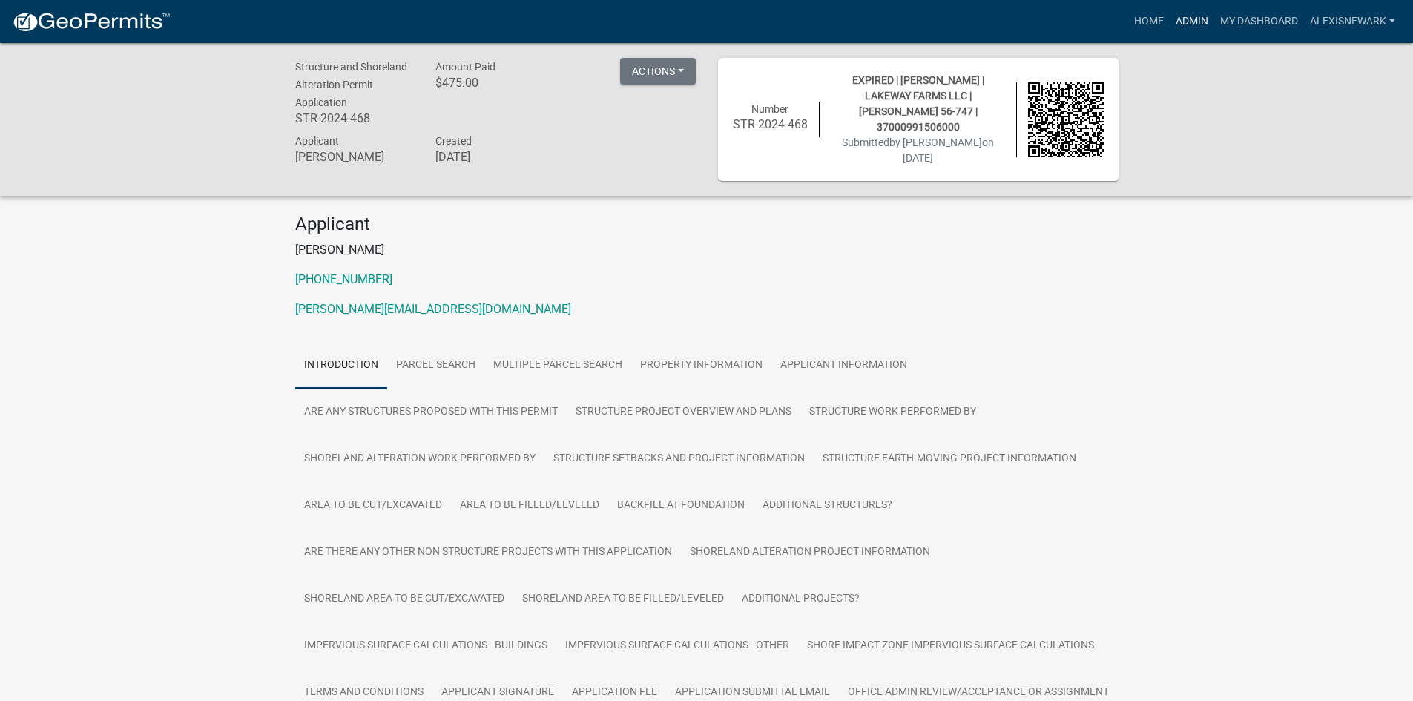
click at [1209, 23] on link "Admin" at bounding box center [1192, 21] width 45 height 28
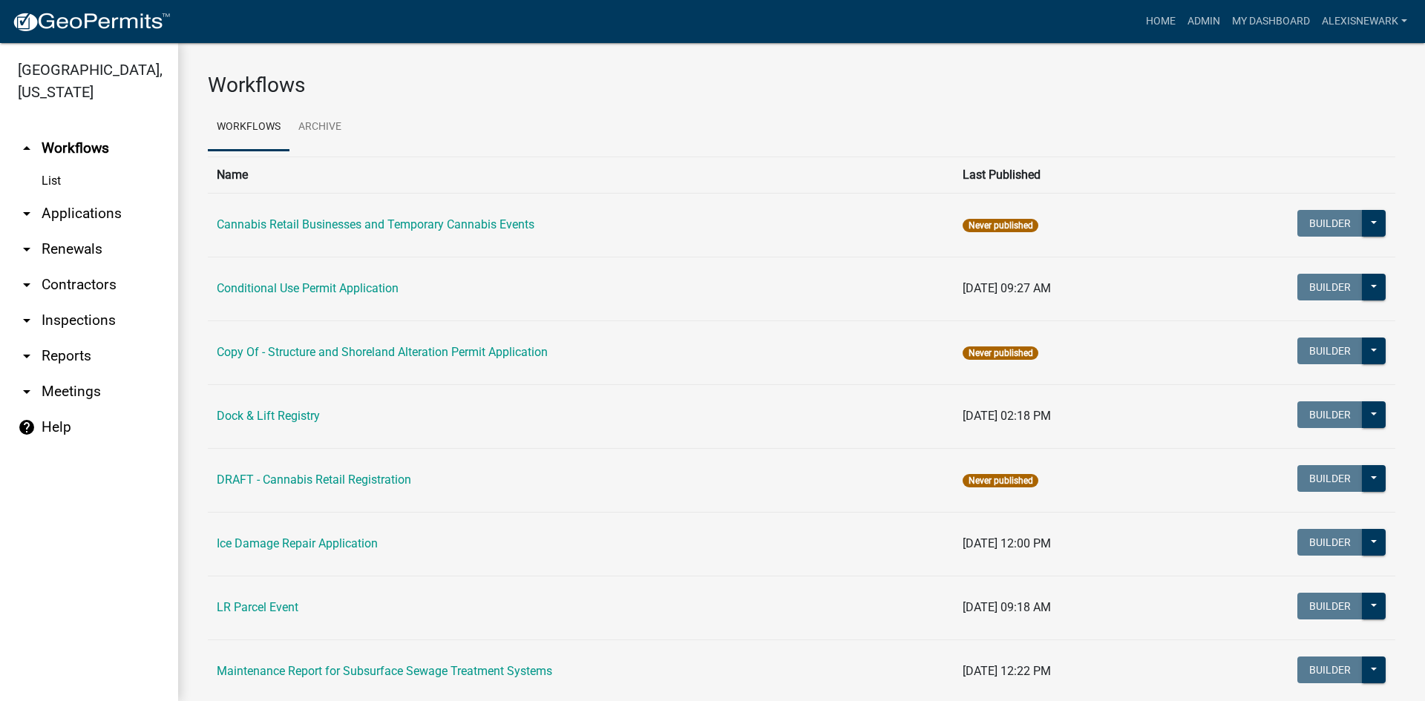
click at [157, 212] on link "arrow_drop_down Applications" at bounding box center [89, 214] width 178 height 36
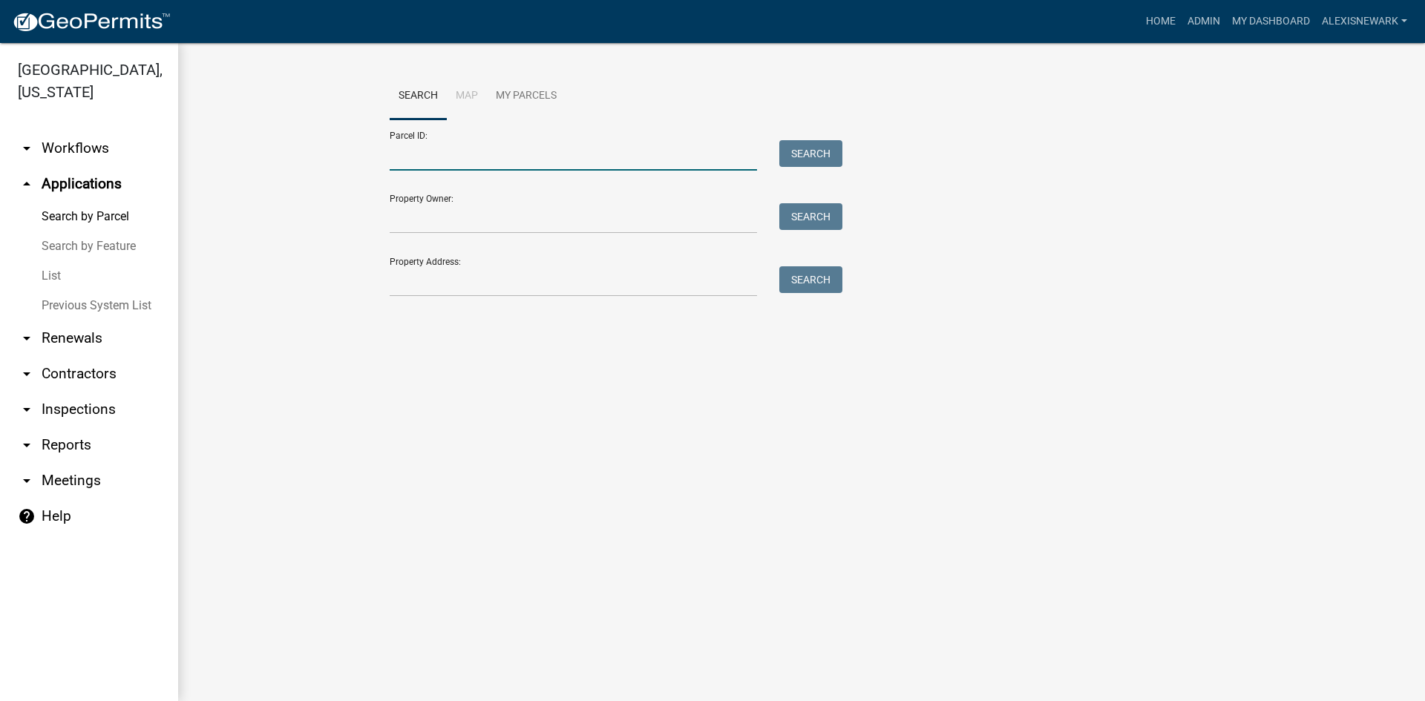
click at [424, 155] on input "Parcel ID:" at bounding box center [573, 155] width 367 height 30
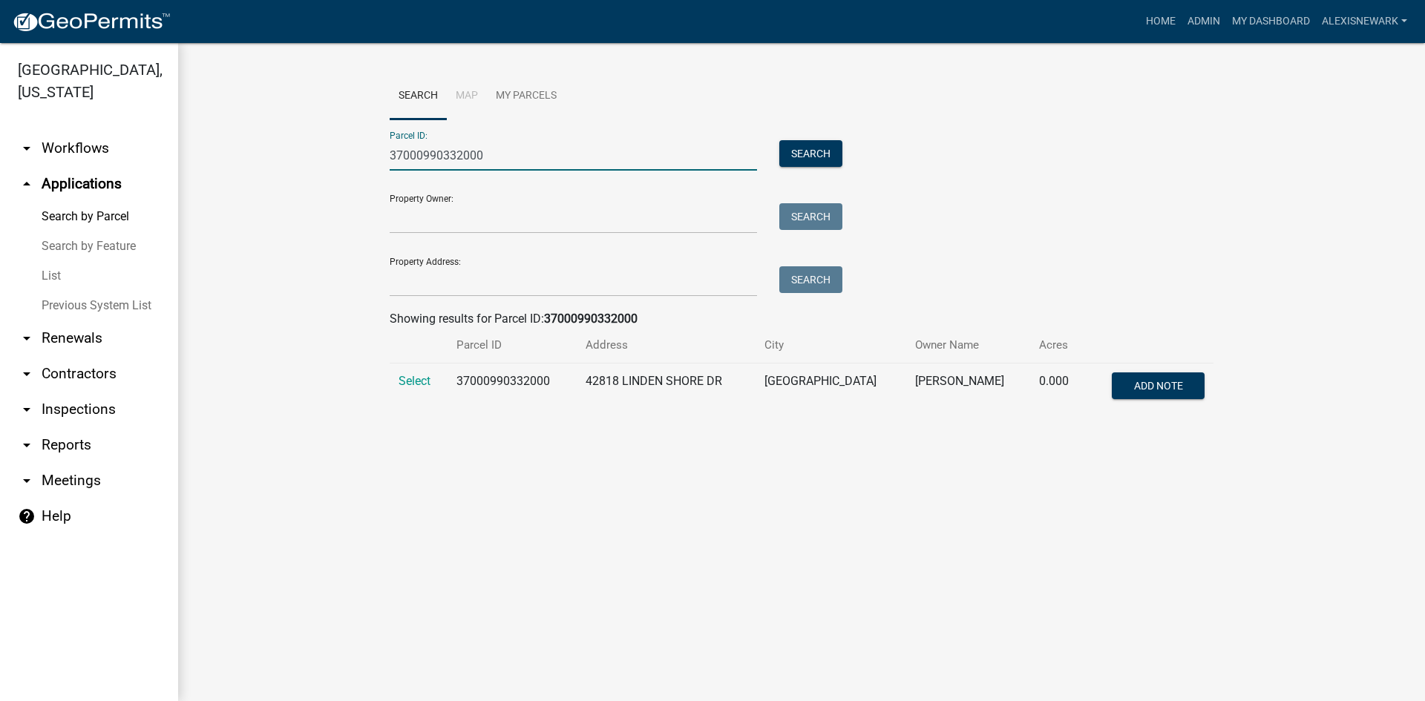
type input "37000990332000"
click at [421, 391] on td "Select" at bounding box center [419, 388] width 58 height 49
click at [418, 384] on span "Select" at bounding box center [414, 381] width 32 height 14
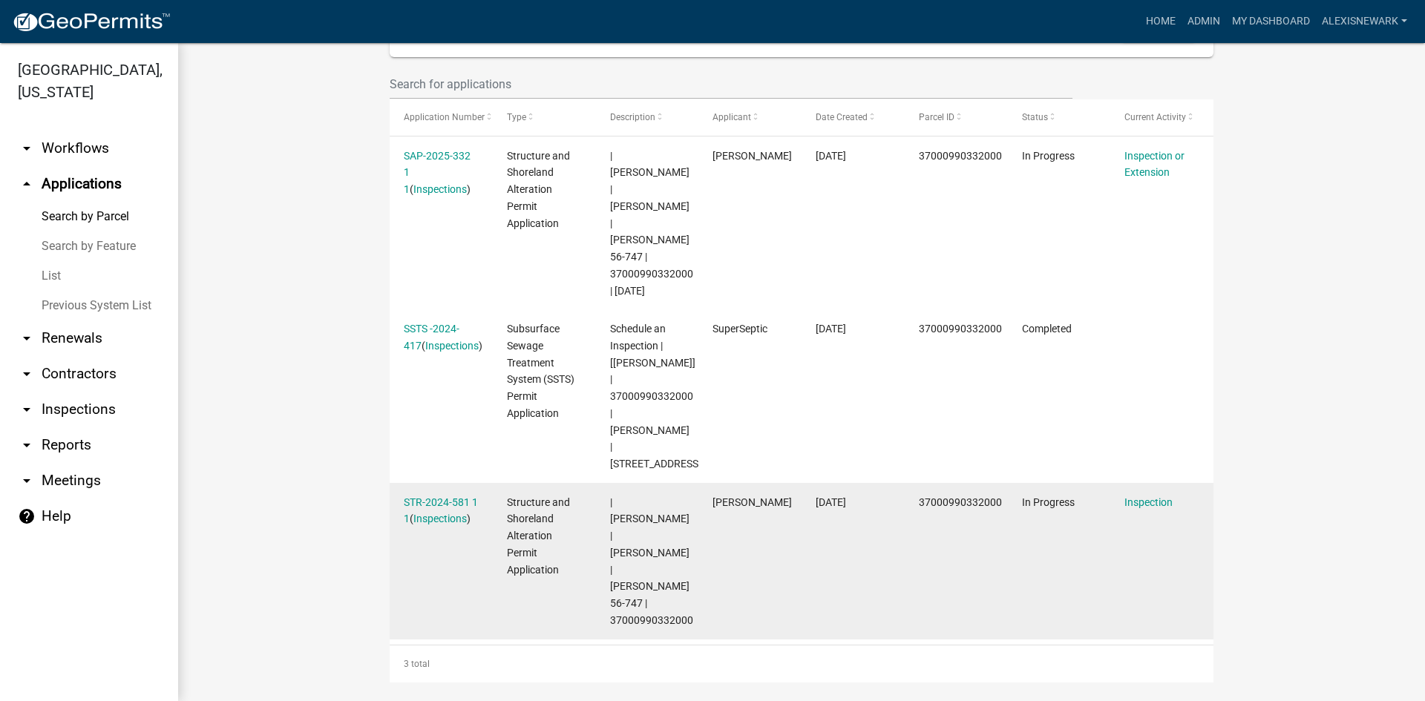
scroll to position [445, 0]
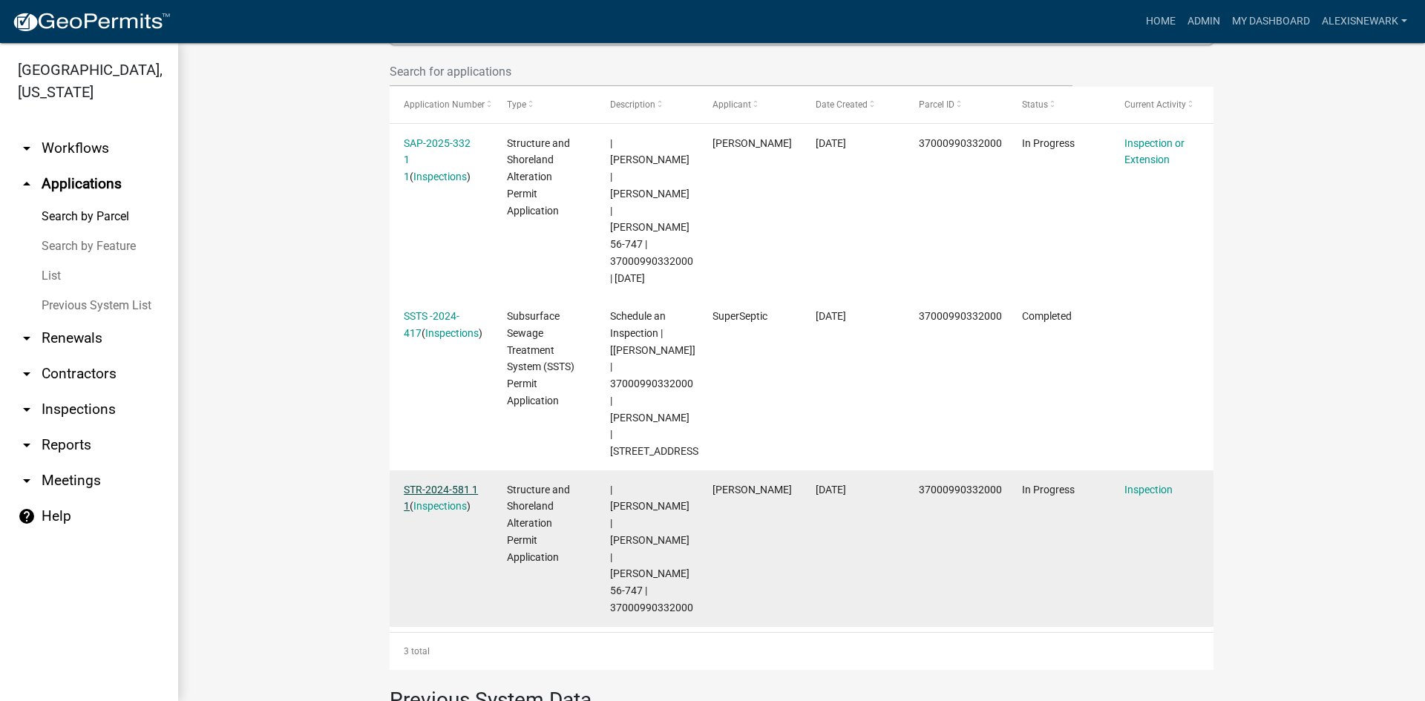
click at [447, 484] on link "STR-2024-581 1 1" at bounding box center [441, 498] width 74 height 29
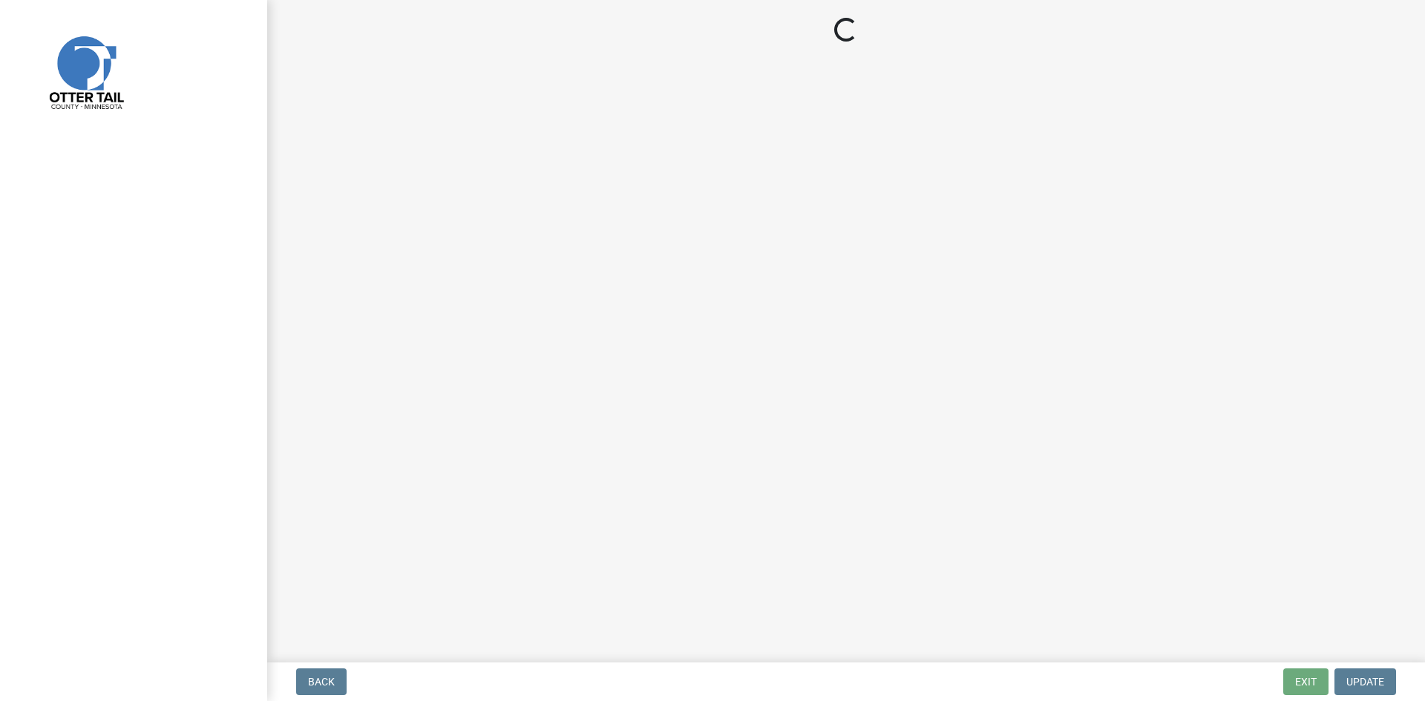
select select "710d5f49-2663-4e73-9718-d0c4e189f5ed"
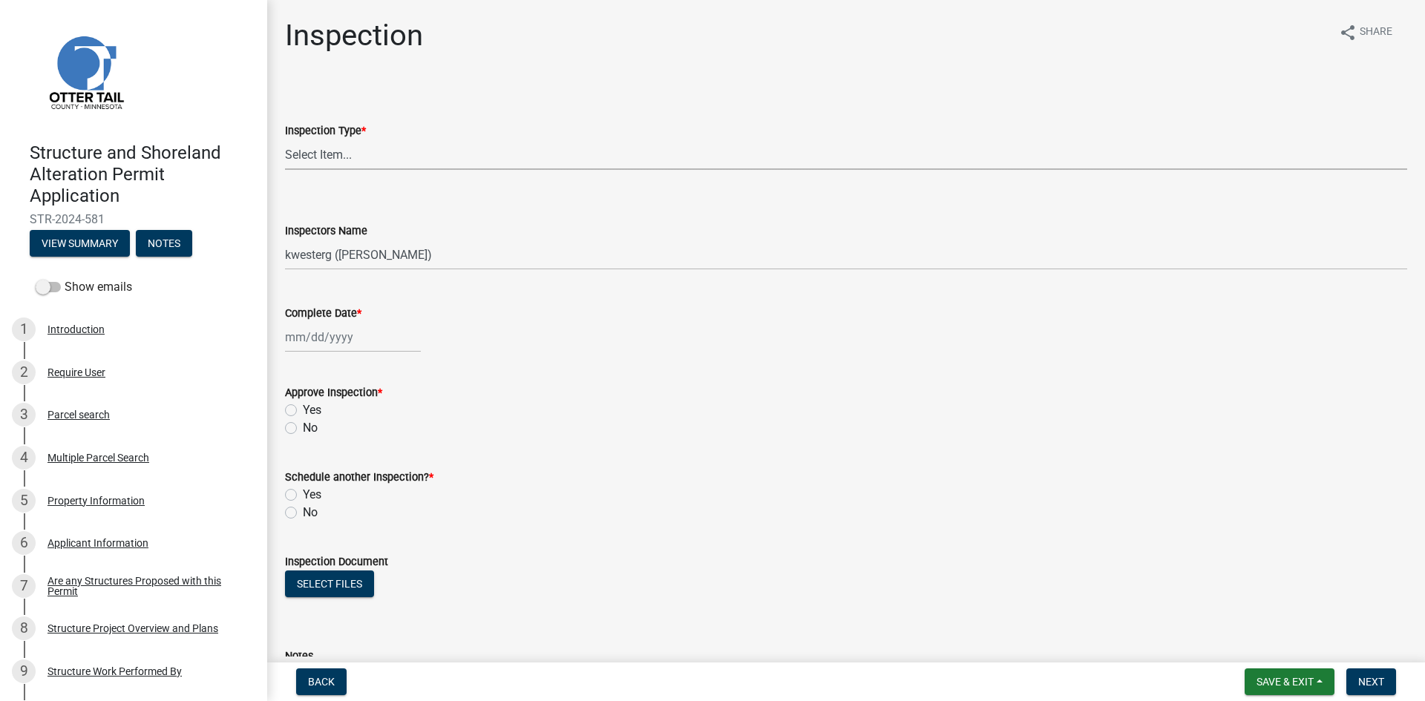
click at [312, 142] on select "Select Item... Footing / Structure Inspection Shoreland Alteration Not Built" at bounding box center [846, 154] width 1122 height 30
click at [285, 139] on select "Select Item... Footing / Structure Inspection Shoreland Alteration Not Built" at bounding box center [846, 154] width 1122 height 30
select select "29b027fa-a62f-4639-a4c1-67ac8b0bd2a2"
click at [355, 260] on select "Select Item... btollefson (Brittany Tollefson) alexisnewark (Alexis Newark) epl…" at bounding box center [846, 255] width 1122 height 30
select select "540cdff0-8667-4a16-ad1f-2fbf1edb8379"
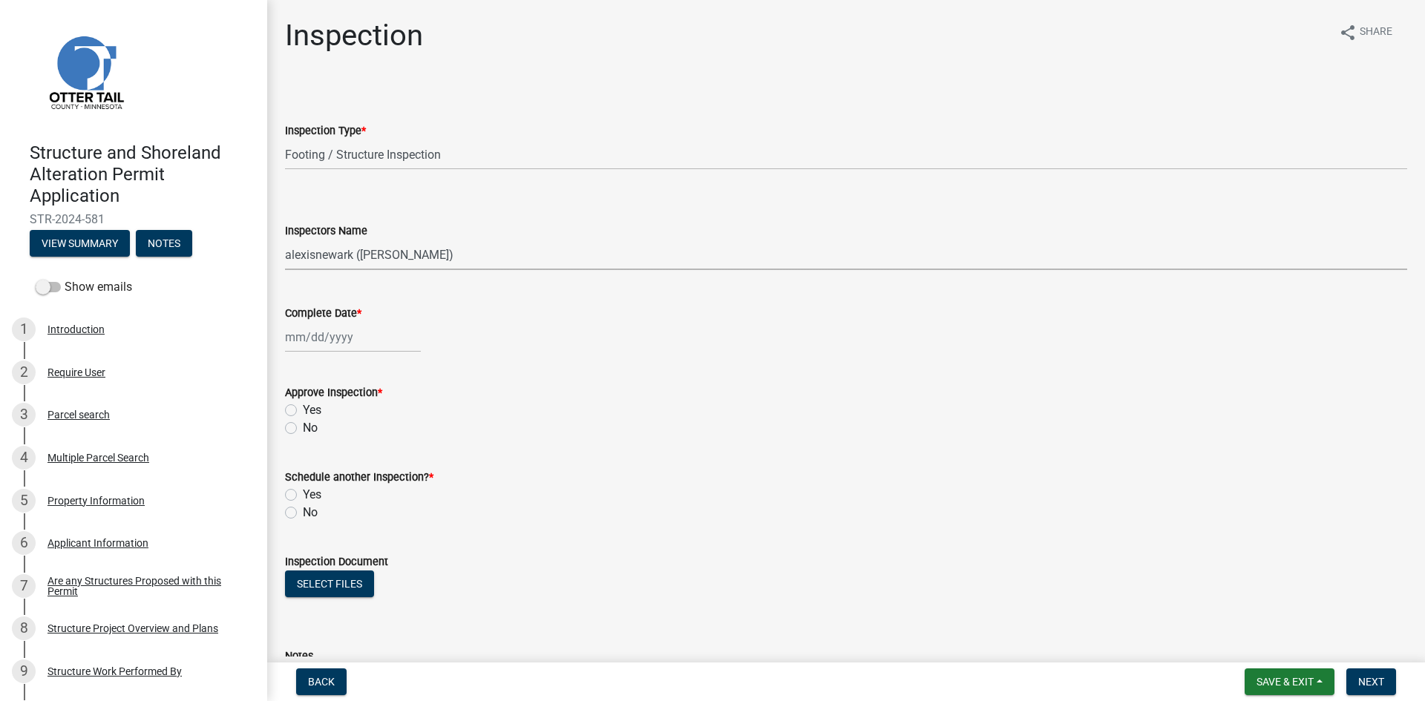
click at [285, 240] on select "Select Item... btollefson (Brittany Tollefson) alexisnewark (Alexis Newark) epl…" at bounding box center [846, 255] width 1122 height 30
select select "8"
select select "2025"
drag, startPoint x: 361, startPoint y: 335, endPoint x: 372, endPoint y: 349, distance: 17.5
click at [361, 335] on div "Jan Feb Mar Apr May Jun Jul Aug Sep Oct Nov Dec 1525 1526 1527 1528 1529 1530 1…" at bounding box center [353, 337] width 136 height 30
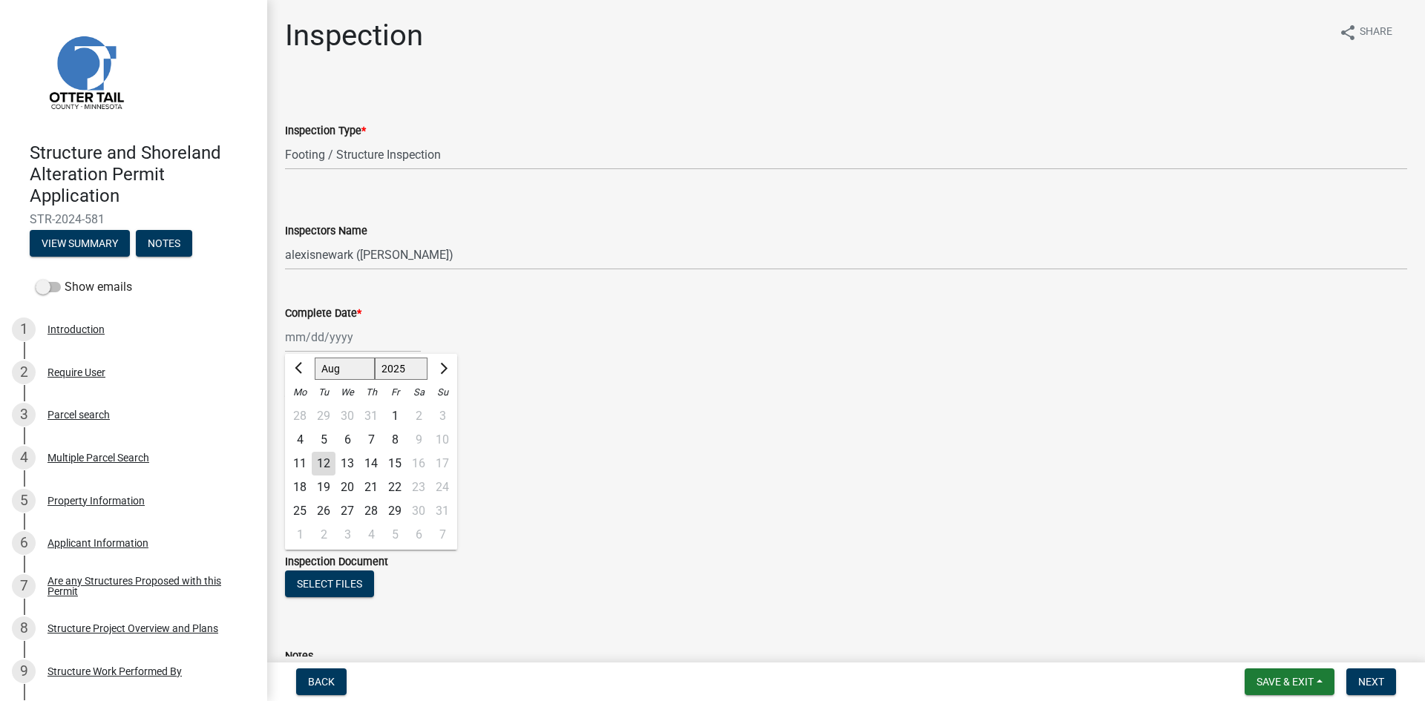
click at [326, 462] on div "12" at bounding box center [324, 464] width 24 height 24
type input "08/12/2025"
click at [303, 409] on label "Yes" at bounding box center [312, 410] width 19 height 18
click at [303, 409] on input "Yes" at bounding box center [308, 406] width 10 height 10
radio input "true"
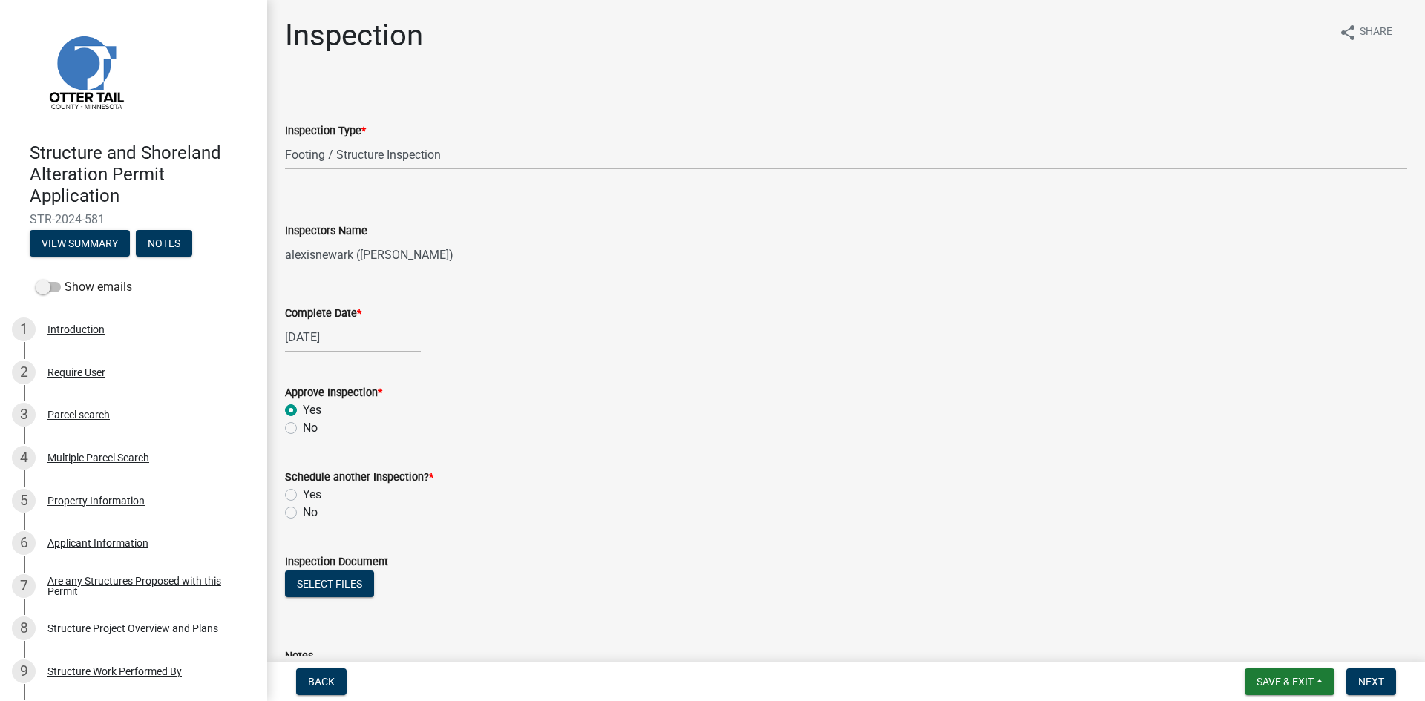
click at [303, 513] on label "No" at bounding box center [310, 513] width 15 height 18
click at [303, 513] on input "No" at bounding box center [308, 509] width 10 height 10
radio input "true"
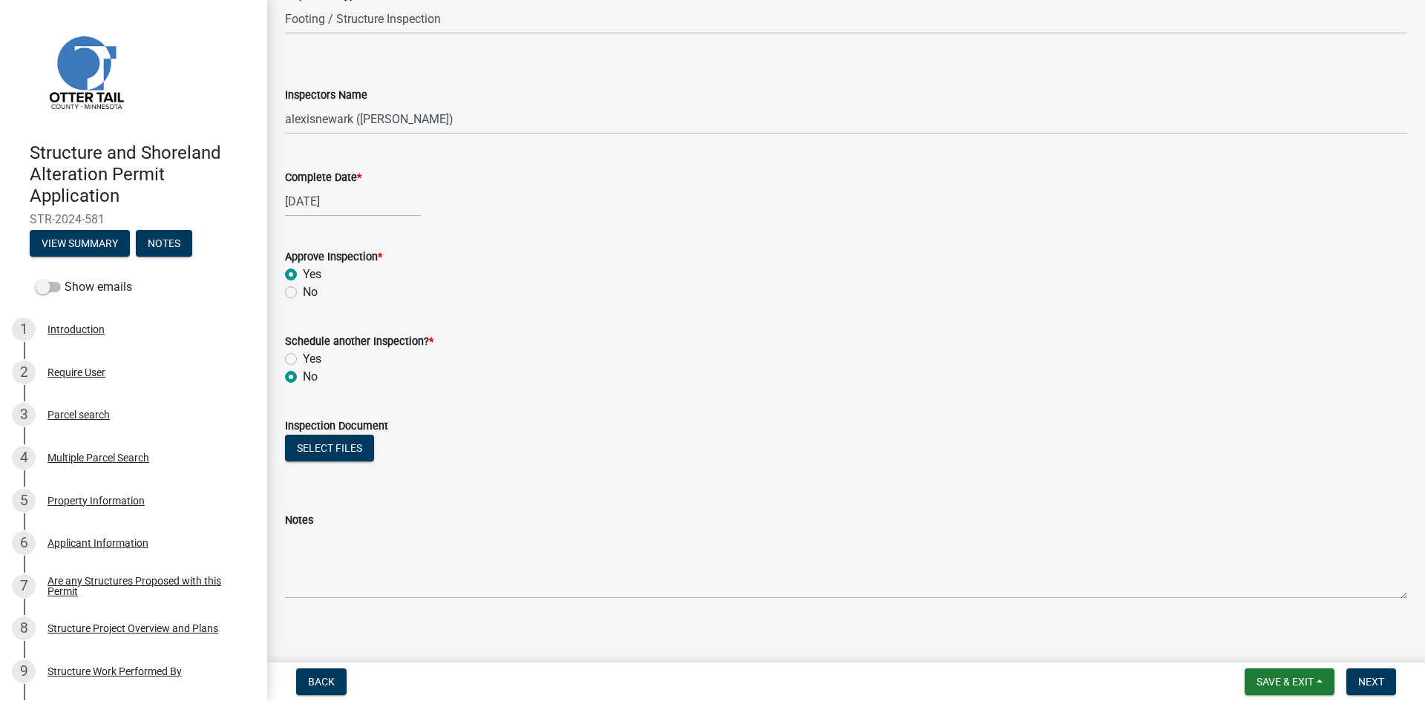
scroll to position [148, 0]
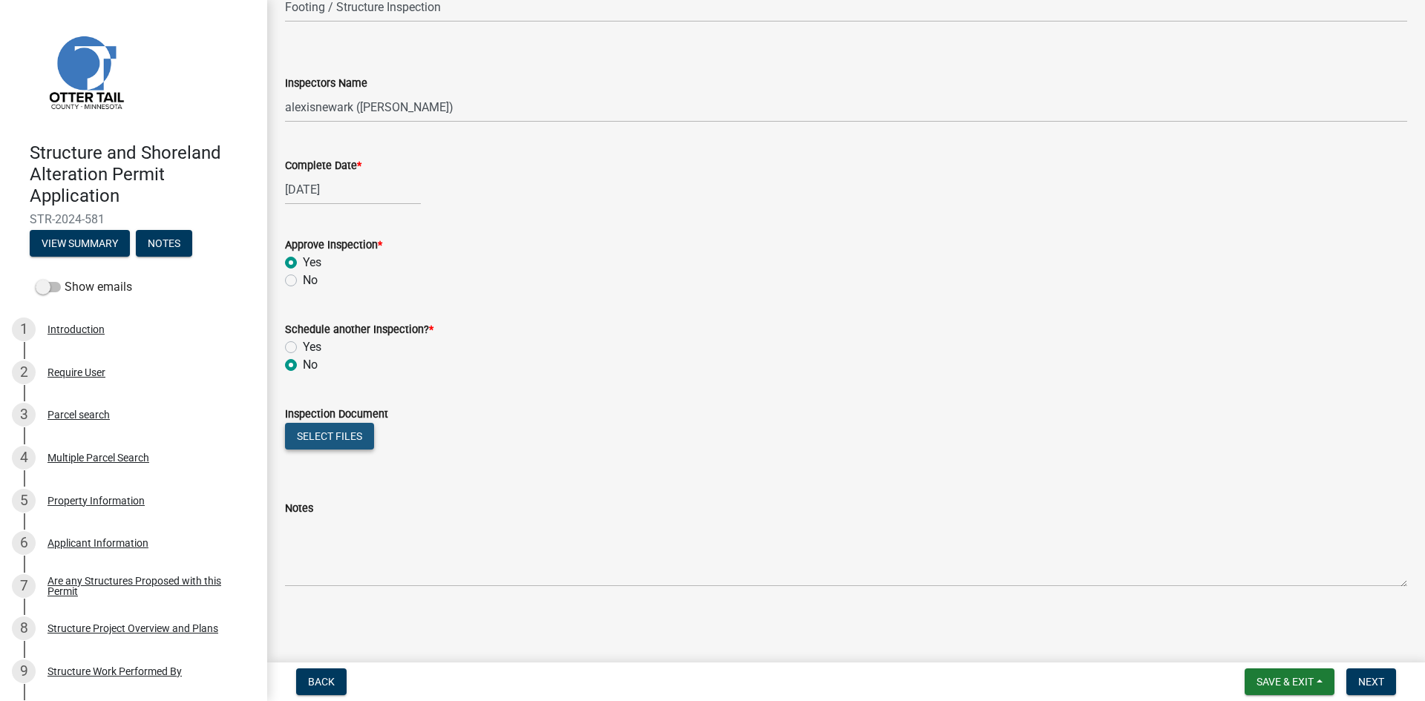
click at [353, 438] on button "Select files" at bounding box center [329, 436] width 89 height 27
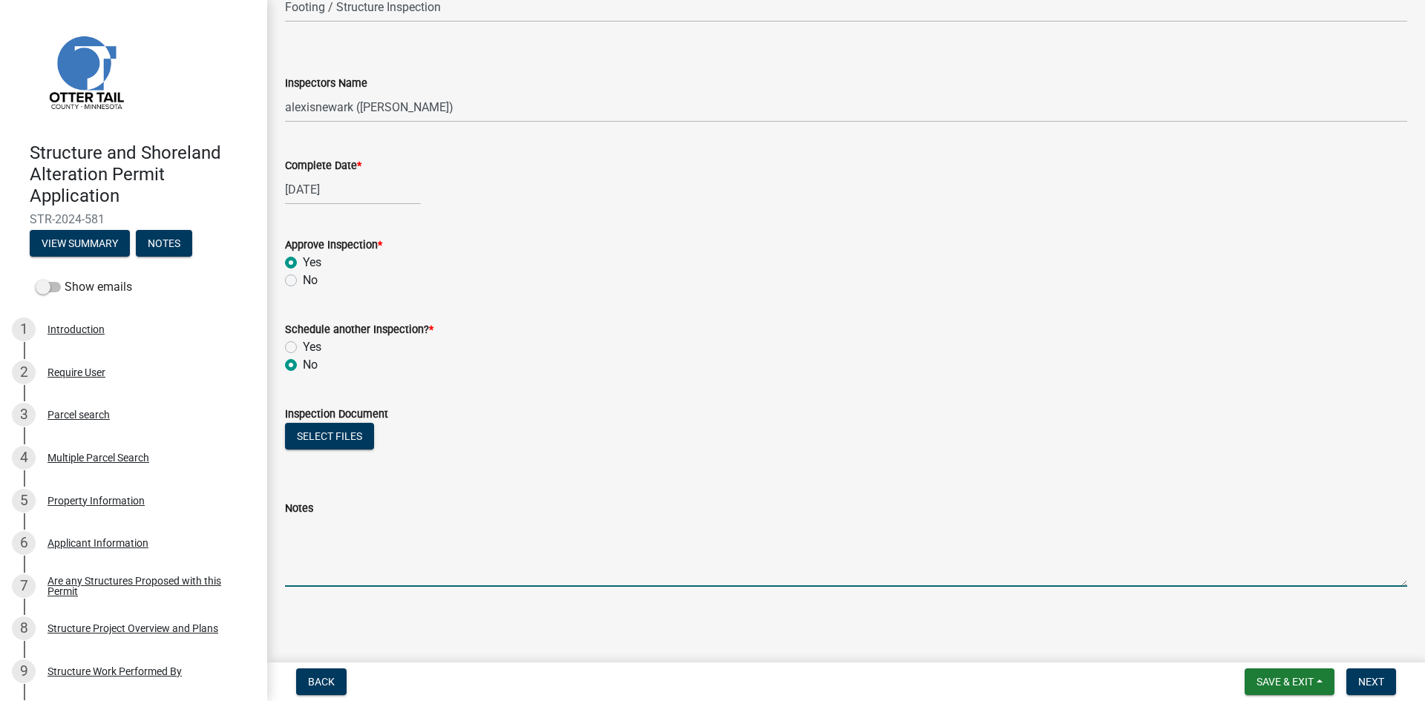
click at [565, 562] on textarea "Notes" at bounding box center [846, 552] width 1122 height 70
type textarea "Meets all setbacks."
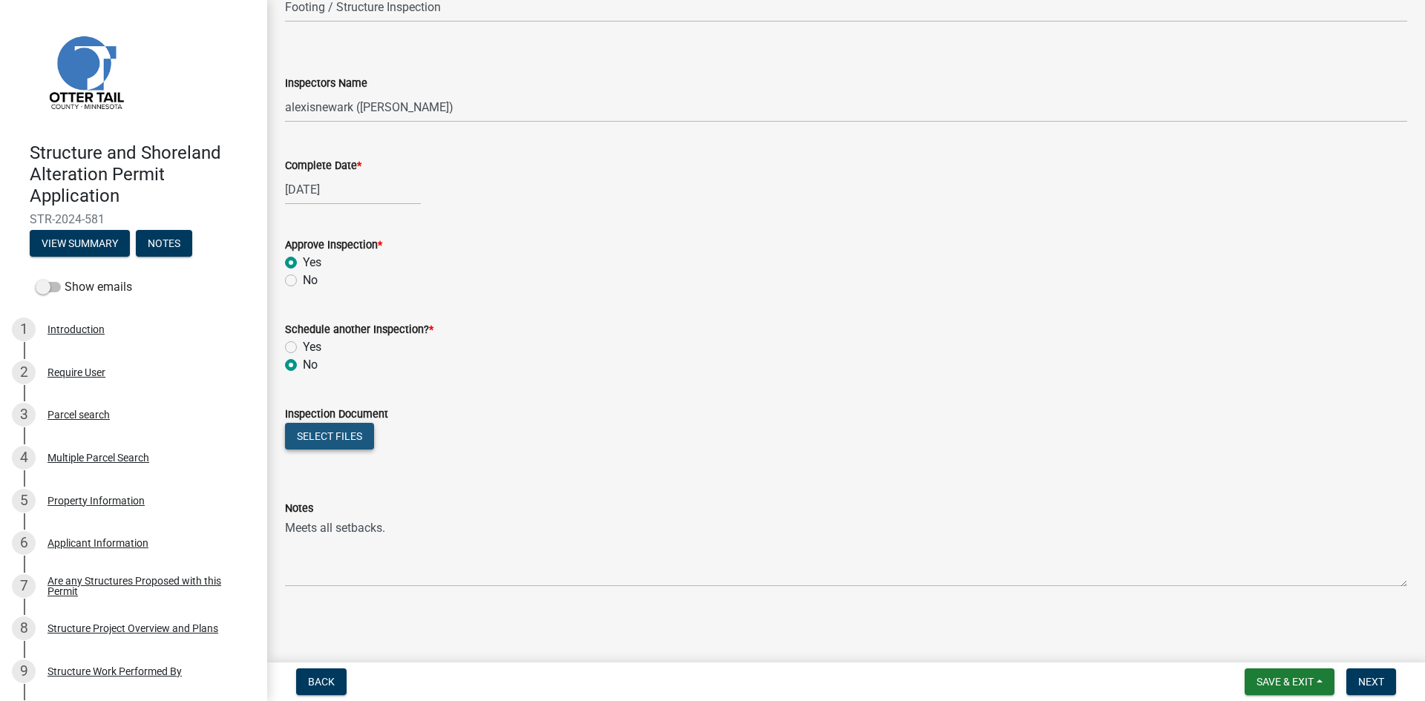
click at [361, 440] on button "Select files" at bounding box center [329, 436] width 89 height 27
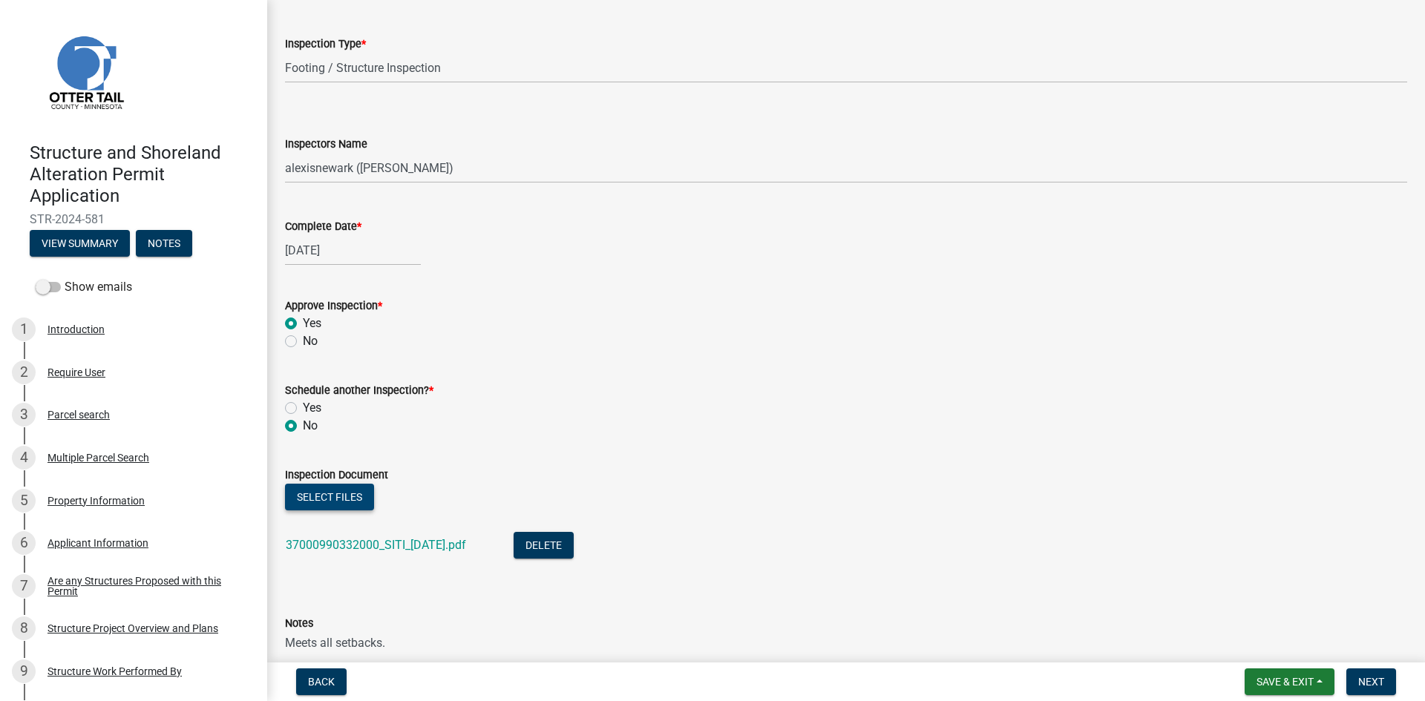
scroll to position [0, 0]
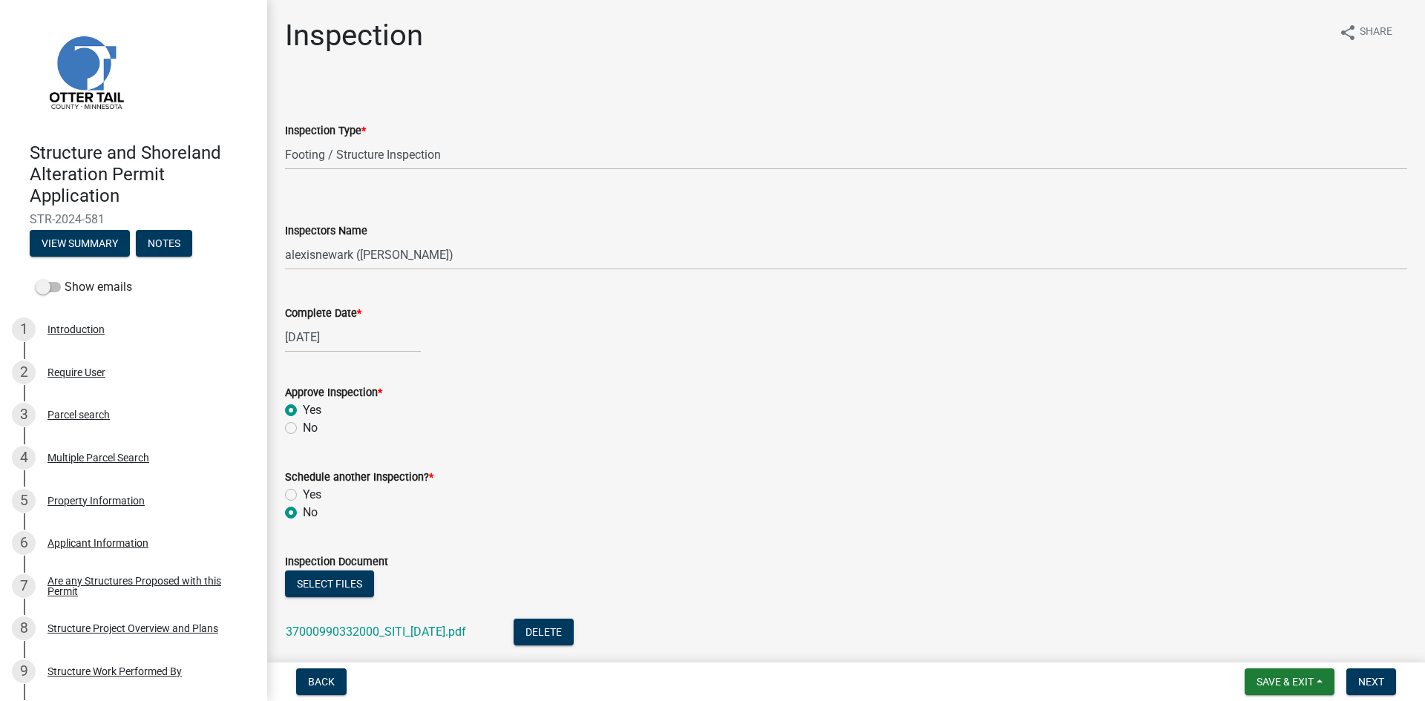
click at [1405, 684] on div "Back Save & Exit Save Save & Exit Next" at bounding box center [846, 682] width 1134 height 27
click at [1384, 685] on span "Next" at bounding box center [1371, 682] width 26 height 12
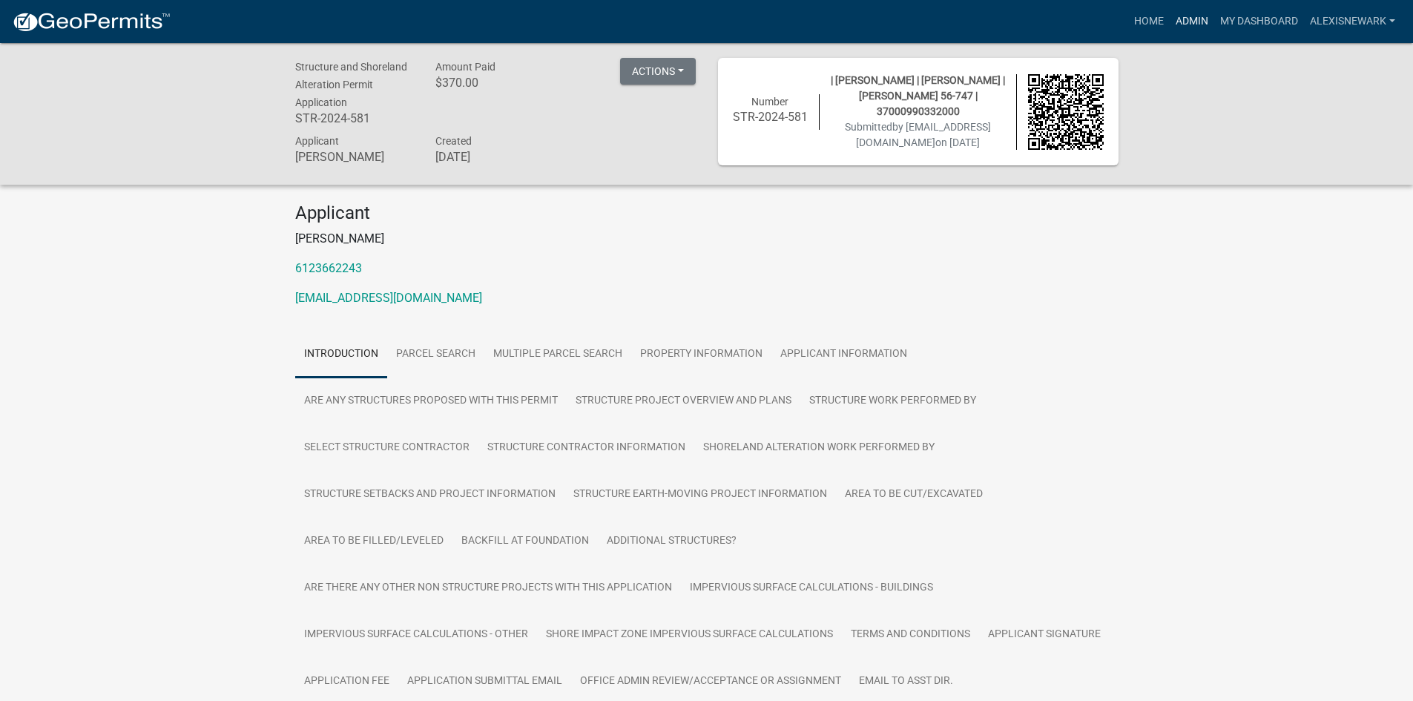
click at [1179, 30] on link "Admin" at bounding box center [1192, 21] width 45 height 28
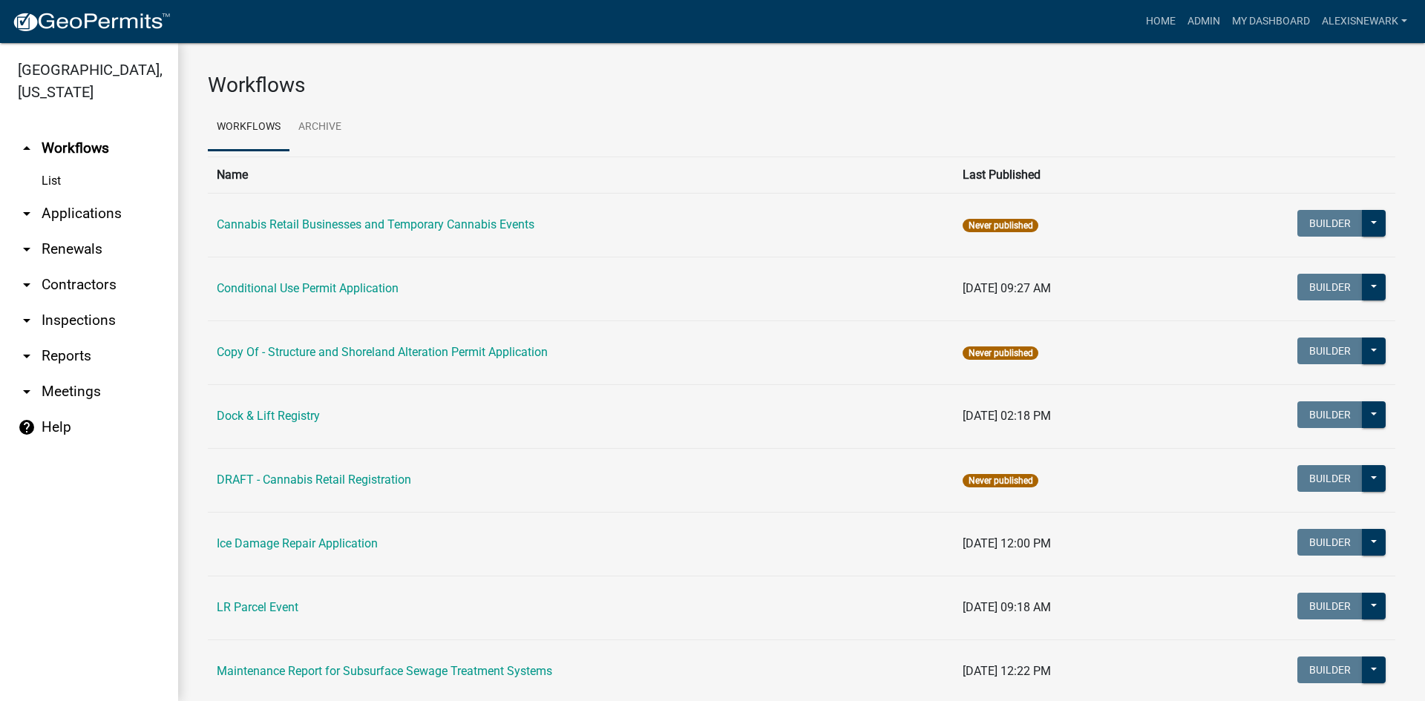
click at [140, 221] on link "arrow_drop_down Applications" at bounding box center [89, 214] width 178 height 36
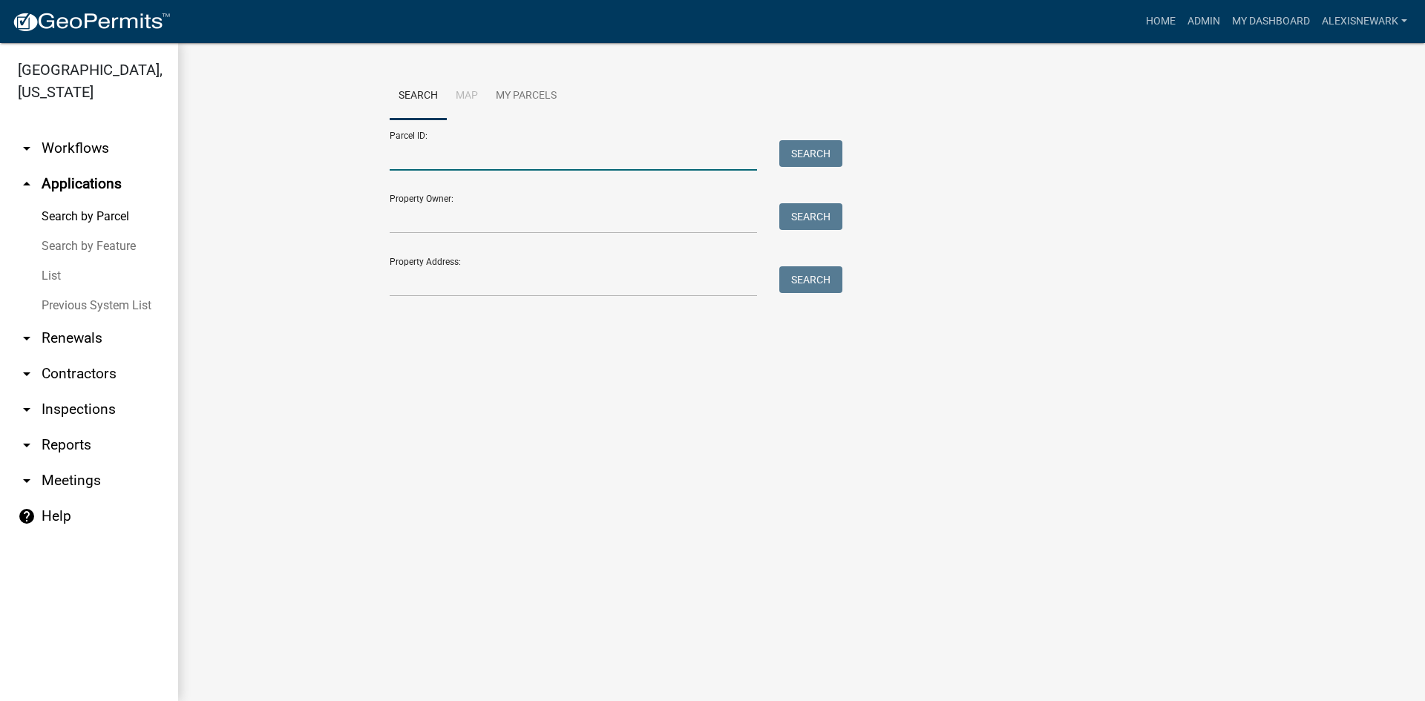
click at [463, 144] on input "Parcel ID:" at bounding box center [573, 155] width 367 height 30
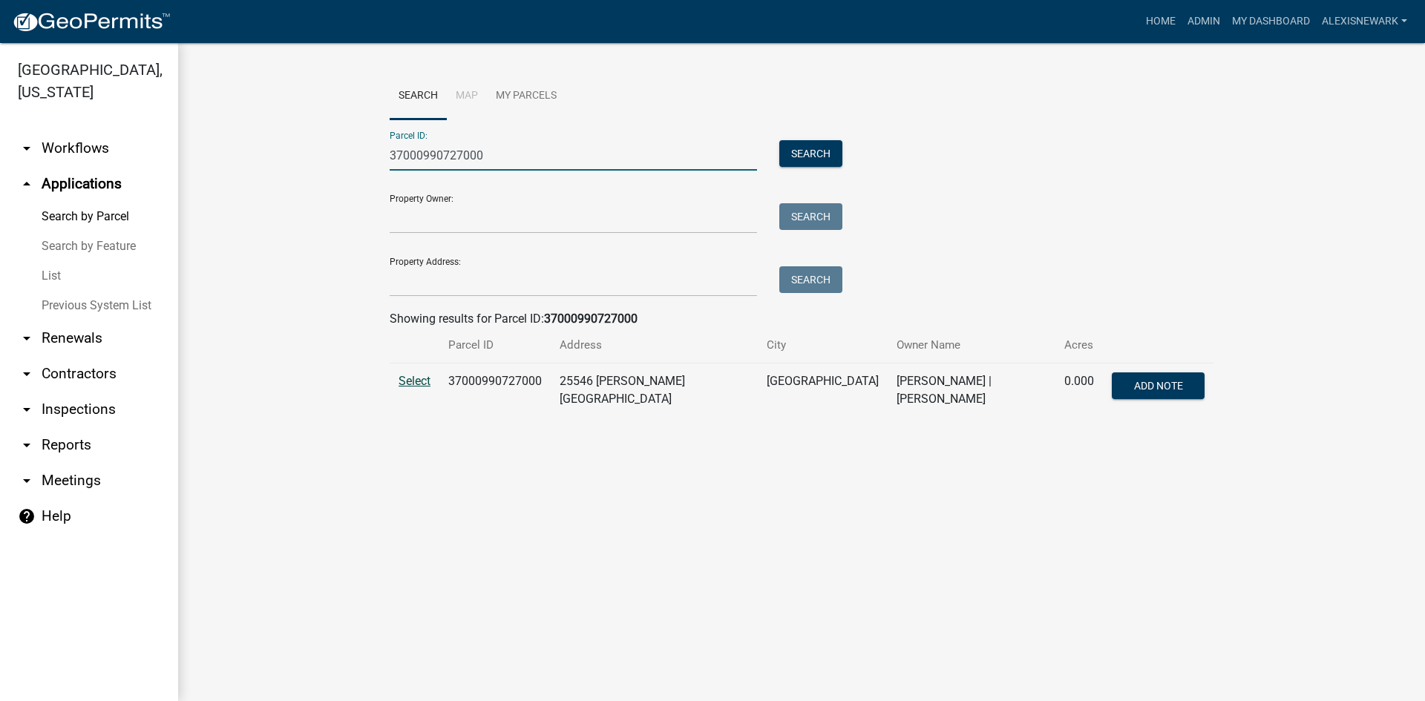
type input "37000990727000"
click at [401, 378] on span "Select" at bounding box center [414, 381] width 32 height 14
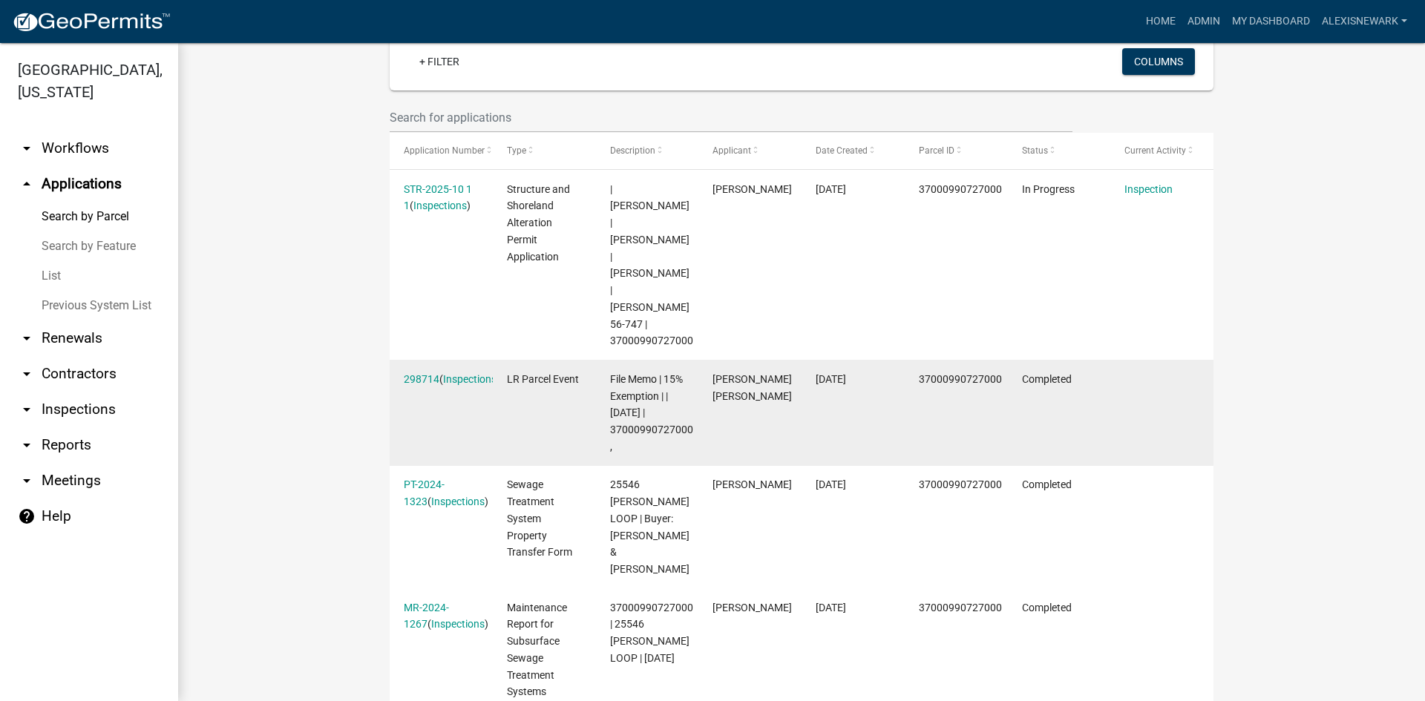
scroll to position [417, 0]
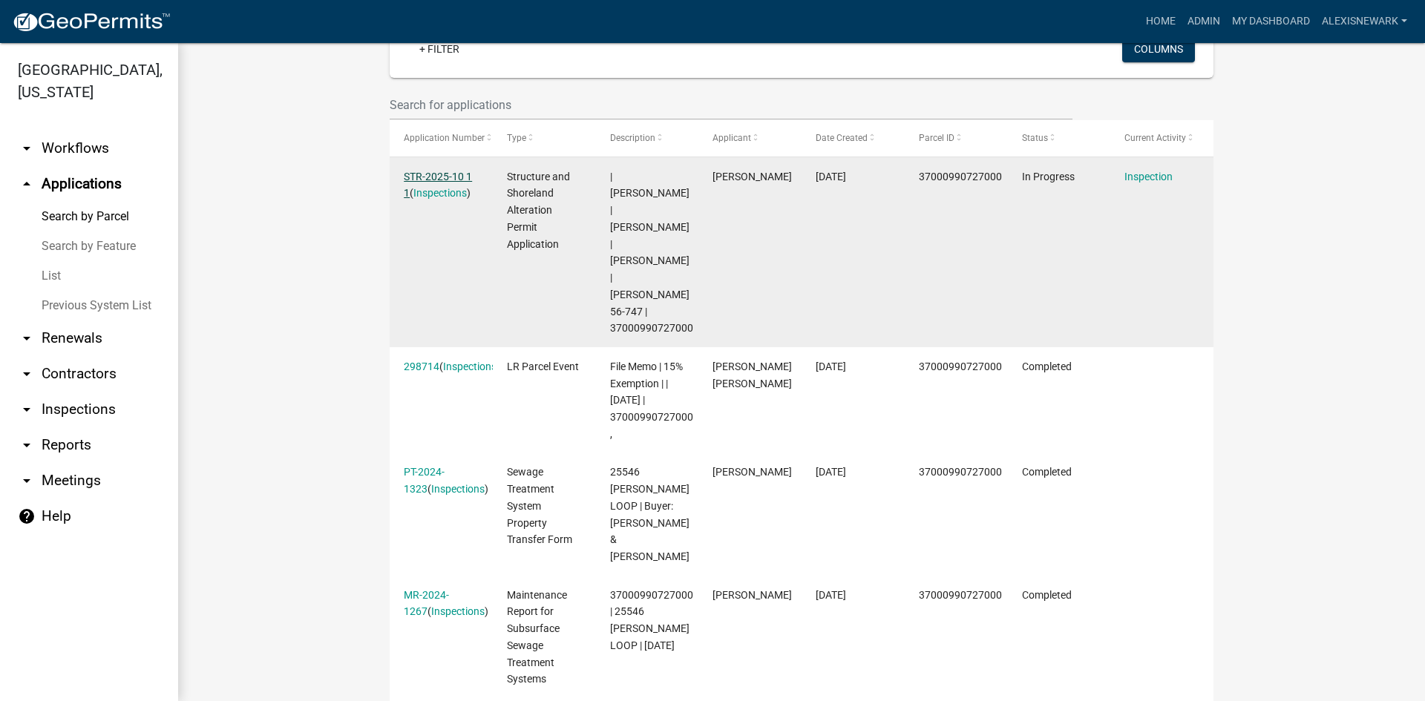
click at [437, 174] on link "STR-2025-10 1 1" at bounding box center [438, 185] width 68 height 29
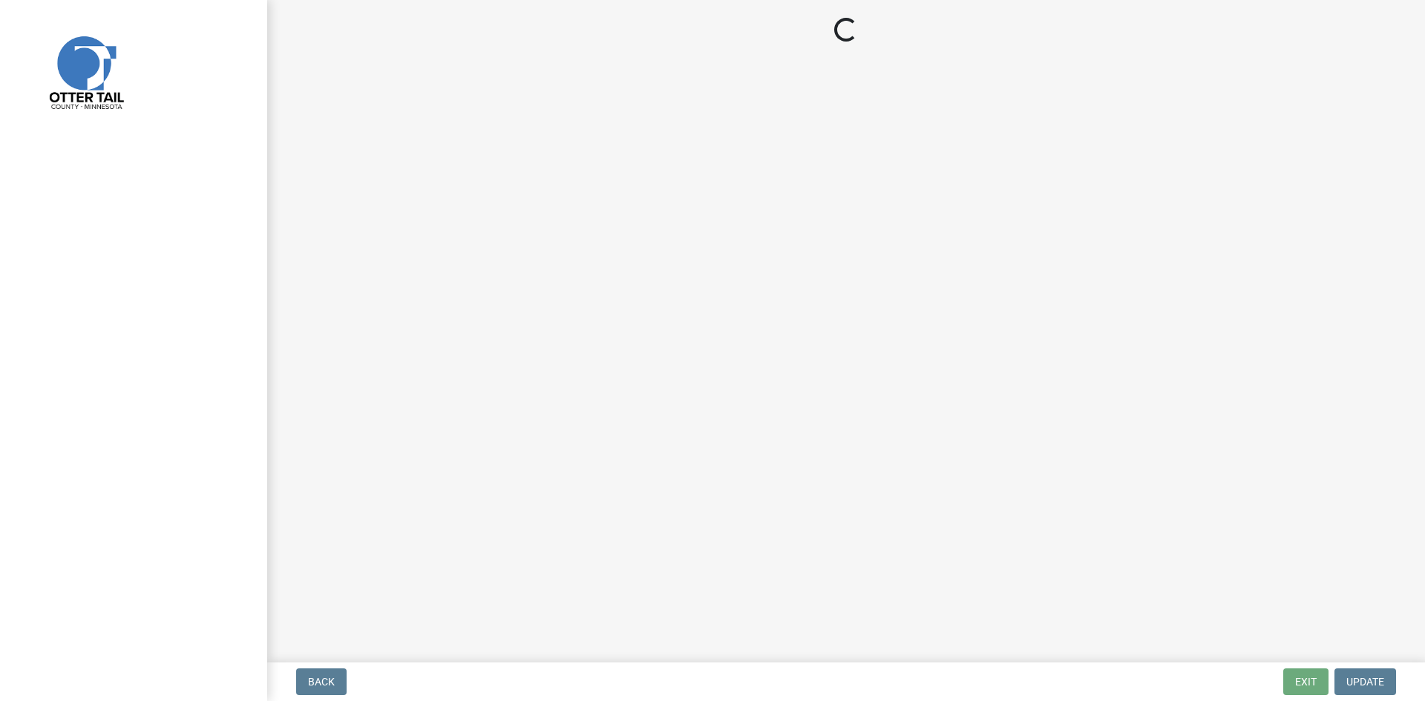
select select "710d5f49-2663-4e73-9718-d0c4e189f5ed"
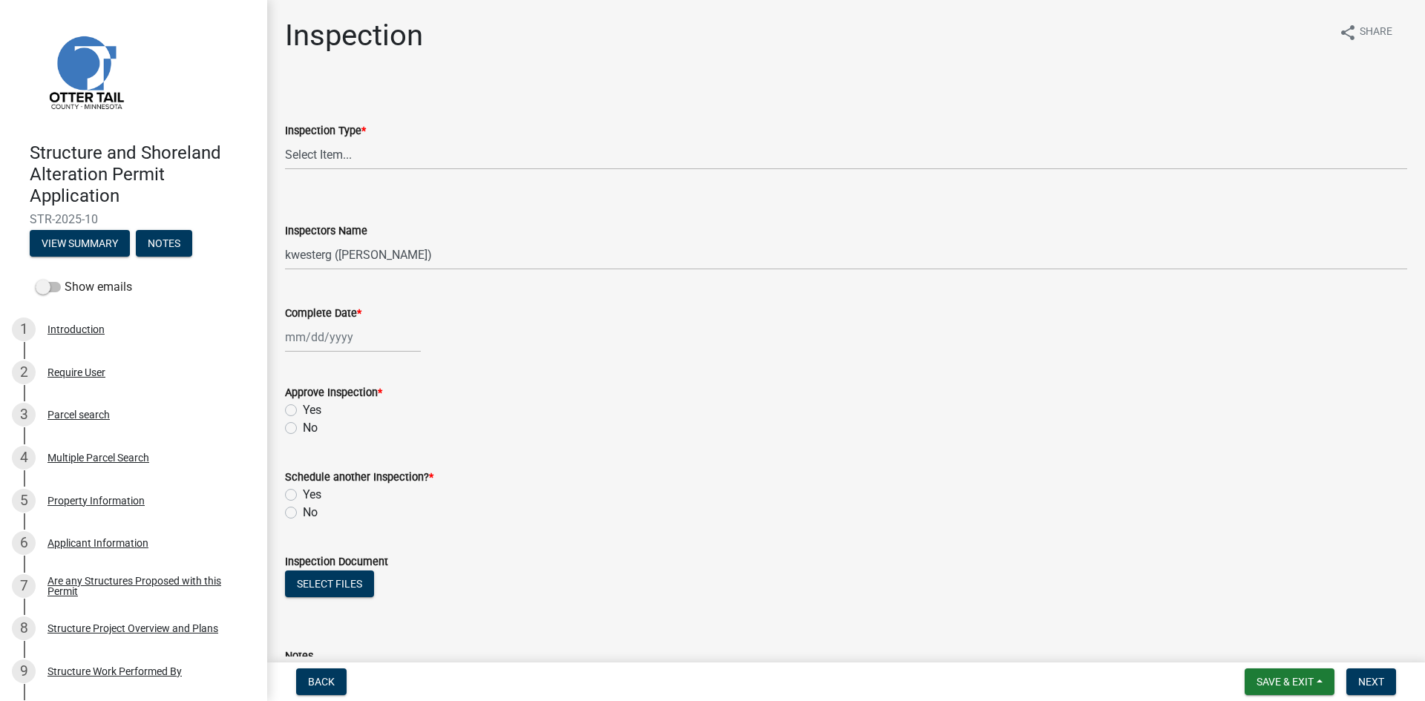
click at [335, 170] on wm-data-entity-input "Inspection Type * Select Item... Footing / Structure Inspection Shoreland Alter…" at bounding box center [846, 133] width 1122 height 100
click at [340, 165] on select "Select Item... Footing / Structure Inspection Shoreland Alteration Not Built" at bounding box center [846, 154] width 1122 height 30
click at [285, 139] on select "Select Item... Footing / Structure Inspection Shoreland Alteration Not Built" at bounding box center [846, 154] width 1122 height 30
select select "29b027fa-a62f-4639-a4c1-67ac8b0bd2a2"
click at [366, 249] on select "Select Item... btollefson (Brittany Tollefson) alexisnewark (Alexis Newark) epl…" at bounding box center [846, 255] width 1122 height 30
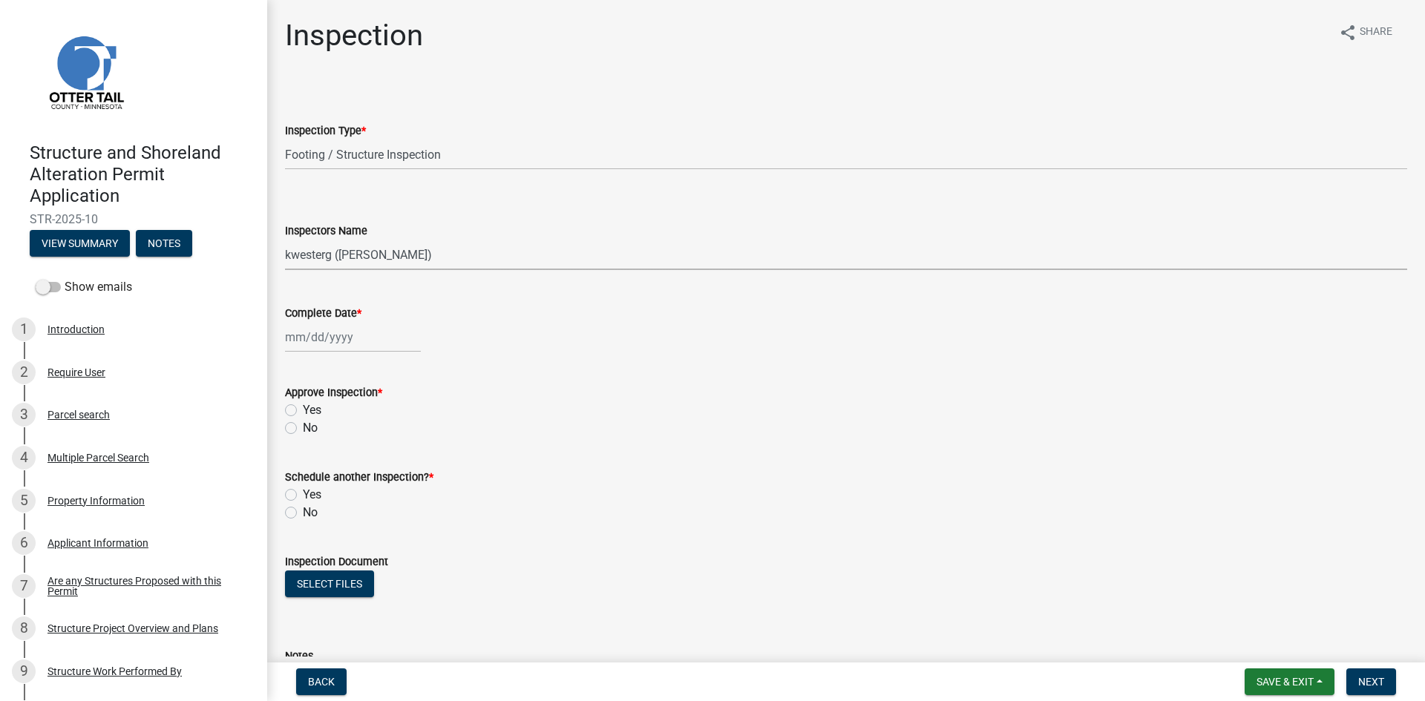
select select "540cdff0-8667-4a16-ad1f-2fbf1edb8379"
click at [285, 240] on select "Select Item... btollefson (Brittany Tollefson) alexisnewark (Alexis Newark) epl…" at bounding box center [846, 255] width 1122 height 30
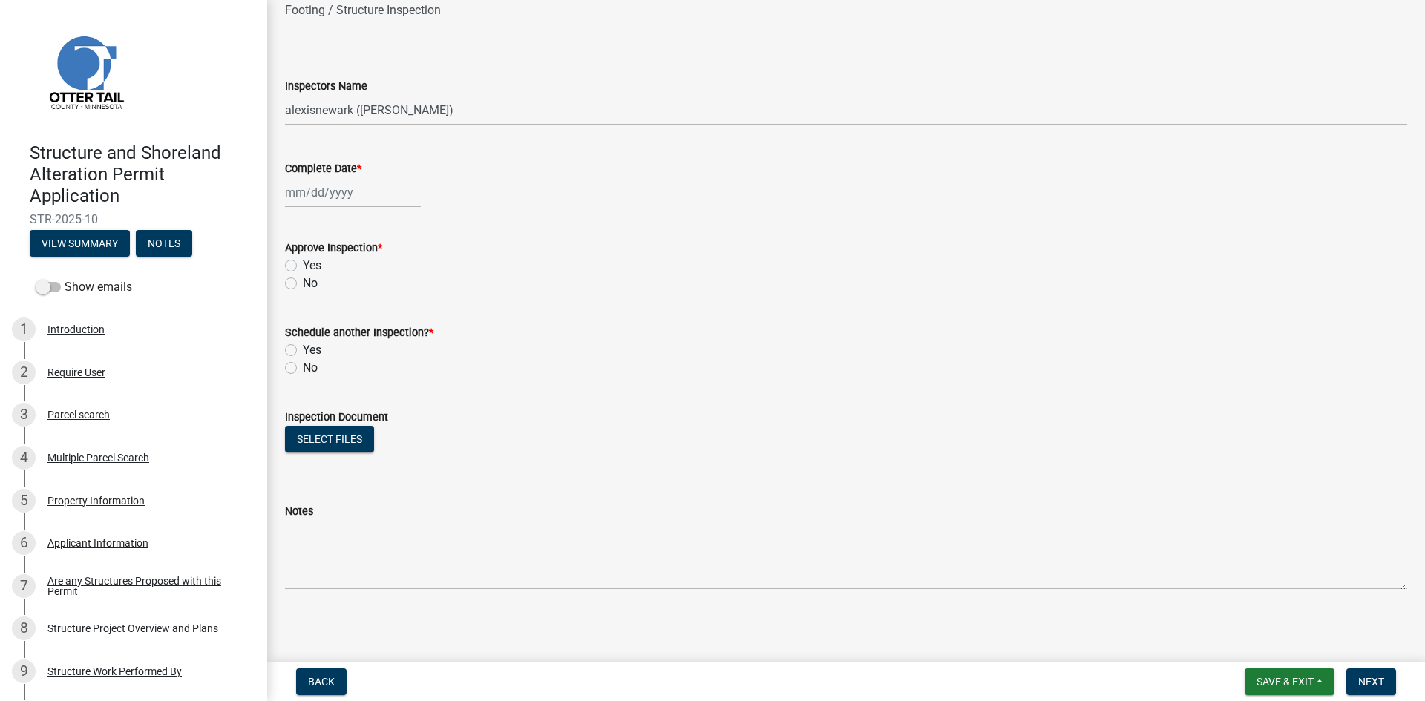
scroll to position [148, 0]
select select "8"
select select "2025"
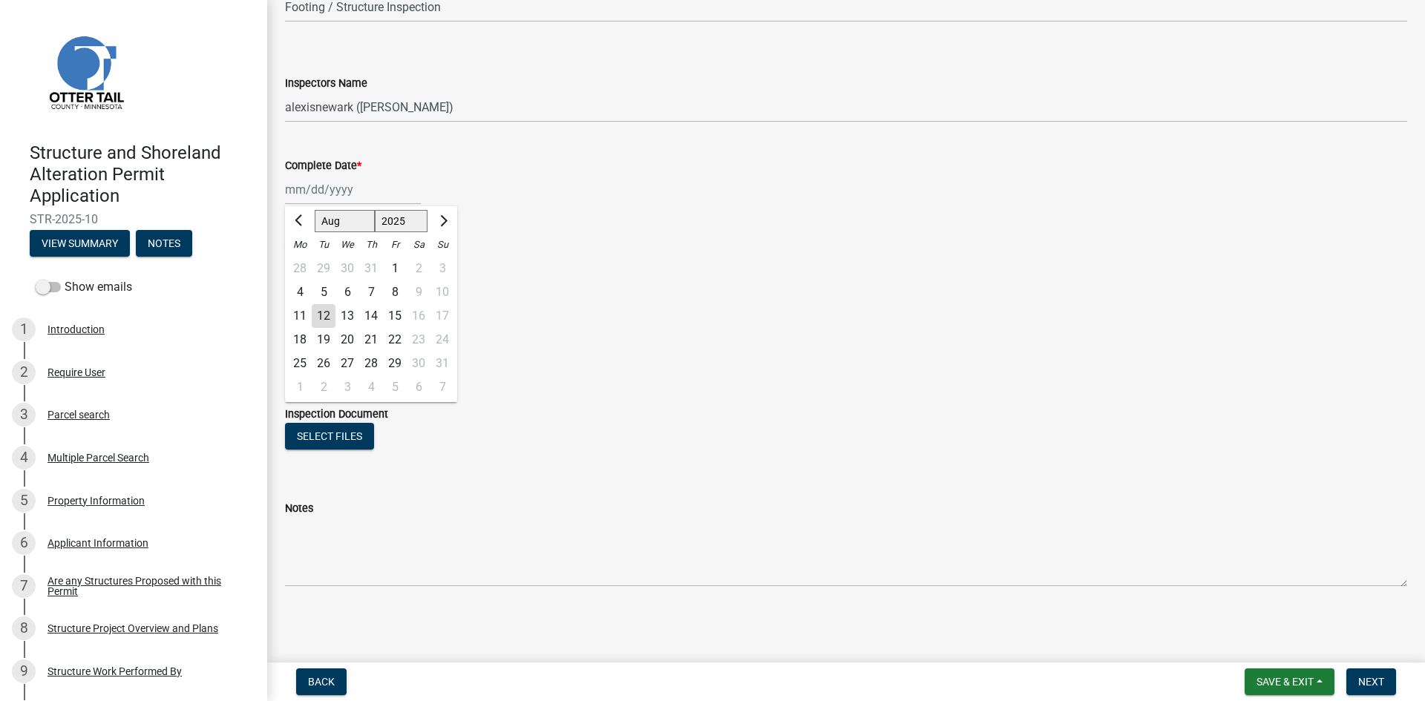
drag, startPoint x: 328, startPoint y: 184, endPoint x: 338, endPoint y: 202, distance: 20.3
click at [328, 184] on div "Jan Feb Mar Apr May Jun Jul Aug Sep Oct Nov Dec 1525 1526 1527 1528 1529 1530 1…" at bounding box center [353, 189] width 136 height 30
click at [323, 315] on div "12" at bounding box center [324, 316] width 24 height 24
type input "08/12/2025"
click at [310, 263] on label "Yes" at bounding box center [312, 263] width 19 height 18
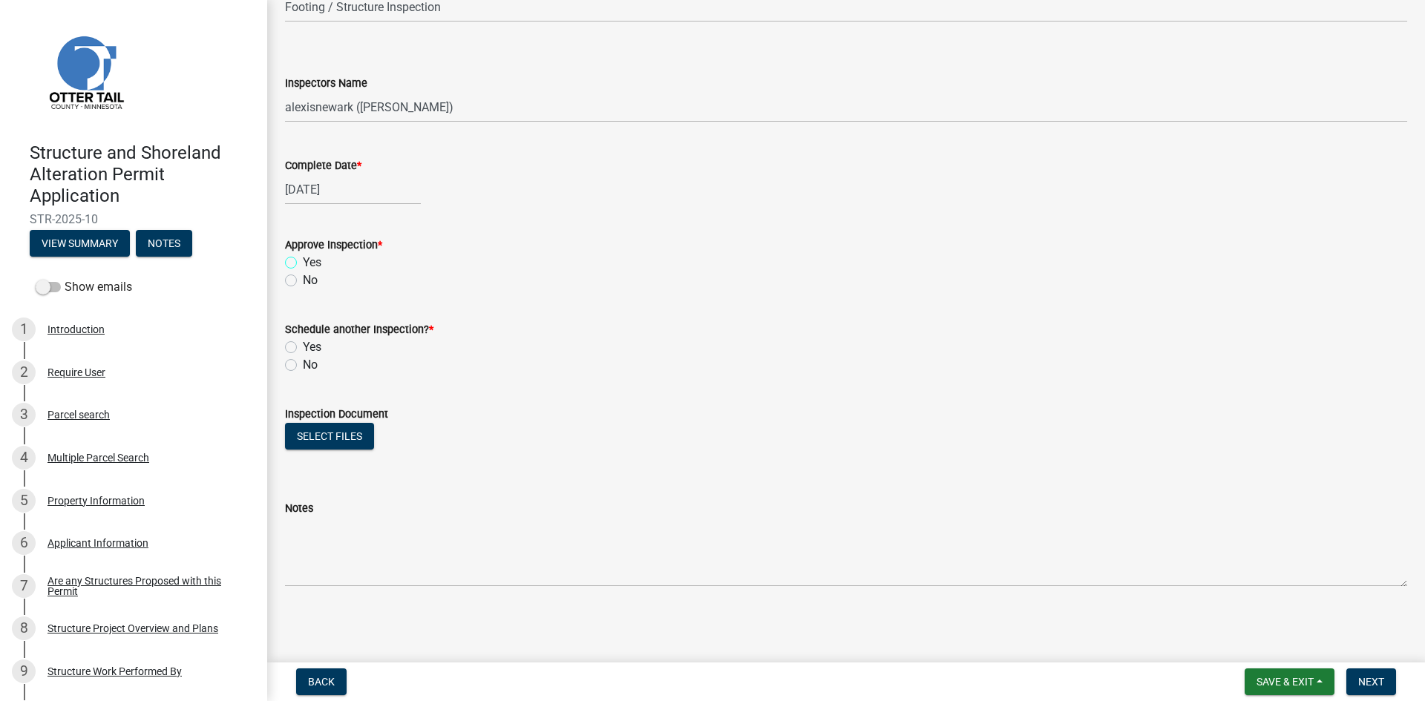
click at [310, 263] on input "Yes" at bounding box center [308, 259] width 10 height 10
radio input "true"
click at [307, 360] on label "No" at bounding box center [310, 365] width 15 height 18
click at [307, 360] on input "No" at bounding box center [308, 361] width 10 height 10
radio input "true"
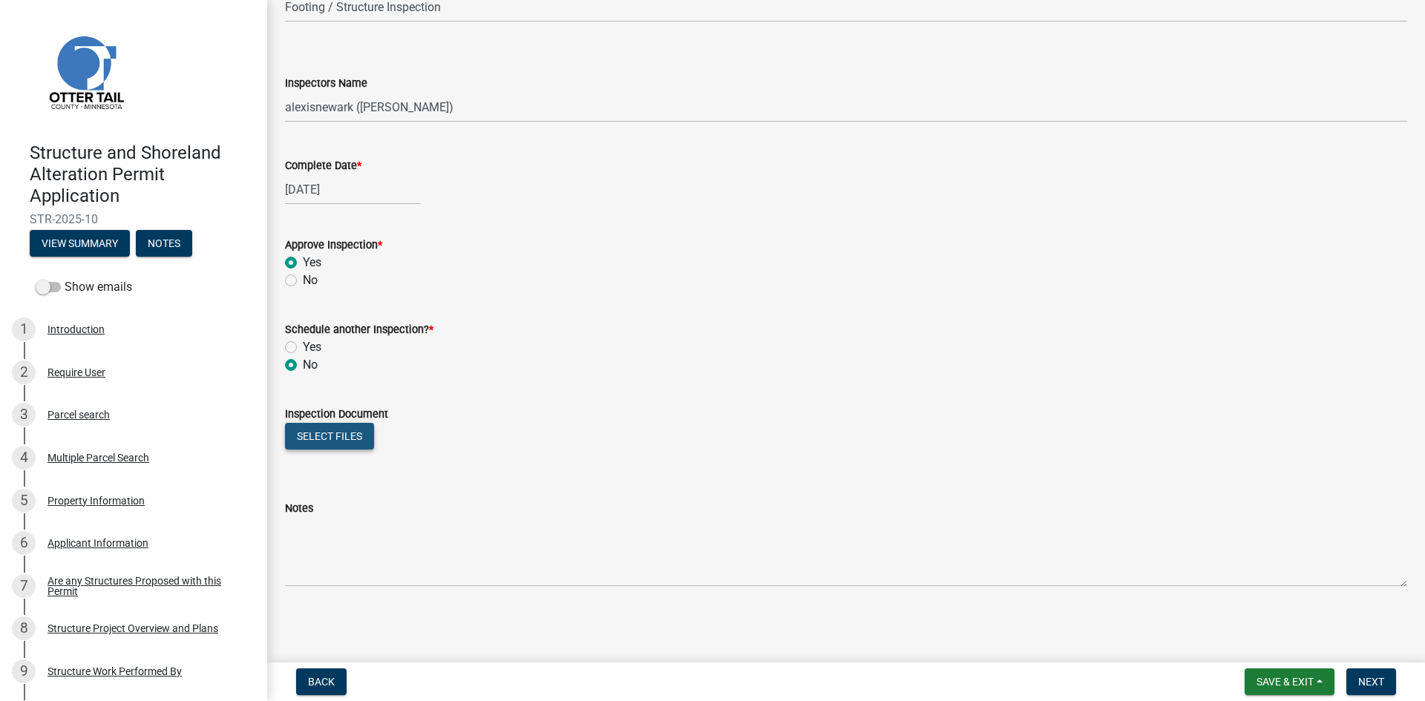
click at [359, 449] on button "Select files" at bounding box center [329, 436] width 89 height 27
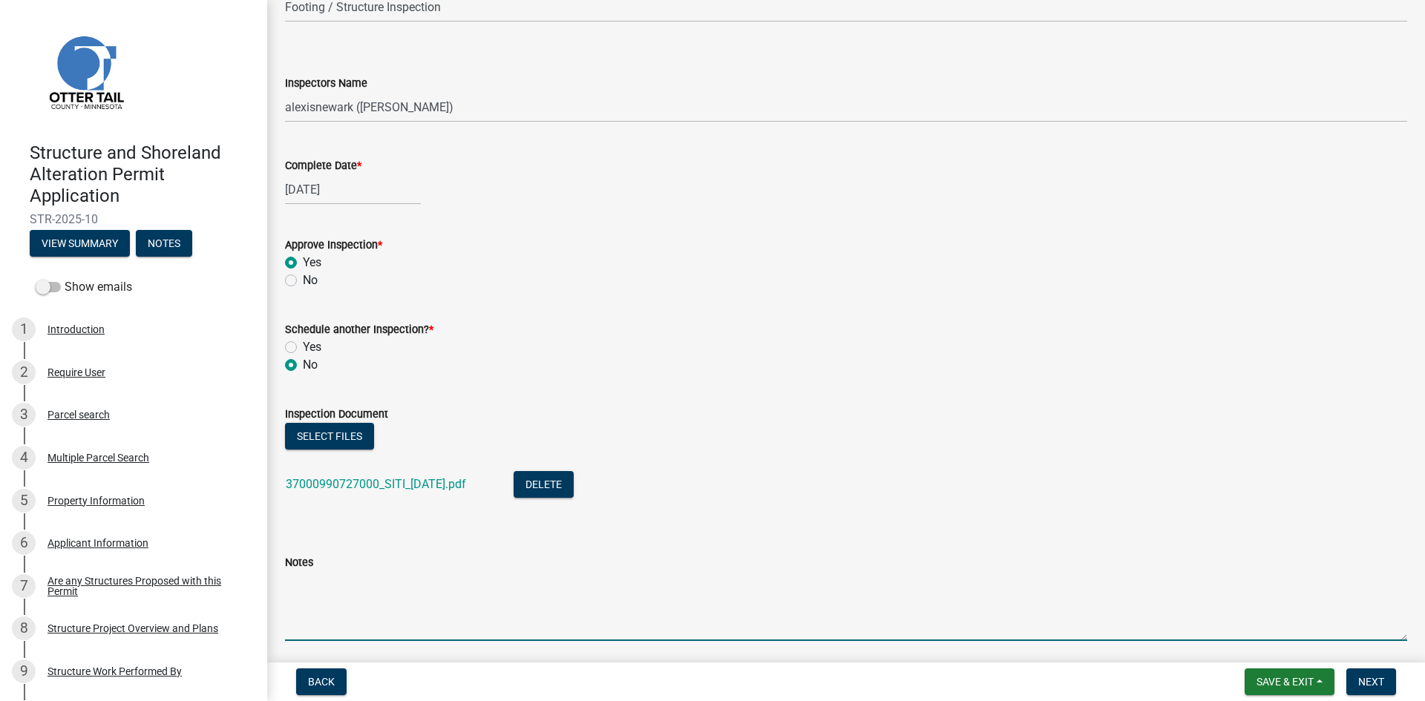
click at [553, 618] on textarea "Notes" at bounding box center [846, 606] width 1122 height 70
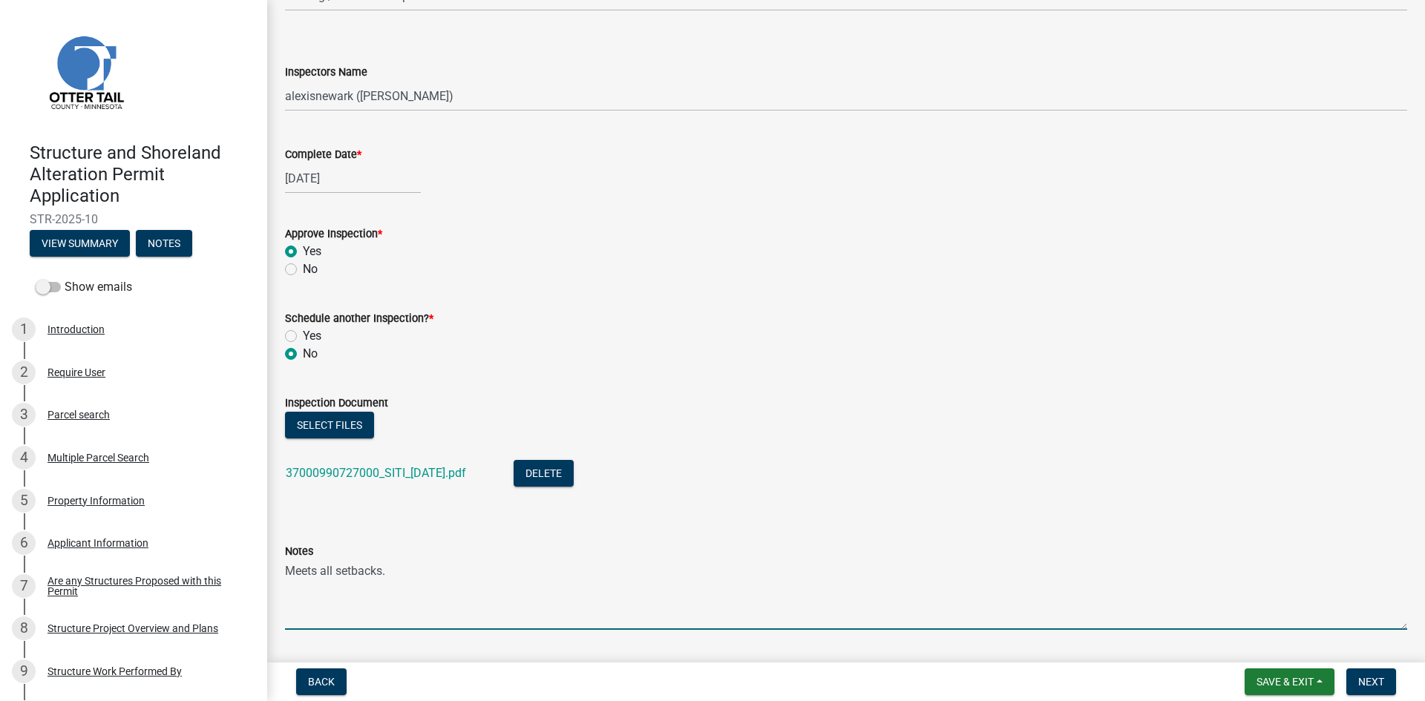
scroll to position [202, 0]
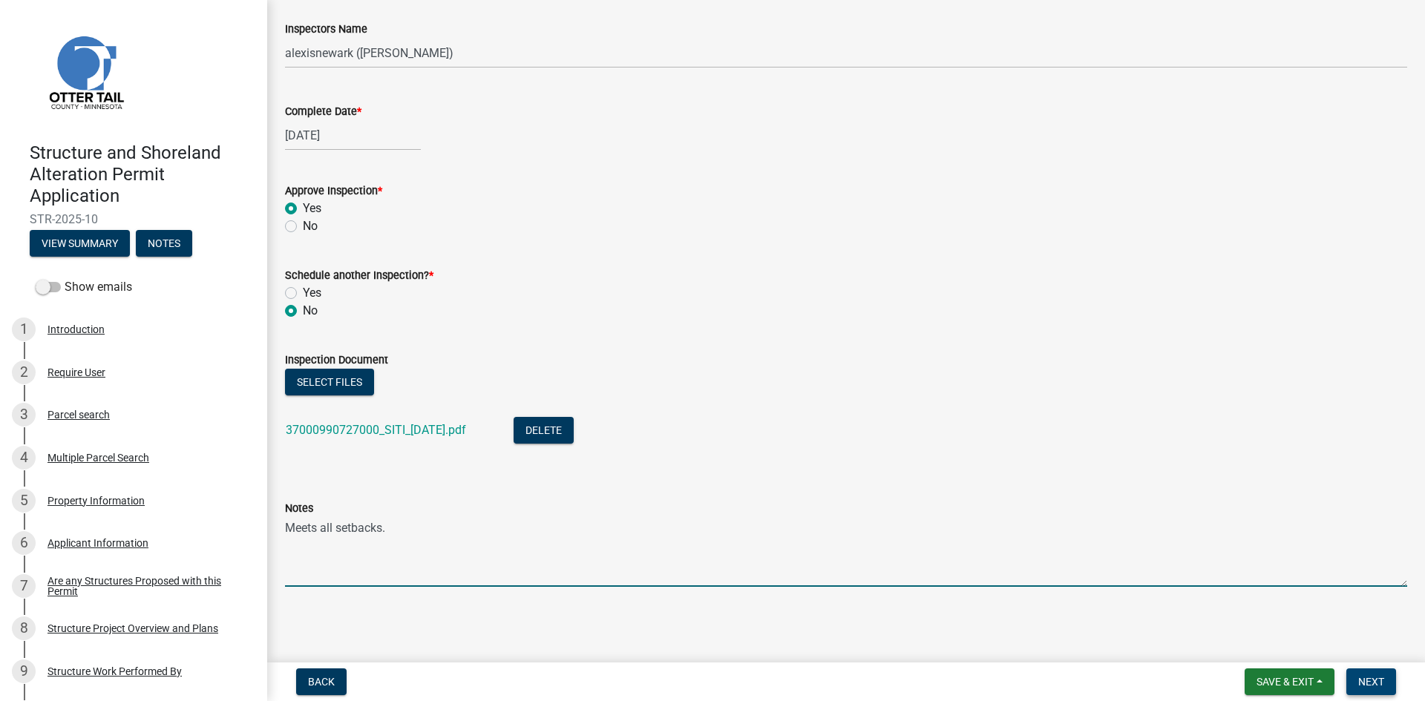
type textarea "Meets all setbacks."
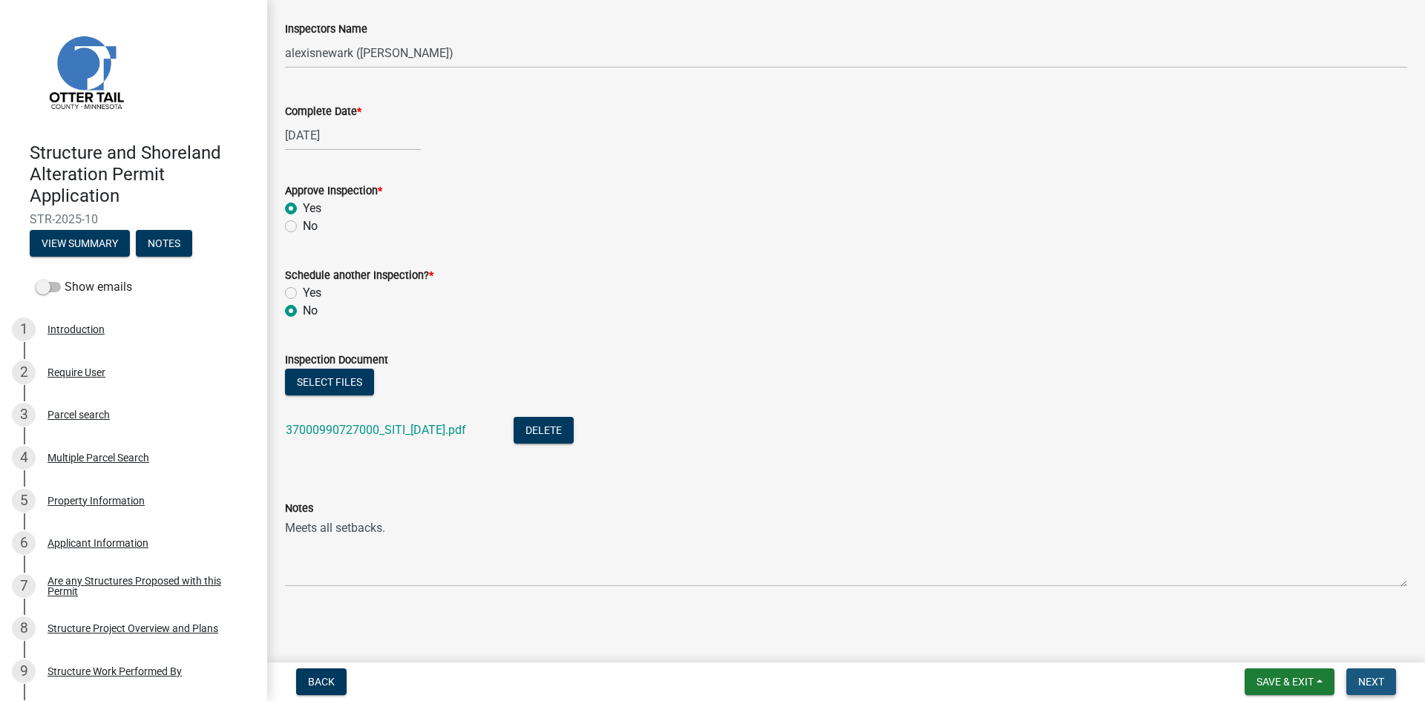
click at [1370, 684] on span "Next" at bounding box center [1371, 682] width 26 height 12
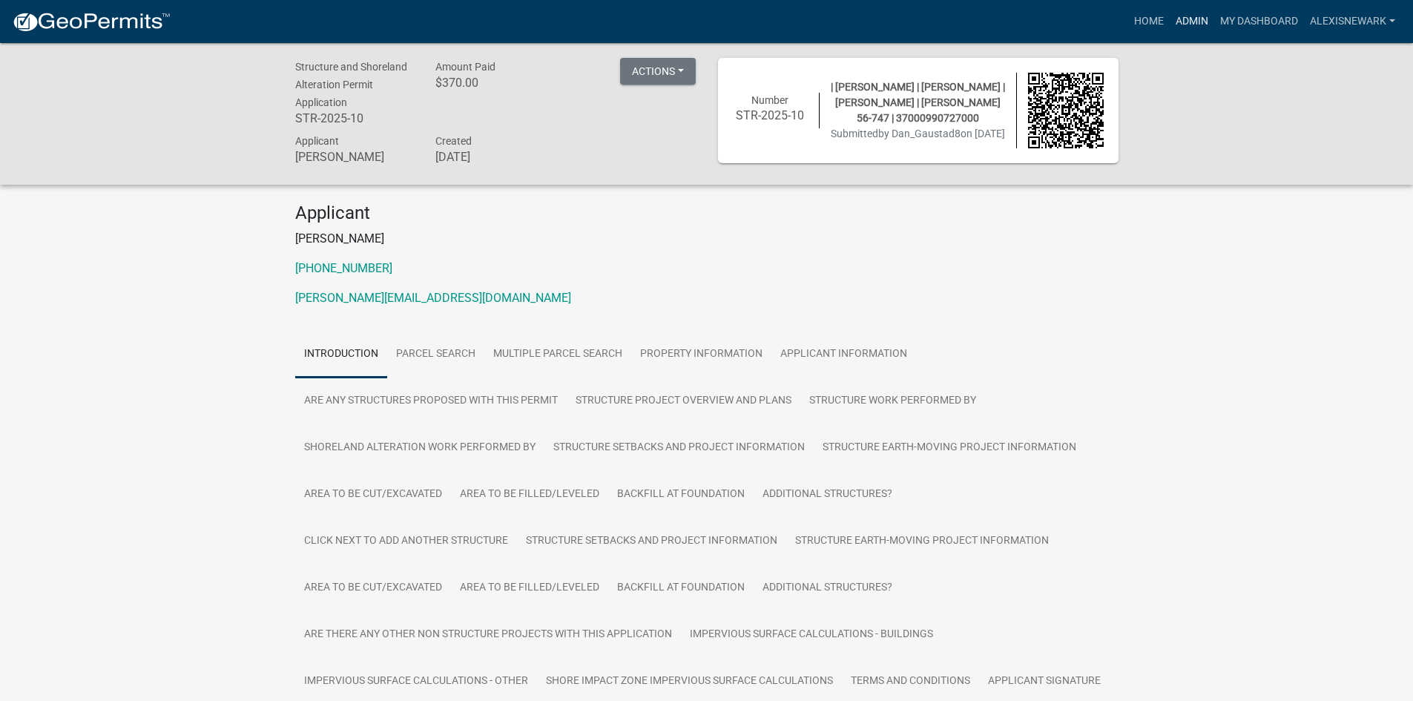
click at [1191, 29] on link "Admin" at bounding box center [1192, 21] width 45 height 28
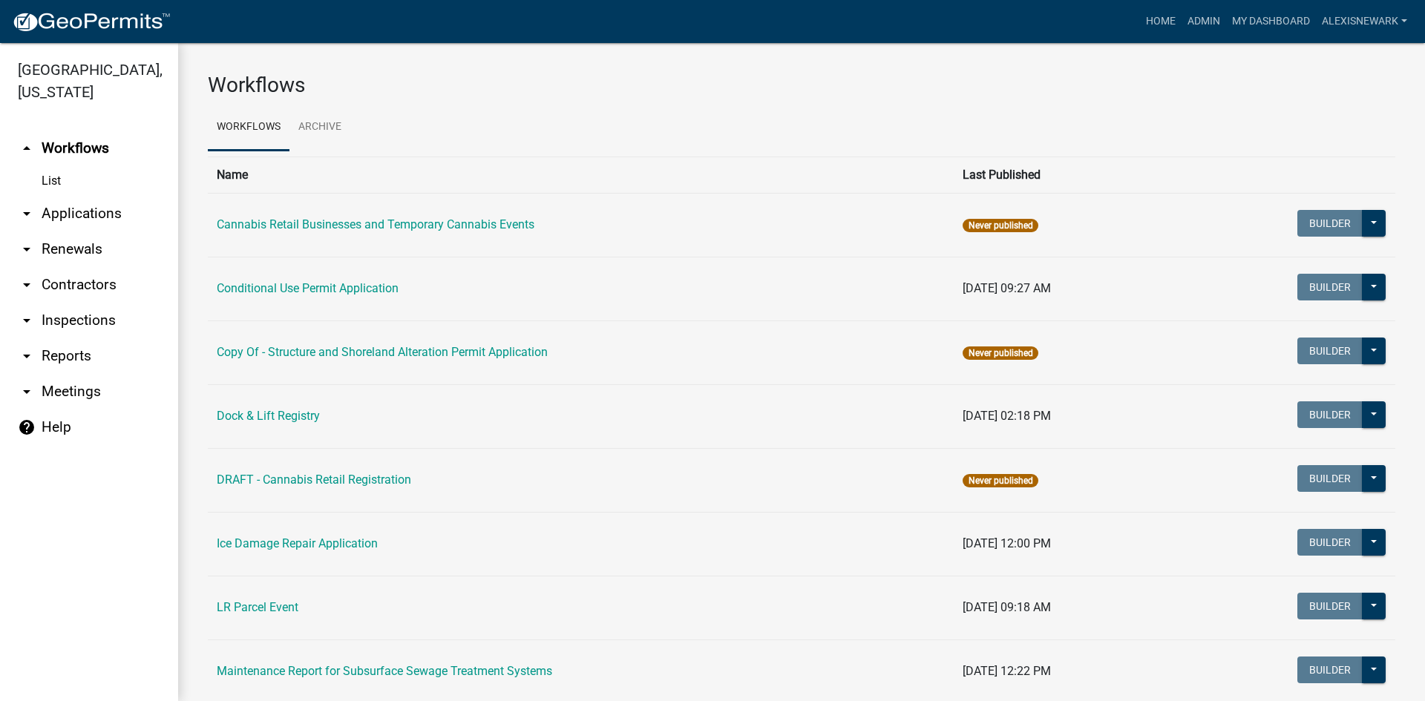
click at [60, 217] on link "arrow_drop_down Applications" at bounding box center [89, 214] width 178 height 36
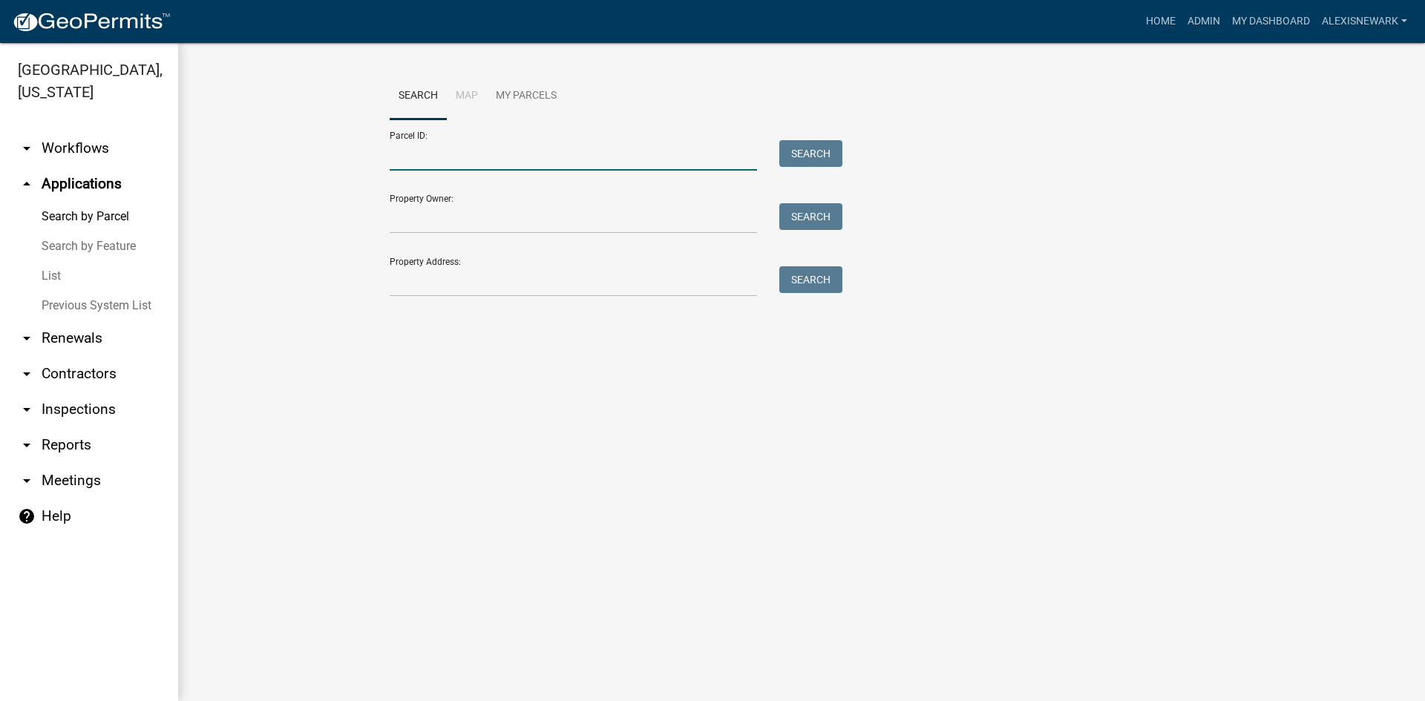
click at [416, 156] on input "Parcel ID:" at bounding box center [573, 155] width 367 height 30
paste input "17000320375009"
type input "17000320375009"
click at [806, 134] on div "Parcel ID: 17000320375009 Search" at bounding box center [612, 144] width 445 height 51
click at [814, 151] on button "Search" at bounding box center [810, 153] width 63 height 27
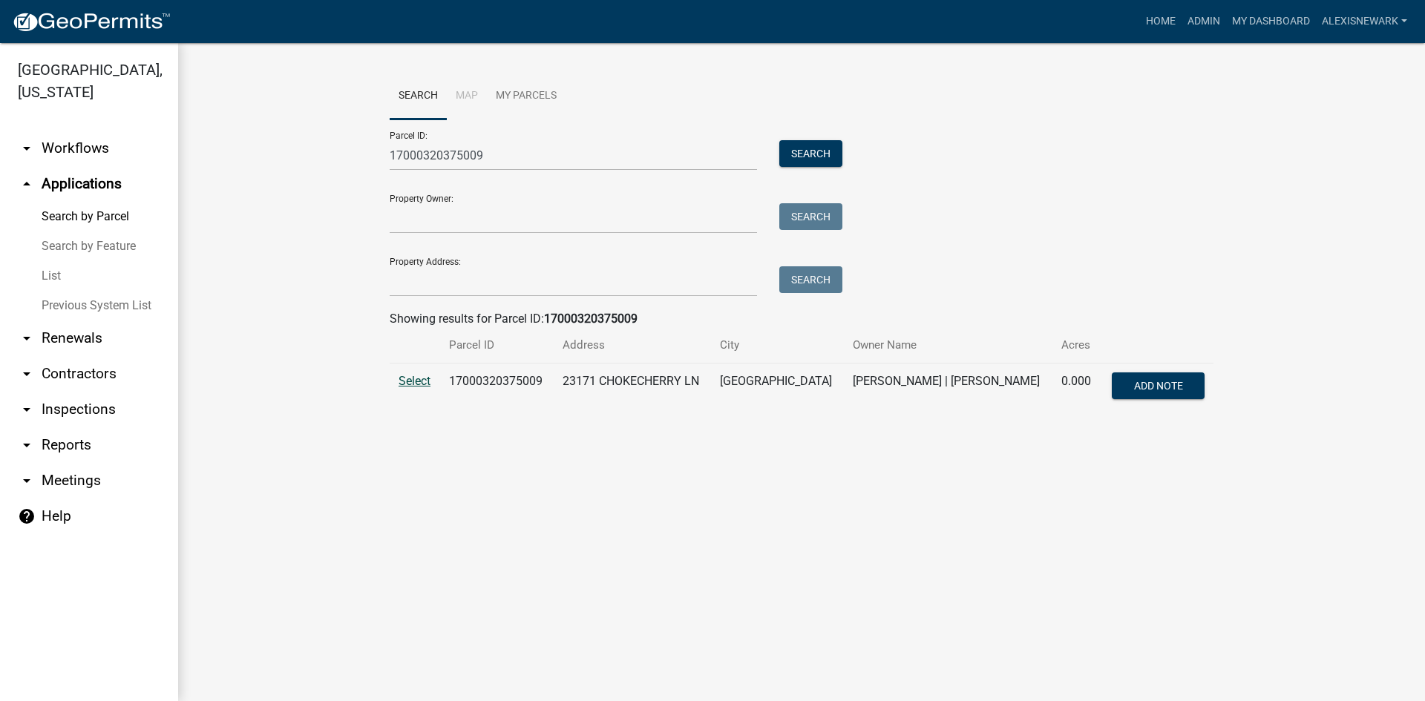
click at [410, 388] on span "Select" at bounding box center [414, 381] width 32 height 14
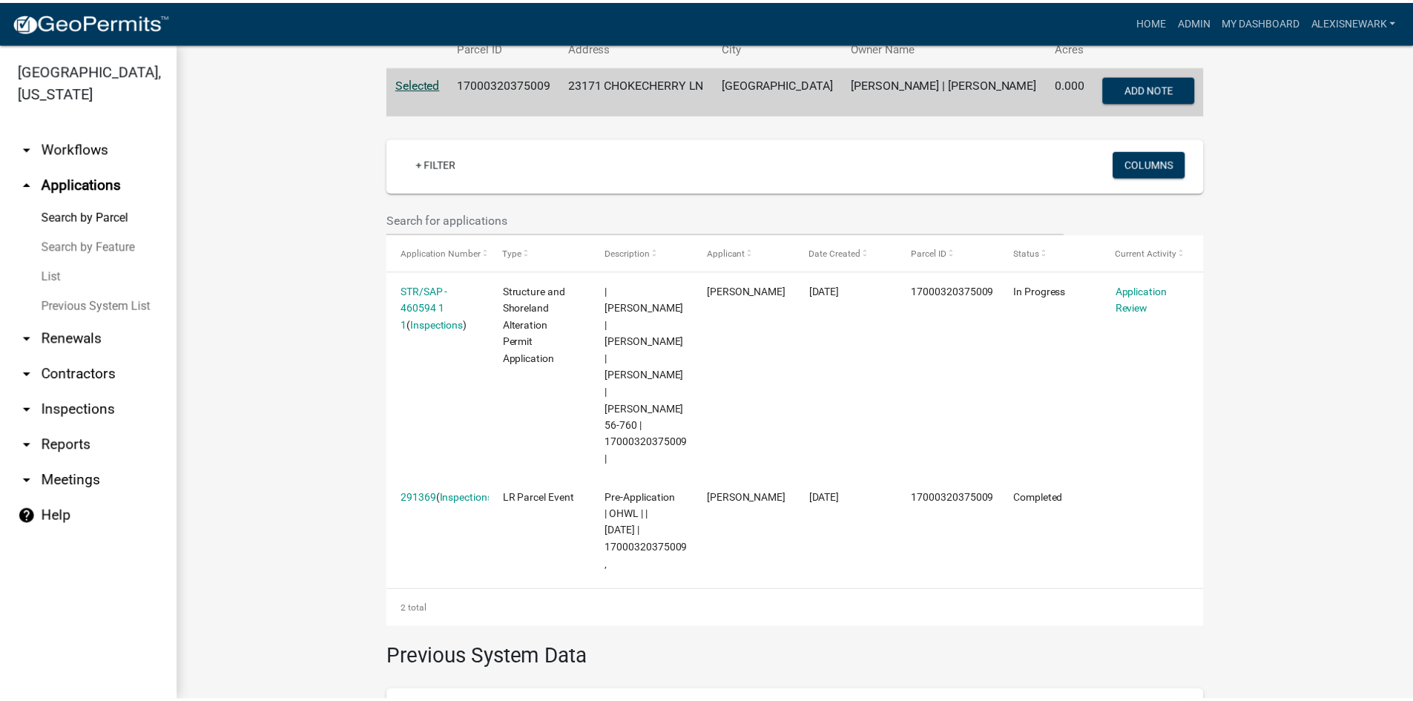
scroll to position [300, 0]
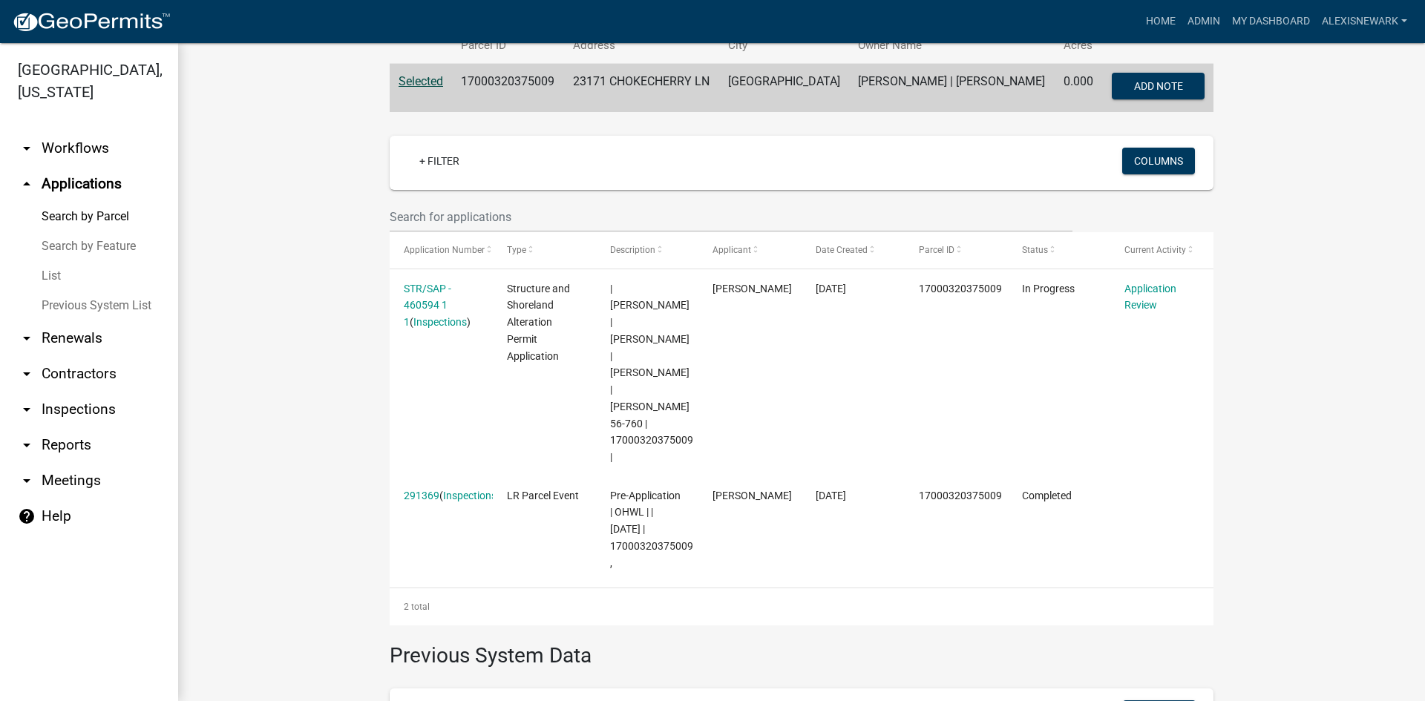
click at [404, 490] on link "291369" at bounding box center [422, 496] width 36 height 12
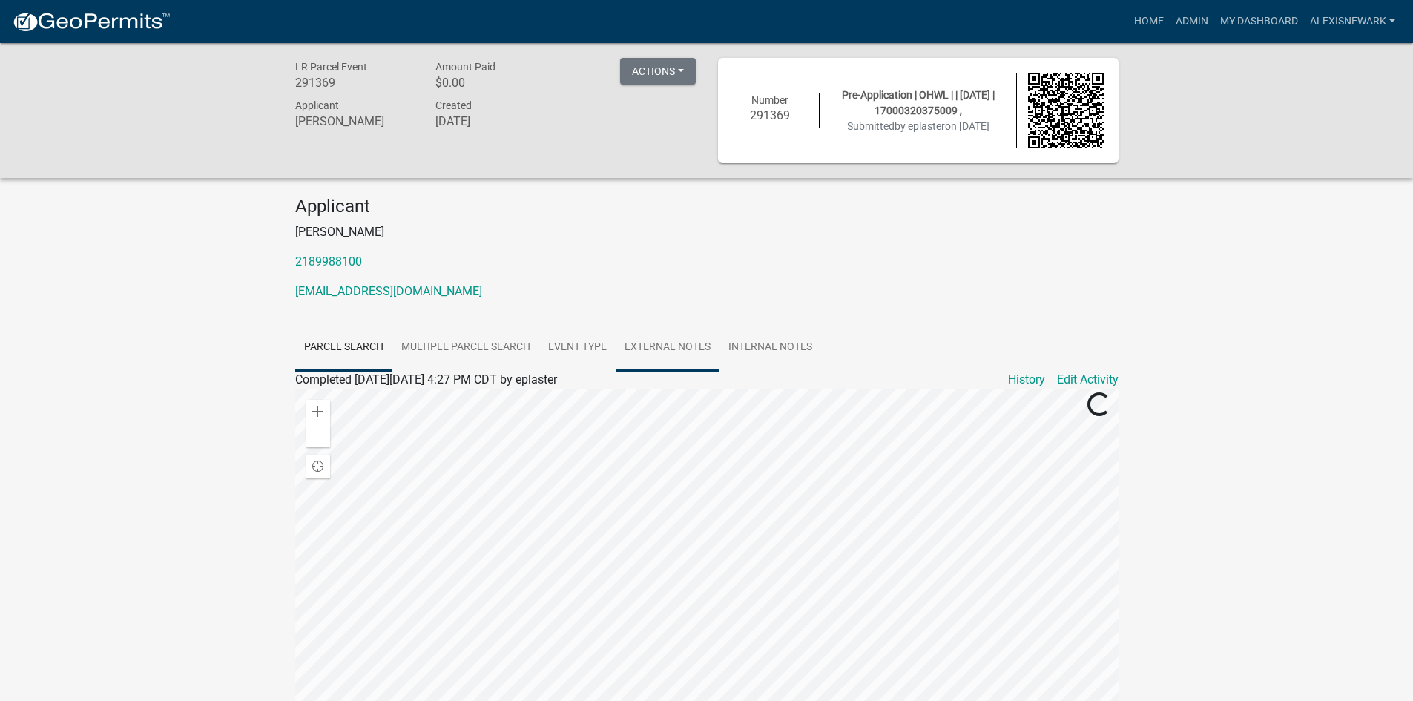
drag, startPoint x: 646, startPoint y: 352, endPoint x: 567, endPoint y: 356, distance: 79.5
click at [646, 352] on link "External Notes" at bounding box center [668, 347] width 104 height 47
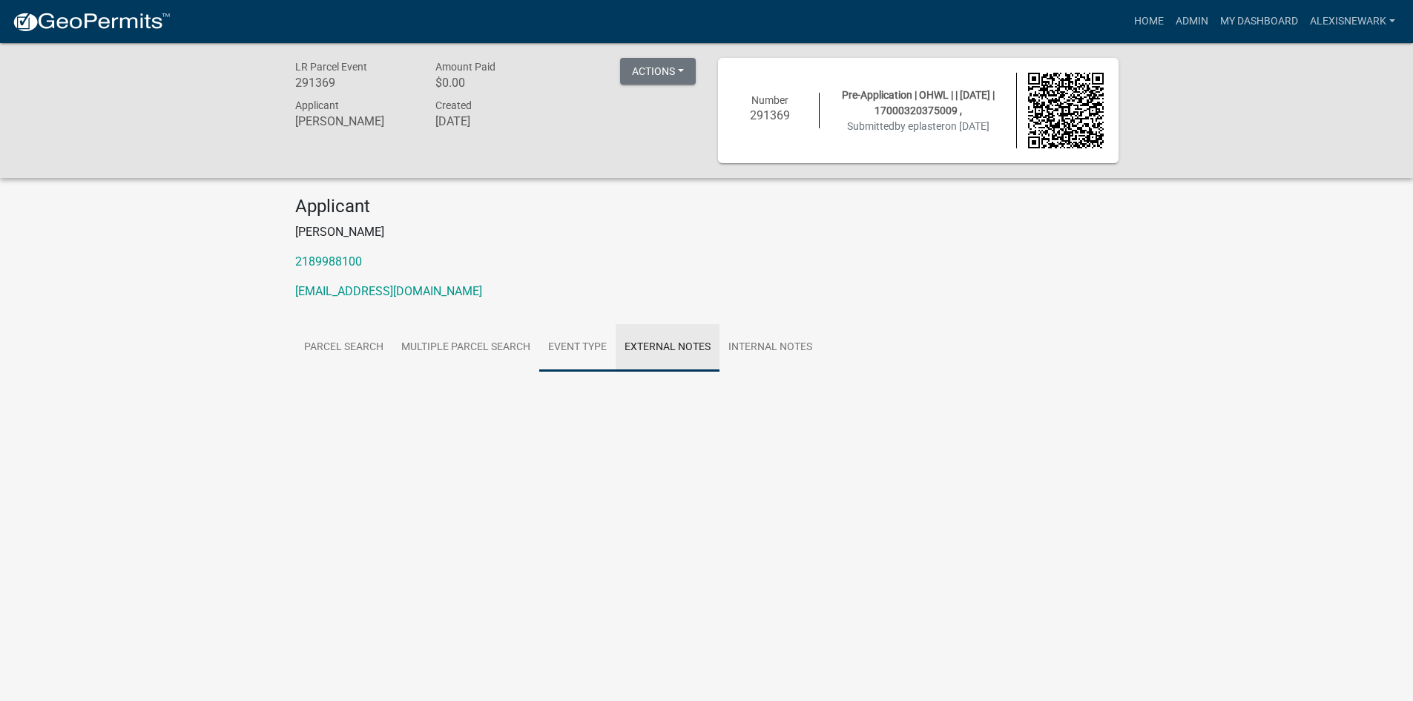
click at [567, 356] on link "Event Type" at bounding box center [577, 347] width 76 height 47
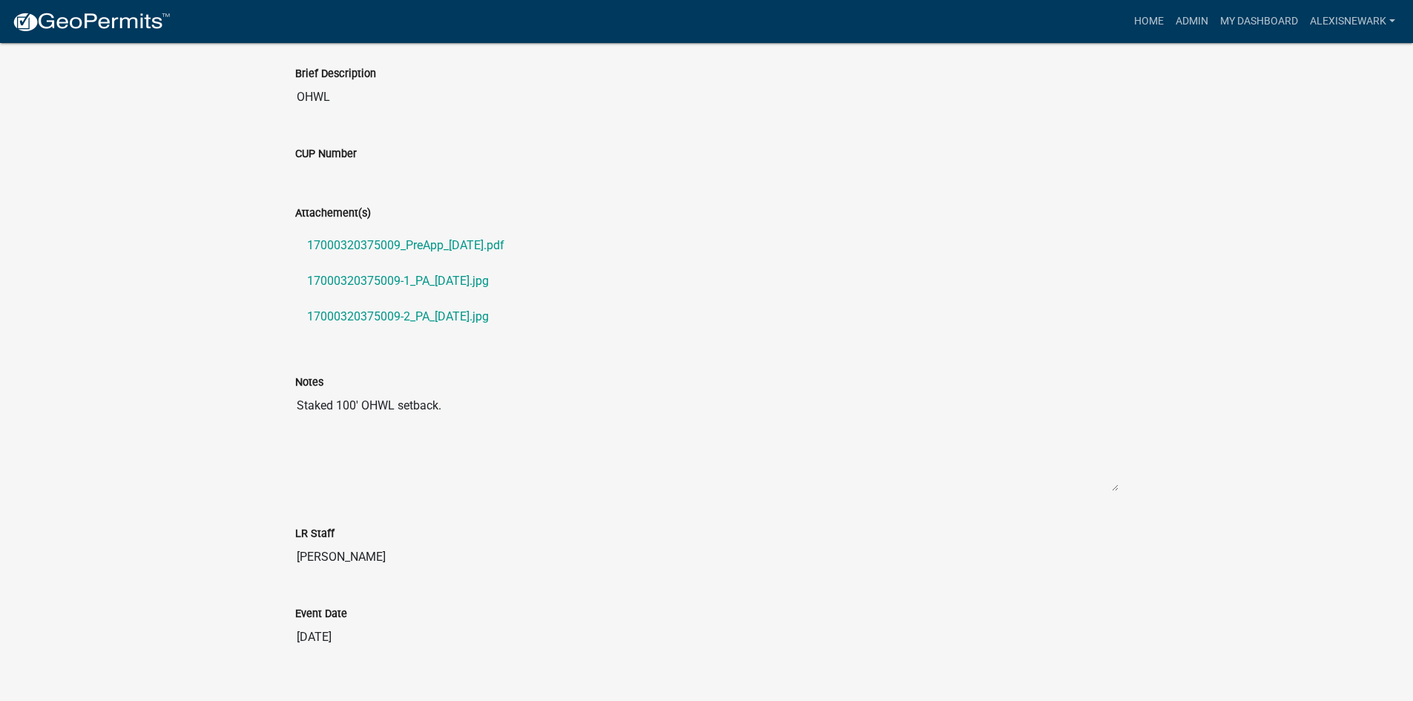
scroll to position [427, 0]
click at [387, 248] on link "17000320375009_PreApp_2024-07-29.pdf" at bounding box center [707, 244] width 824 height 36
click at [441, 278] on link "17000320375009-1_PA_2024-07-29.jpg" at bounding box center [707, 280] width 824 height 36
click at [448, 303] on link "17000320375009-2_PA_2024-07-29.jpg" at bounding box center [707, 316] width 824 height 36
click at [1179, 13] on link "Admin" at bounding box center [1192, 21] width 45 height 28
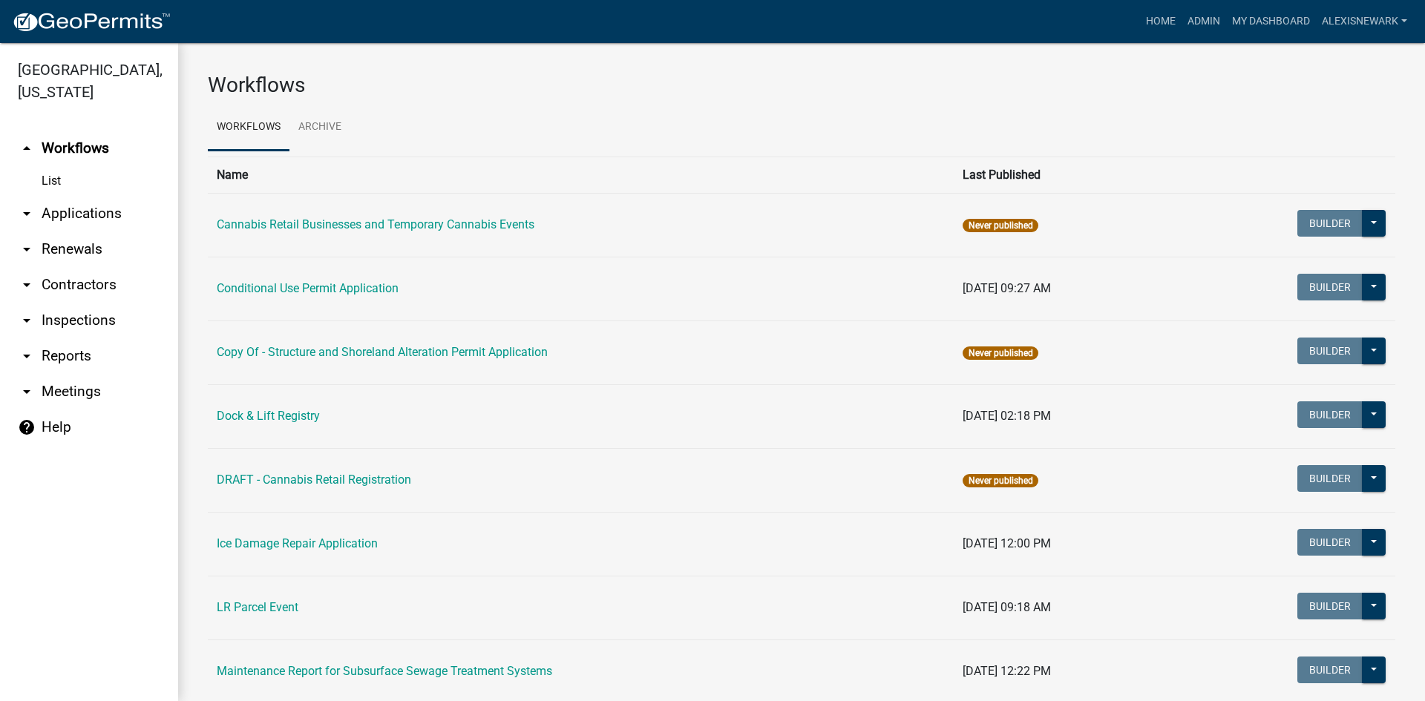
click at [114, 225] on link "arrow_drop_down Applications" at bounding box center [89, 214] width 178 height 36
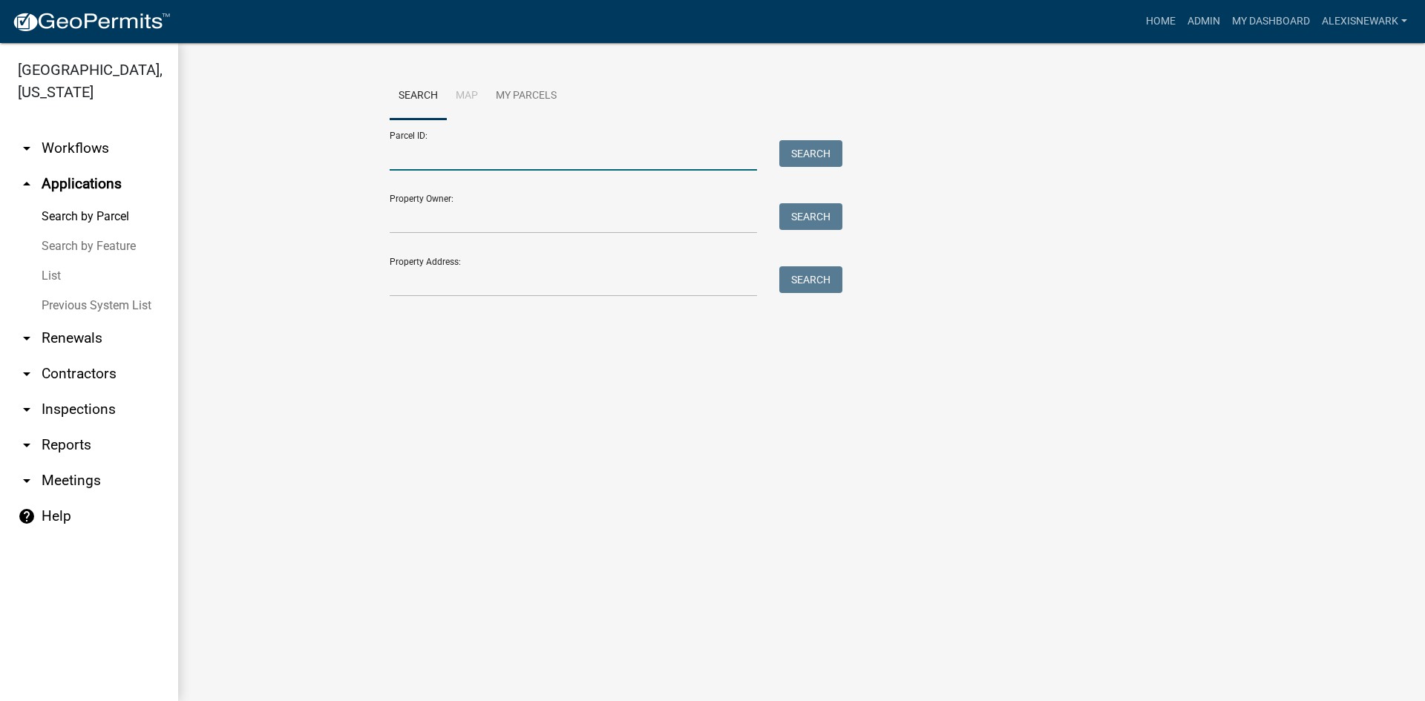
click at [427, 143] on input "Parcel ID:" at bounding box center [573, 155] width 367 height 30
paste input "17000990784000"
type input "17000990784000"
click at [800, 149] on button "Search" at bounding box center [810, 153] width 63 height 27
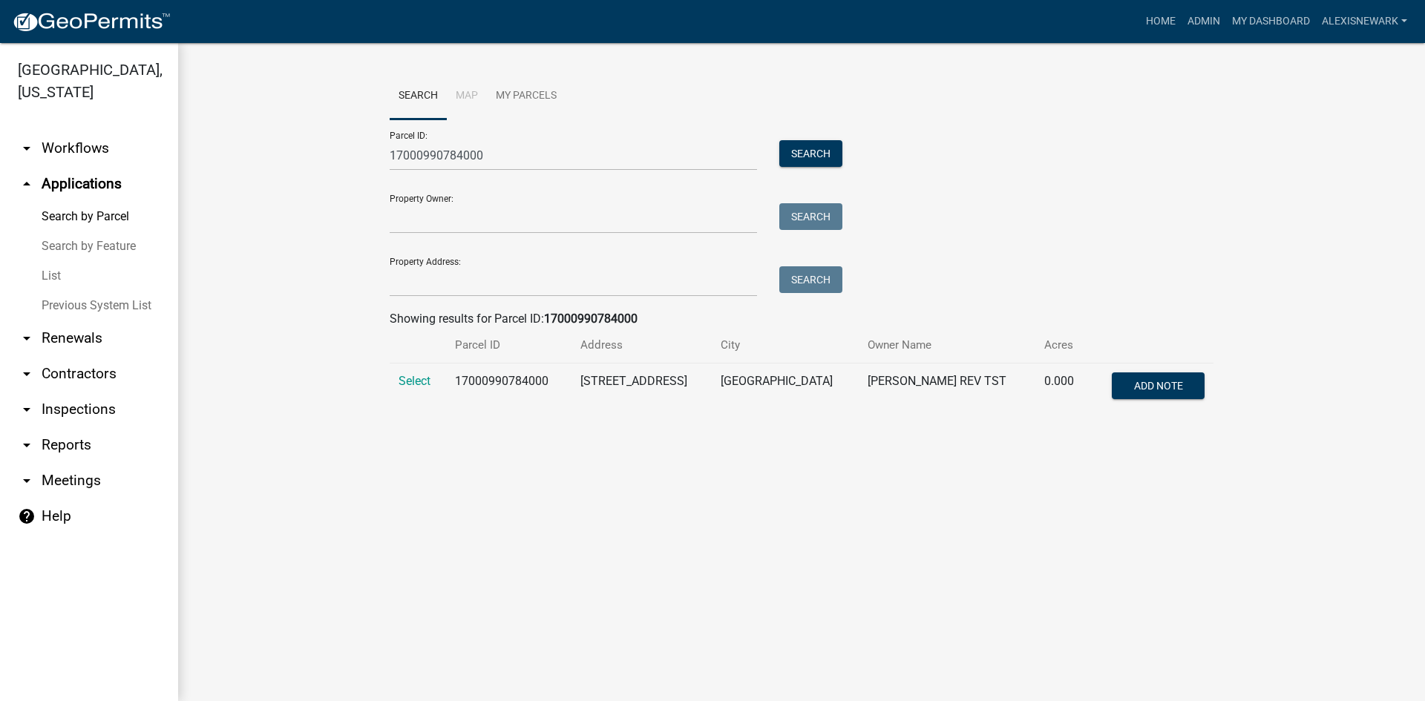
click at [407, 370] on td "Select" at bounding box center [418, 388] width 56 height 49
click at [416, 375] on span "Select" at bounding box center [414, 381] width 32 height 14
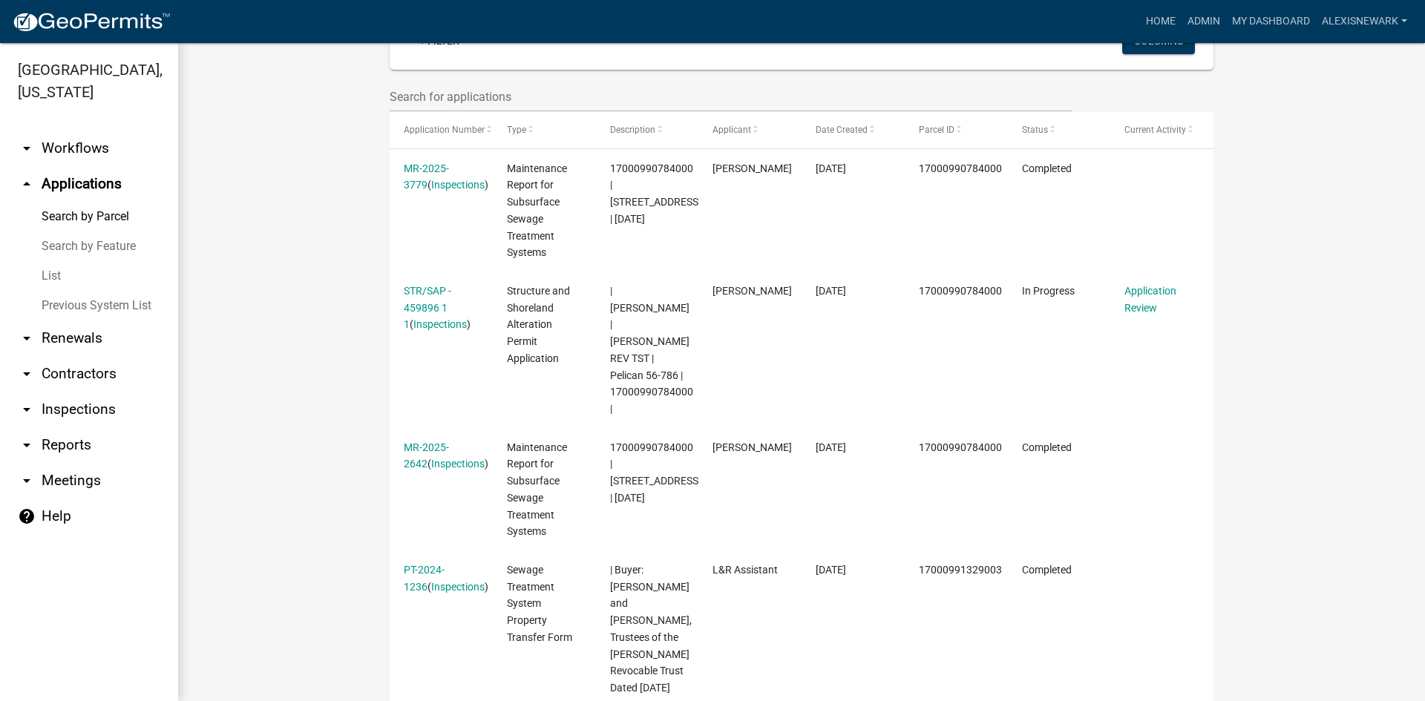
scroll to position [408, 0]
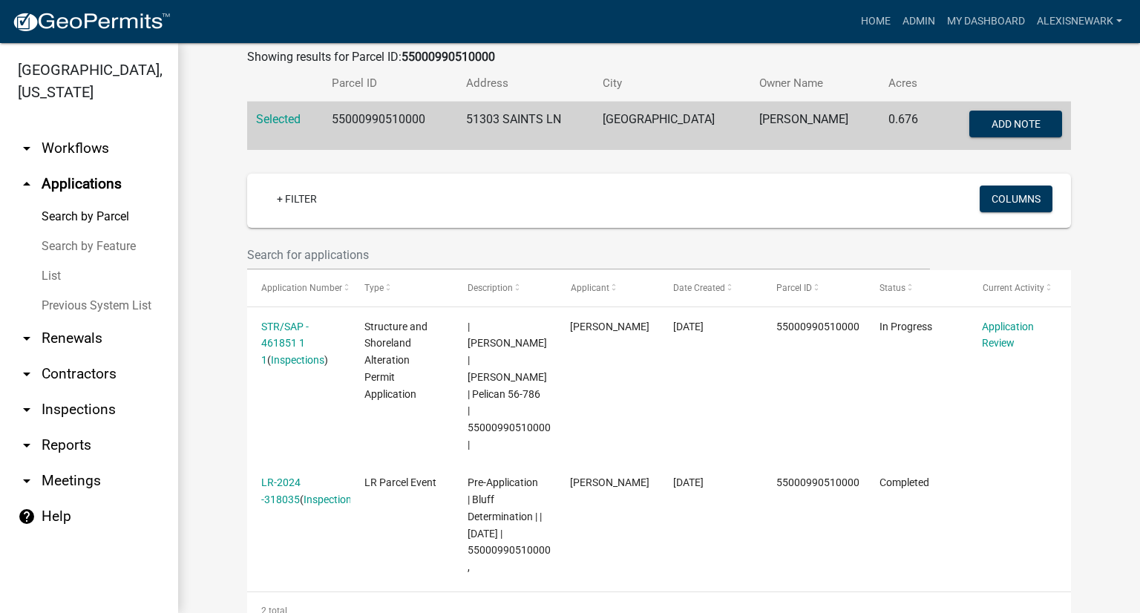
scroll to position [166, 0]
